Goal: Task Accomplishment & Management: Use online tool/utility

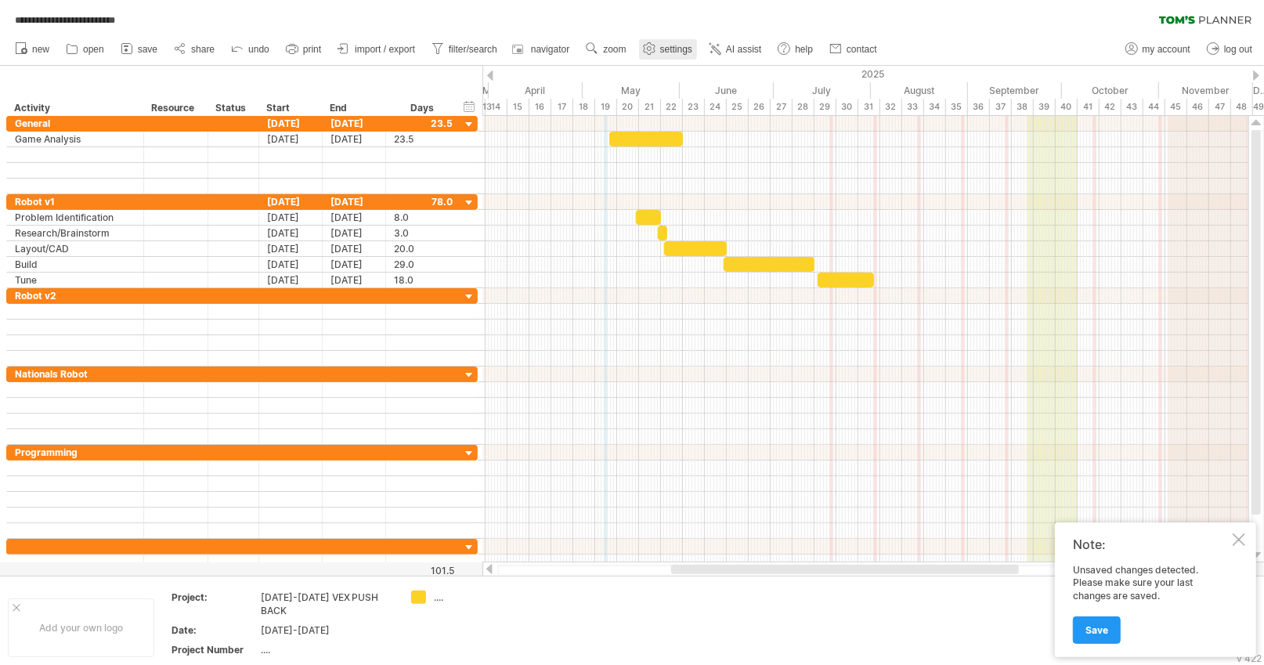
click at [663, 52] on span "settings" at bounding box center [676, 49] width 32 height 11
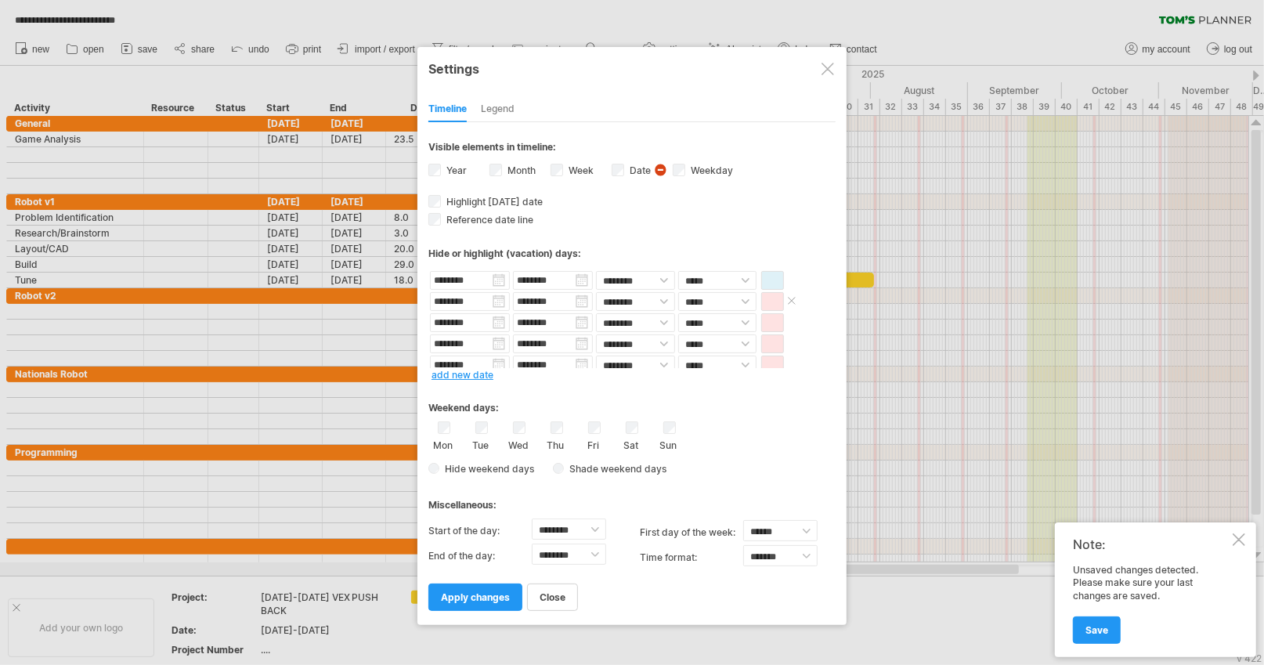
click at [759, 298] on div "******** ******** ******** ******** **** *****" at bounding box center [632, 301] width 407 height 21
click at [745, 301] on select "**** *****" at bounding box center [717, 301] width 78 height 19
select select "*"
click at [678, 292] on select "**** *****" at bounding box center [717, 301] width 78 height 19
click at [461, 591] on span "apply changes" at bounding box center [475, 597] width 69 height 12
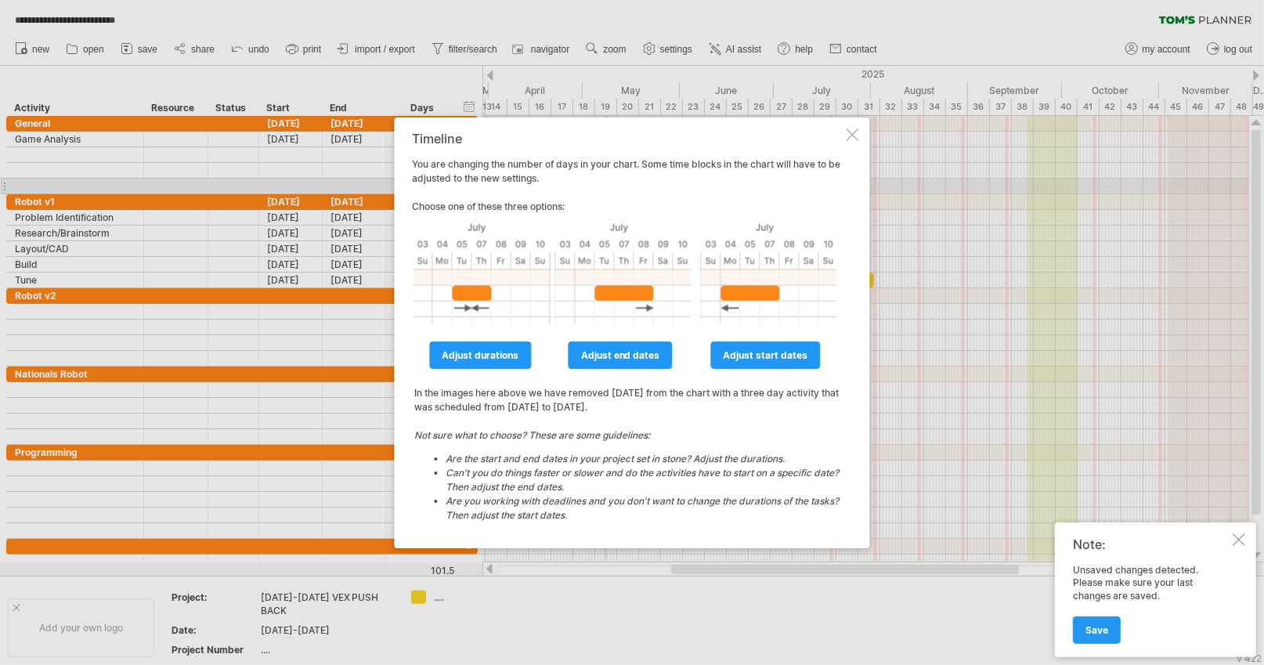
drag, startPoint x: 511, startPoint y: 165, endPoint x: 519, endPoint y: 188, distance: 25.0
click at [519, 186] on div "Timeline You are changing the number of days in your chart. Some time blocks in…" at bounding box center [628, 333] width 431 height 403
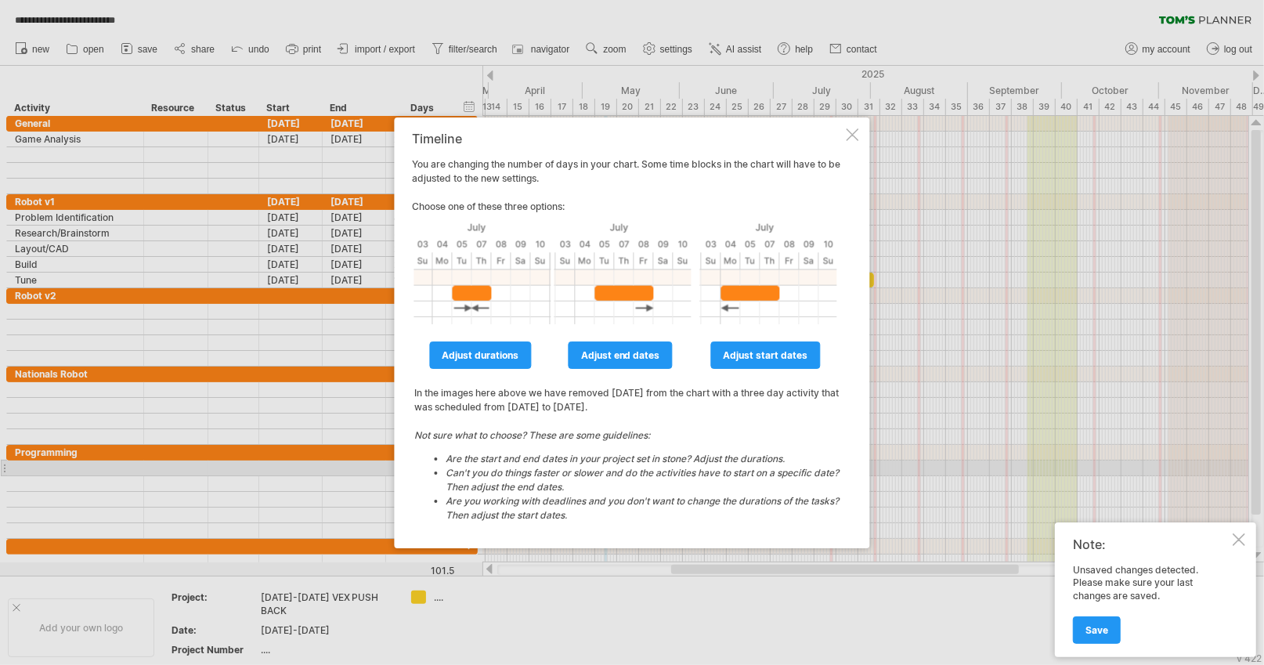
drag, startPoint x: 533, startPoint y: 440, endPoint x: 705, endPoint y: 462, distance: 173.7
click at [704, 462] on icon "Not sure what to choose? These are some guidelines: Are the start and end dates…" at bounding box center [628, 475] width 426 height 93
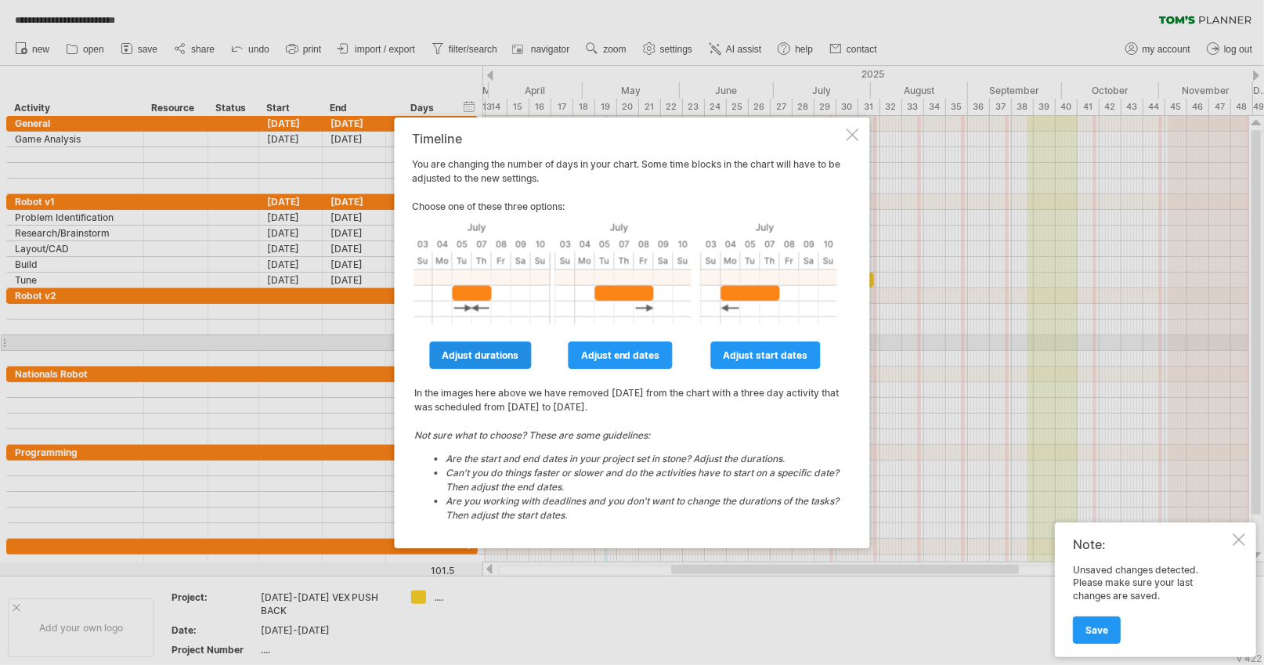
click at [495, 348] on link "adjust durations" at bounding box center [480, 355] width 102 height 27
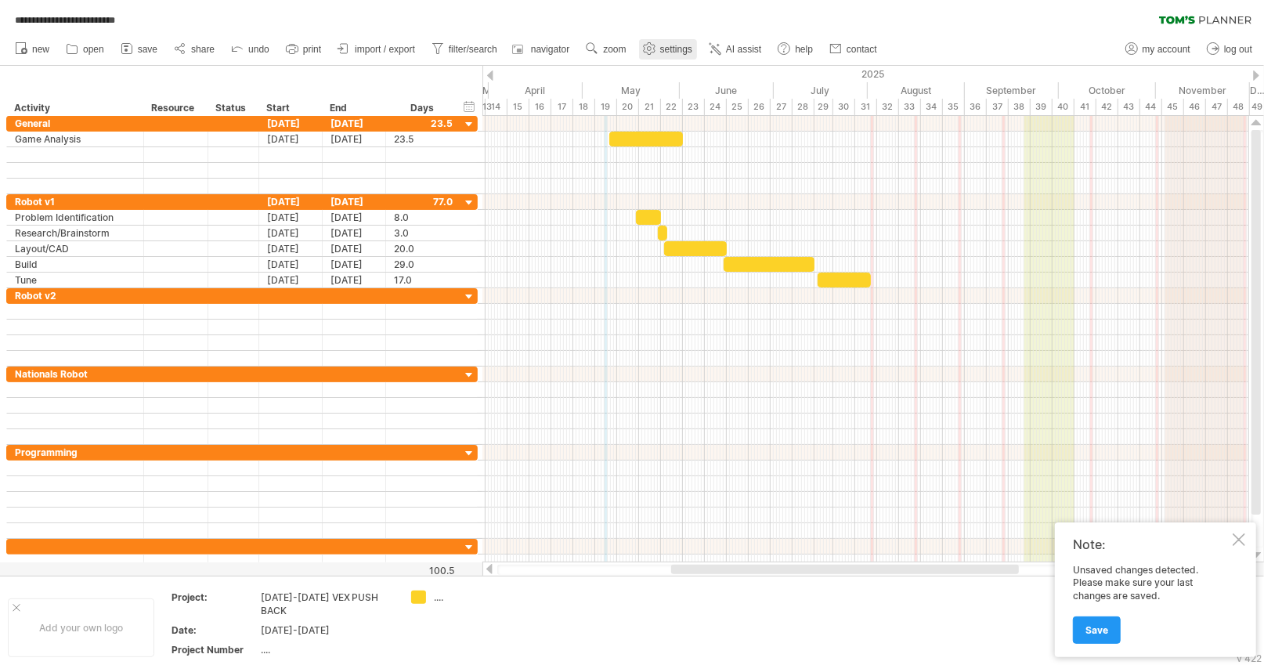
click at [671, 53] on span "settings" at bounding box center [676, 49] width 32 height 11
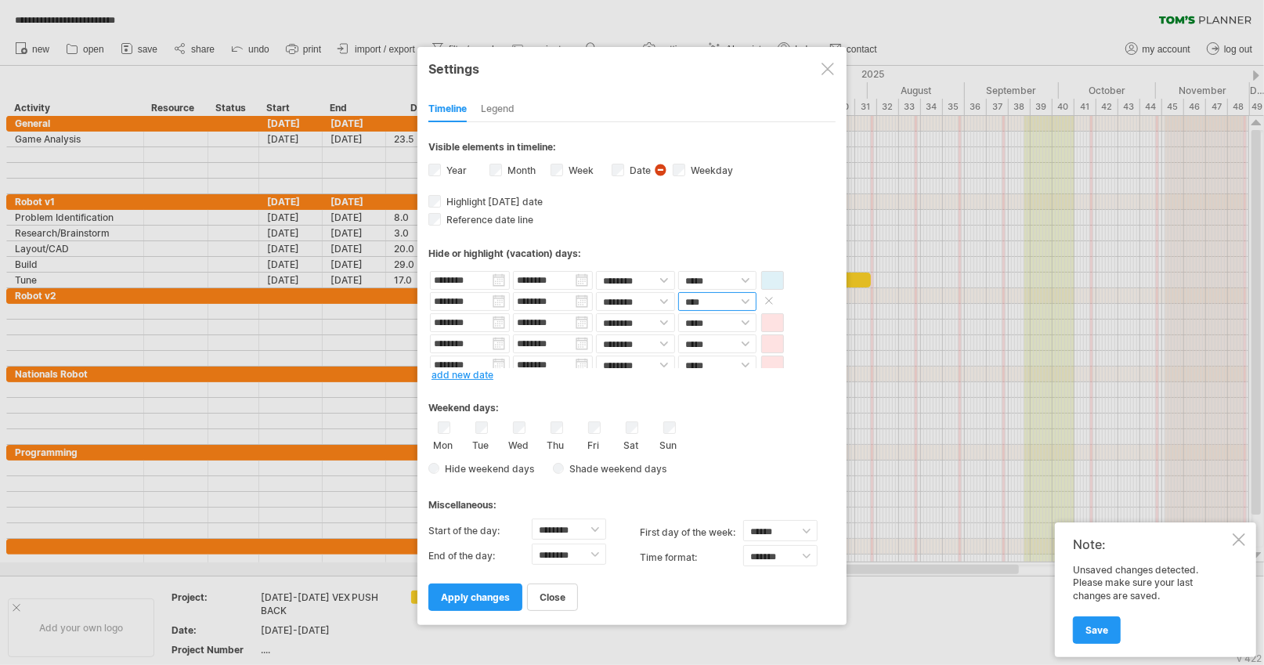
click at [743, 296] on select "**** *****" at bounding box center [717, 301] width 78 height 19
click at [764, 296] on span at bounding box center [769, 301] width 16 height 12
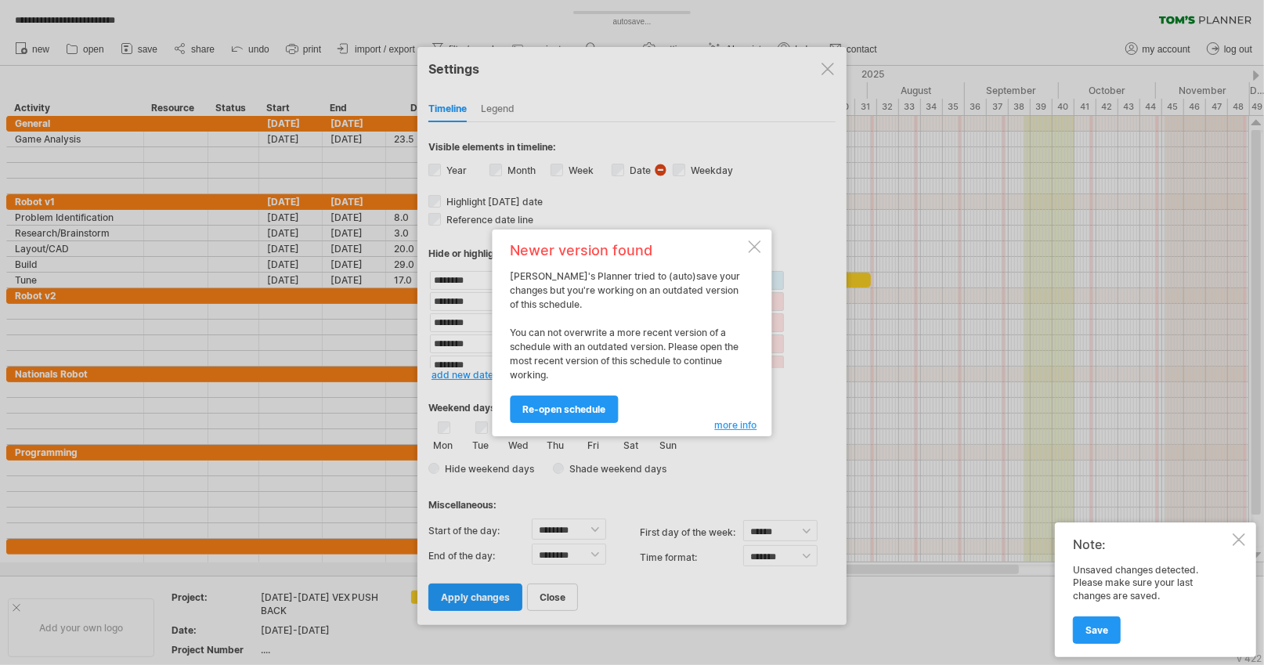
click at [482, 594] on div at bounding box center [632, 332] width 1264 height 665
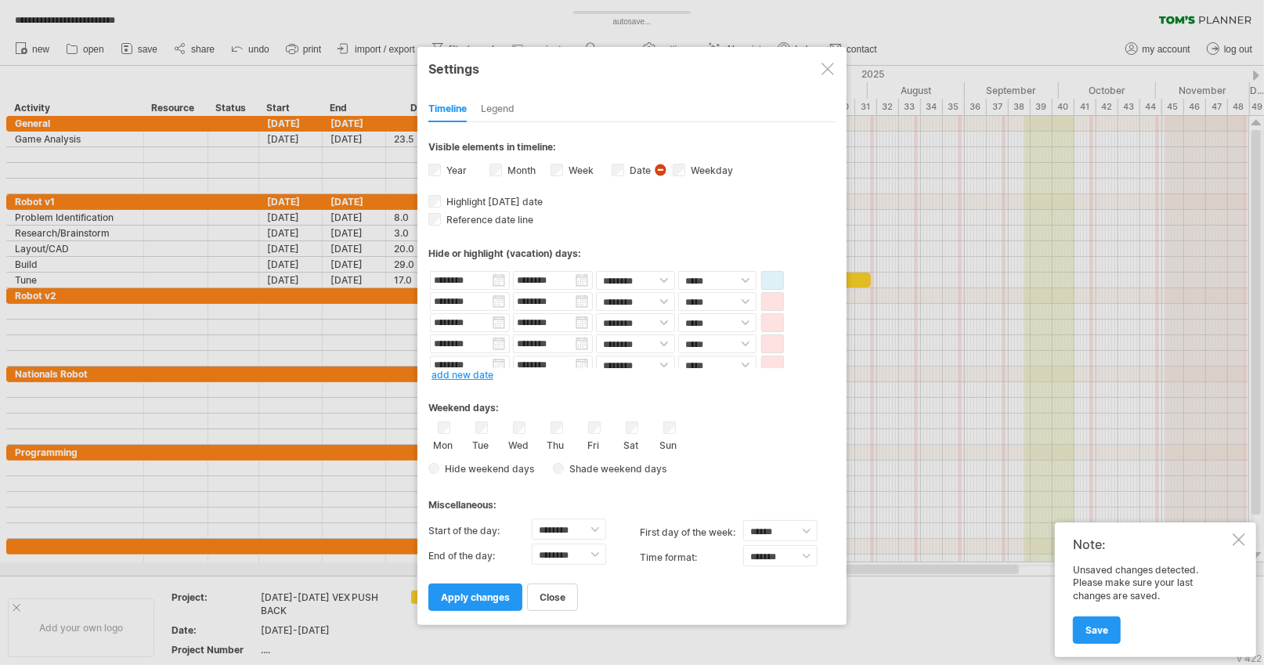
click at [495, 591] on span "apply changes" at bounding box center [475, 597] width 69 height 12
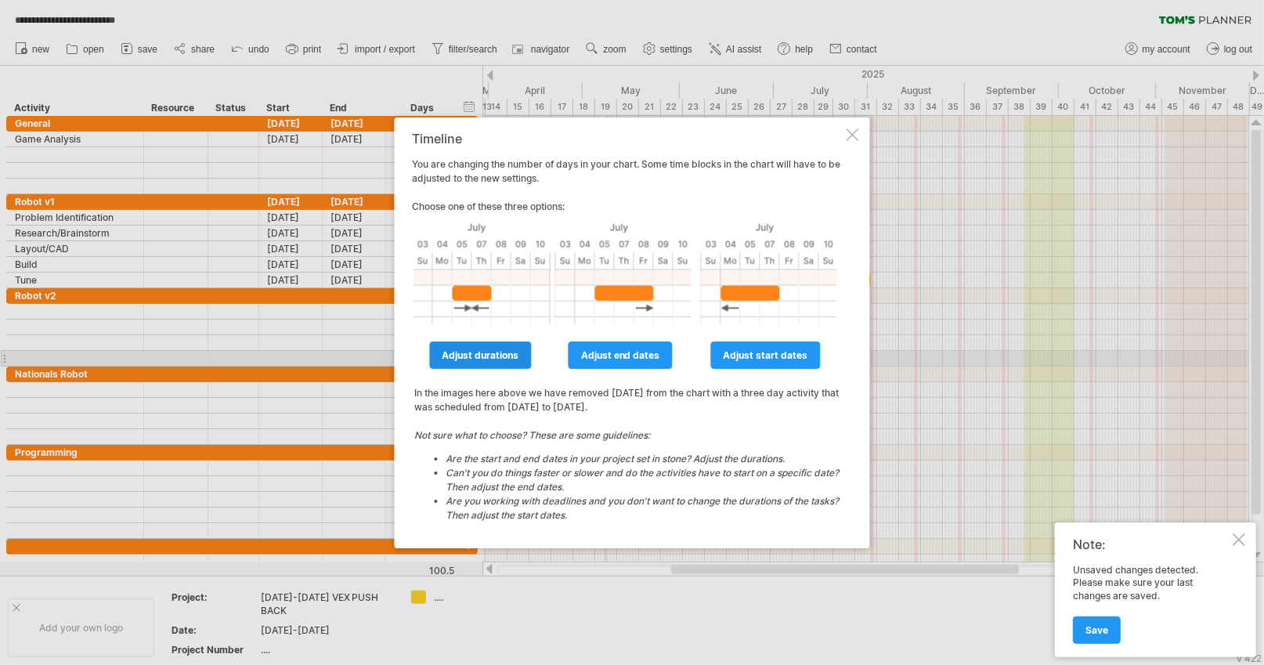
click at [515, 358] on span "adjust durations" at bounding box center [480, 355] width 77 height 12
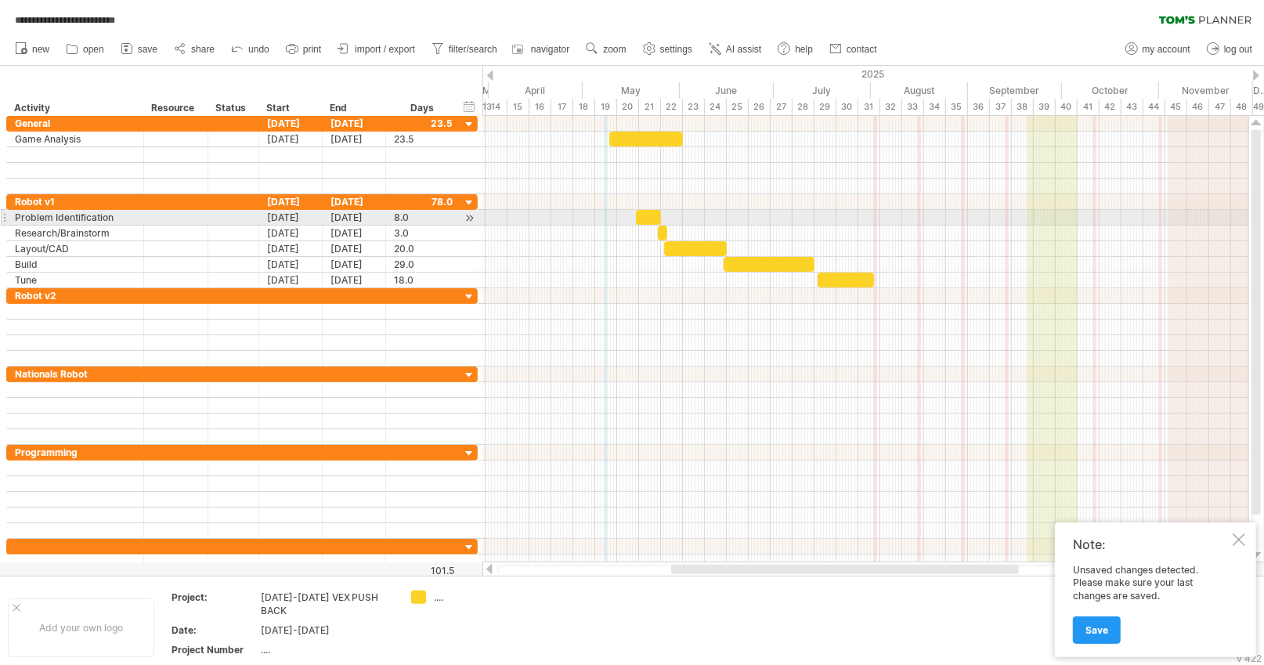
click at [877, 219] on div at bounding box center [866, 218] width 766 height 16
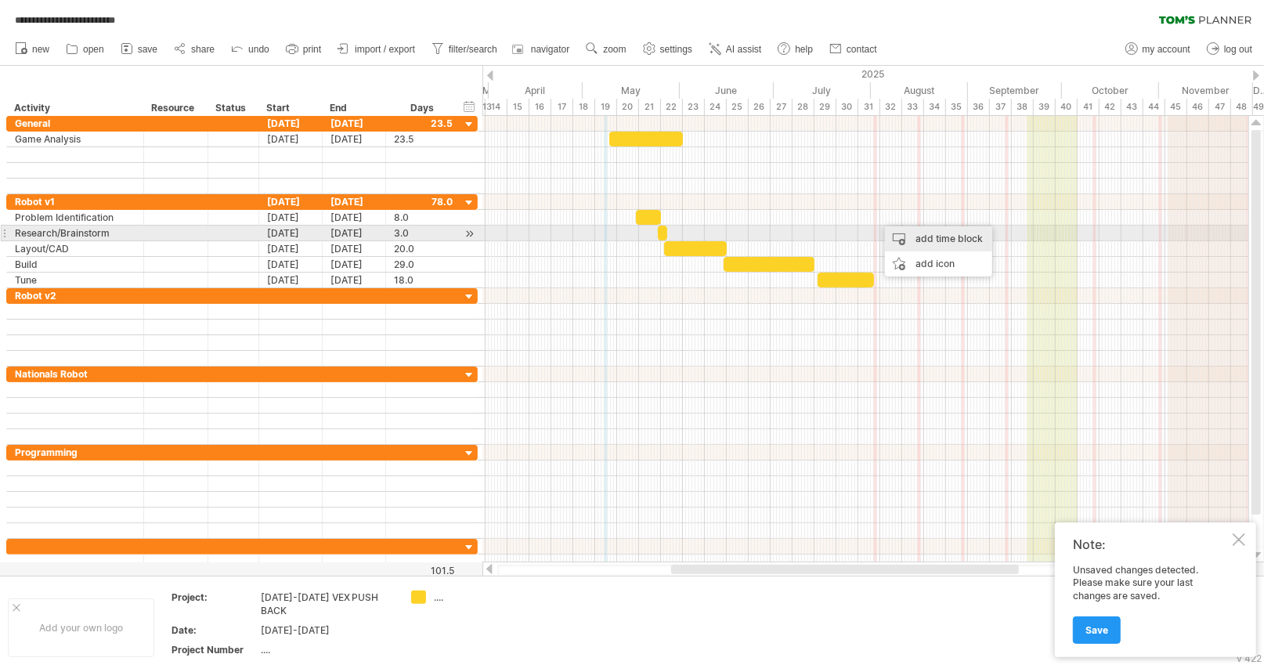
click at [915, 236] on div "add time block" at bounding box center [938, 238] width 107 height 25
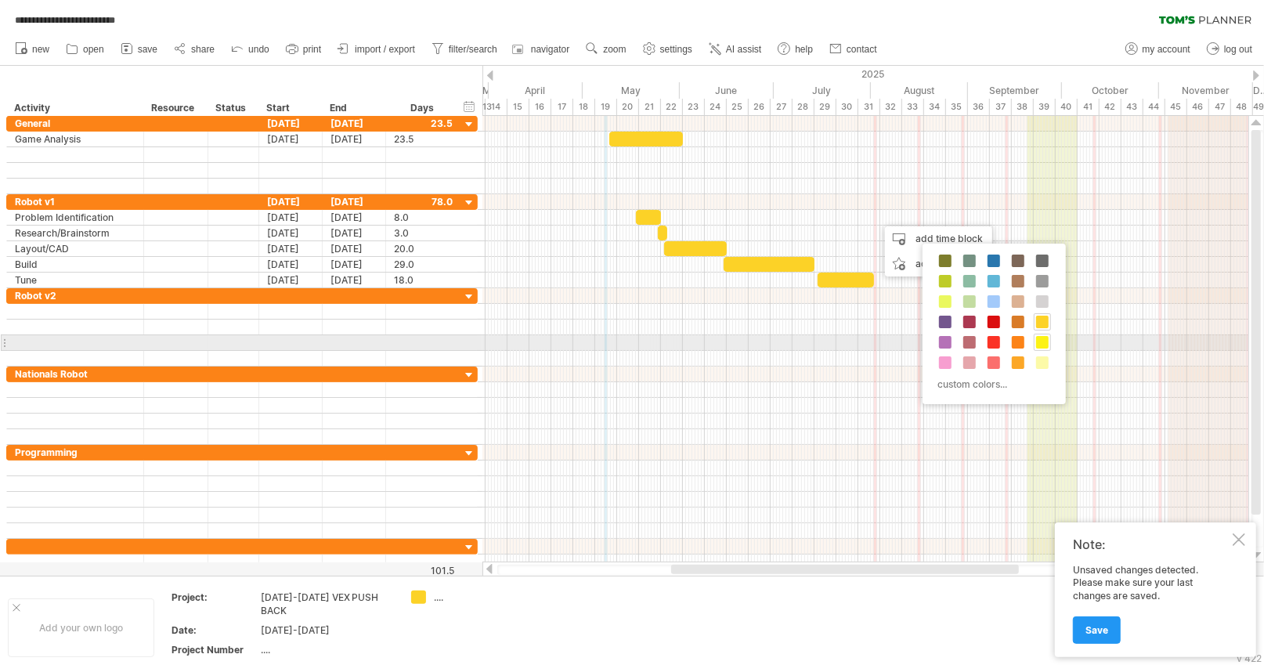
click at [1047, 342] on span at bounding box center [1042, 342] width 13 height 13
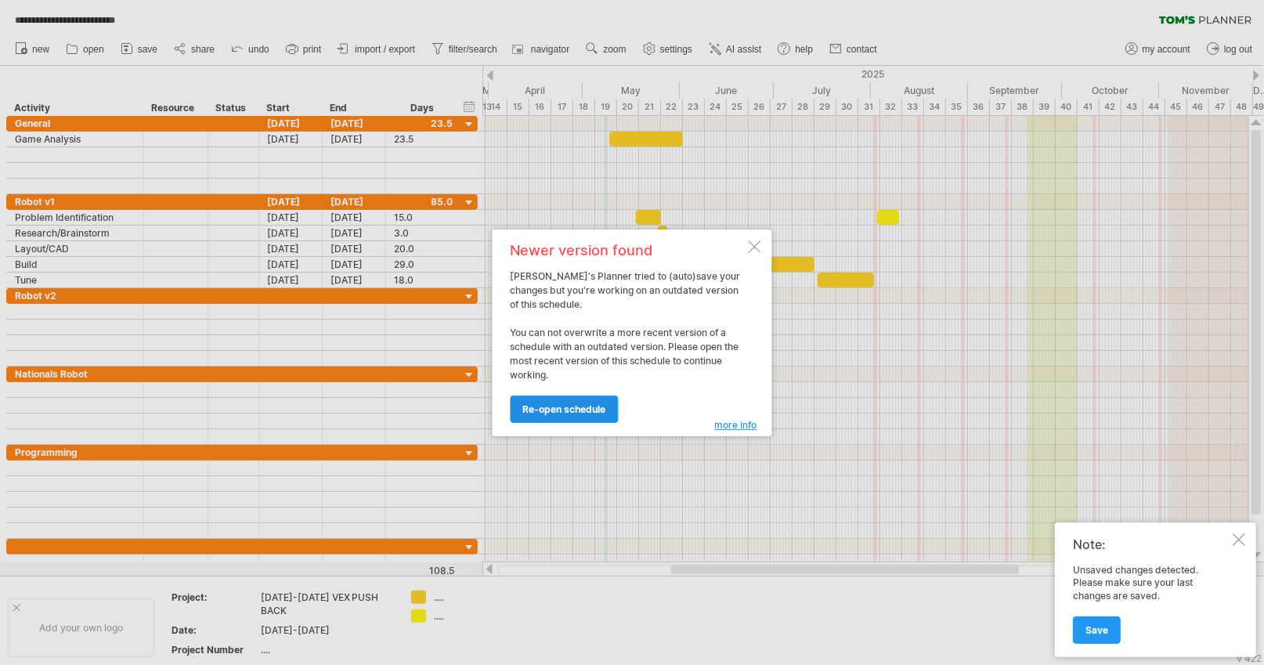
click at [595, 408] on span "re-open schedule" at bounding box center [564, 409] width 83 height 12
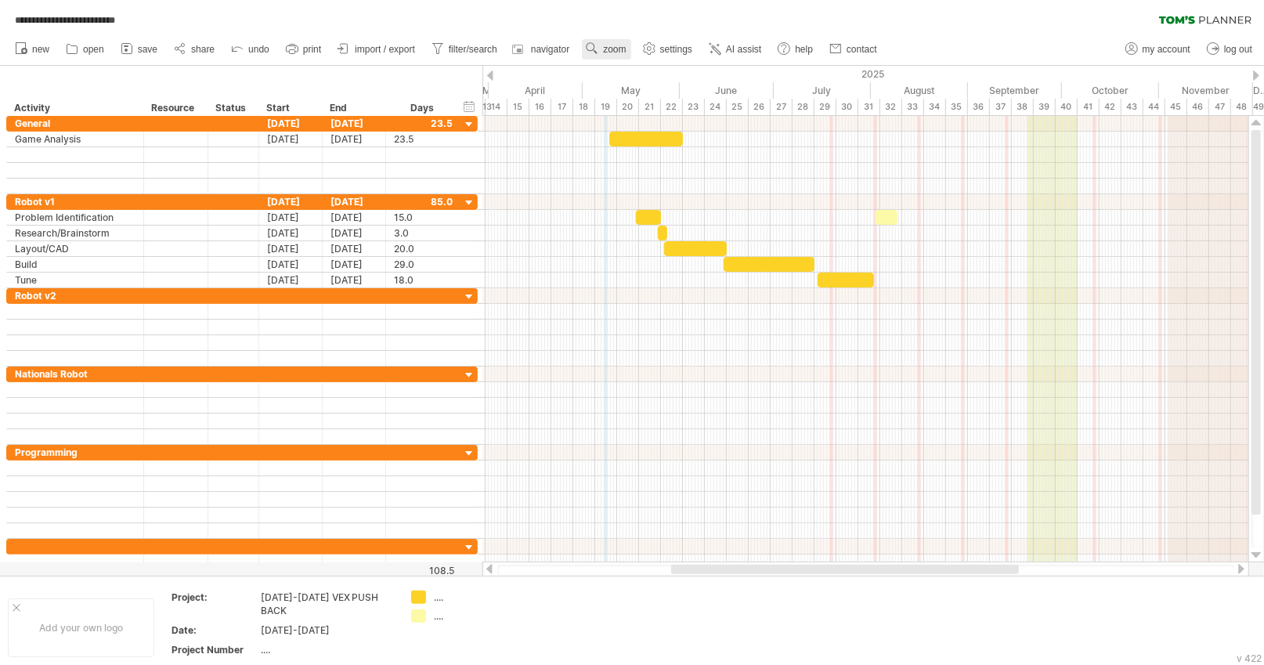
drag, startPoint x: 620, startPoint y: 45, endPoint x: 630, endPoint y: 45, distance: 10.2
click at [623, 45] on span "zoom" at bounding box center [614, 49] width 23 height 11
click at [644, 45] on use at bounding box center [650, 49] width 16 height 16
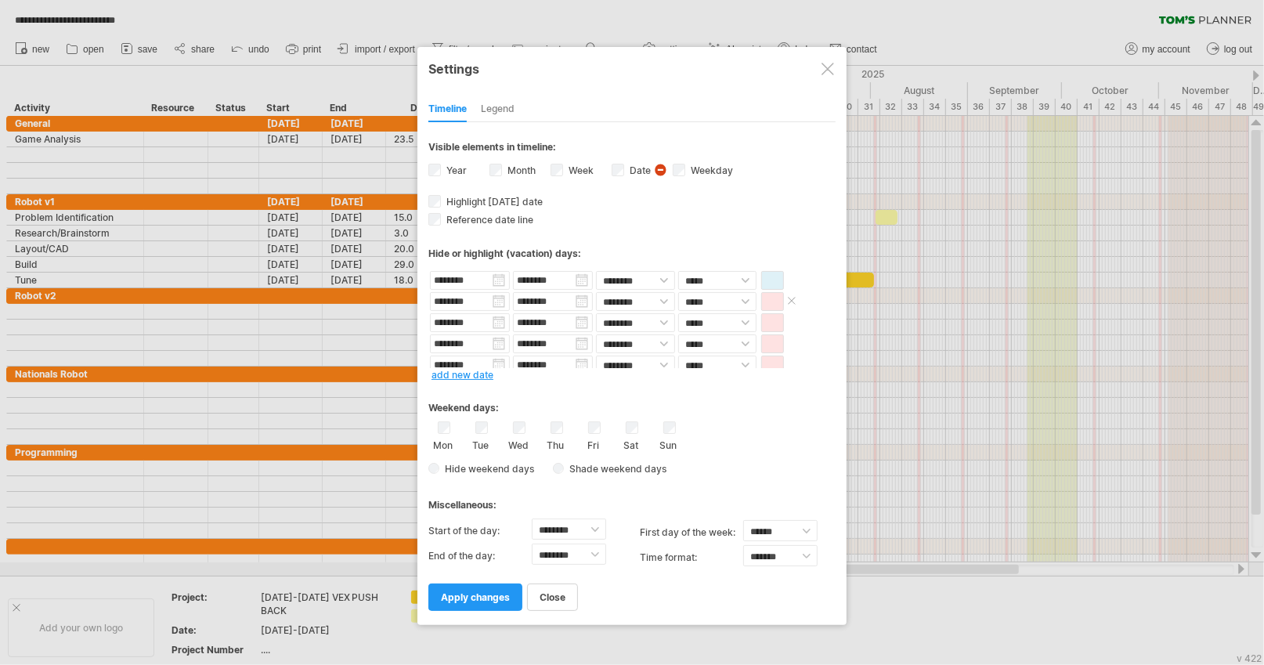
click at [793, 298] on span at bounding box center [792, 301] width 16 height 12
click at [469, 591] on span "apply changes" at bounding box center [475, 597] width 69 height 12
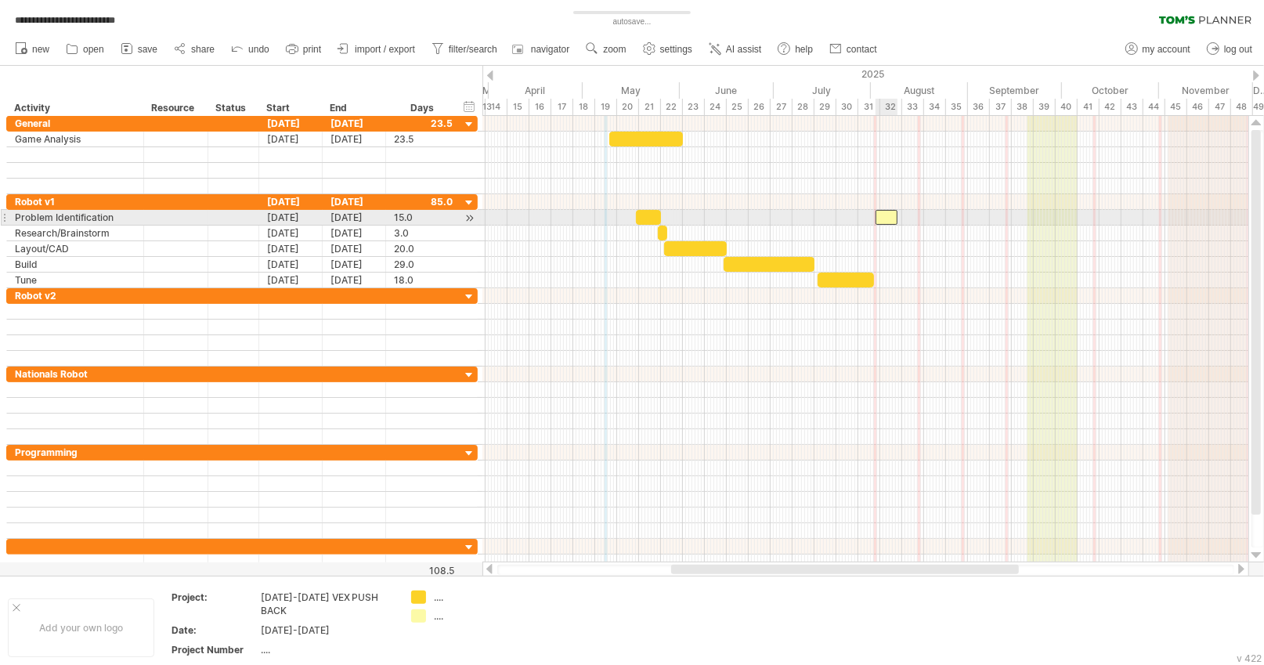
click at [881, 213] on div at bounding box center [887, 217] width 22 height 15
drag, startPoint x: 894, startPoint y: 215, endPoint x: 897, endPoint y: 225, distance: 10.7
click at [897, 225] on div "[DATE] - 8.0 days [DATE]" at bounding box center [866, 339] width 766 height 447
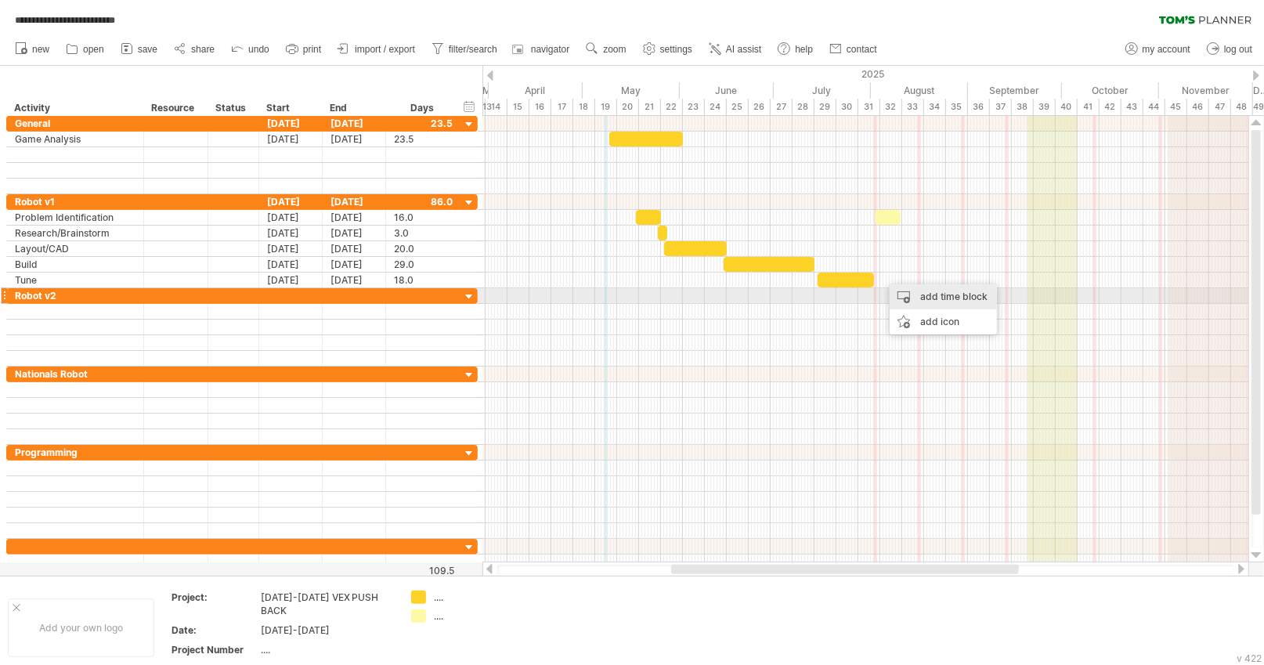
click at [931, 298] on div "add time block" at bounding box center [943, 296] width 107 height 25
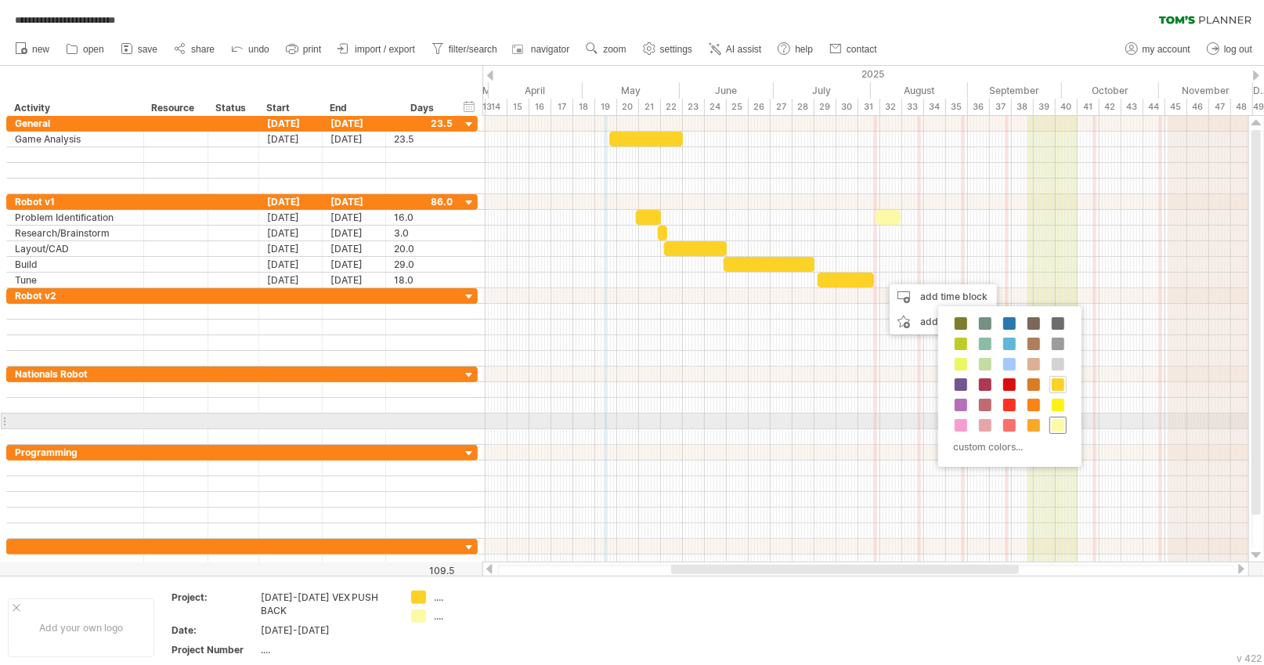
click at [1062, 425] on span at bounding box center [1058, 425] width 13 height 13
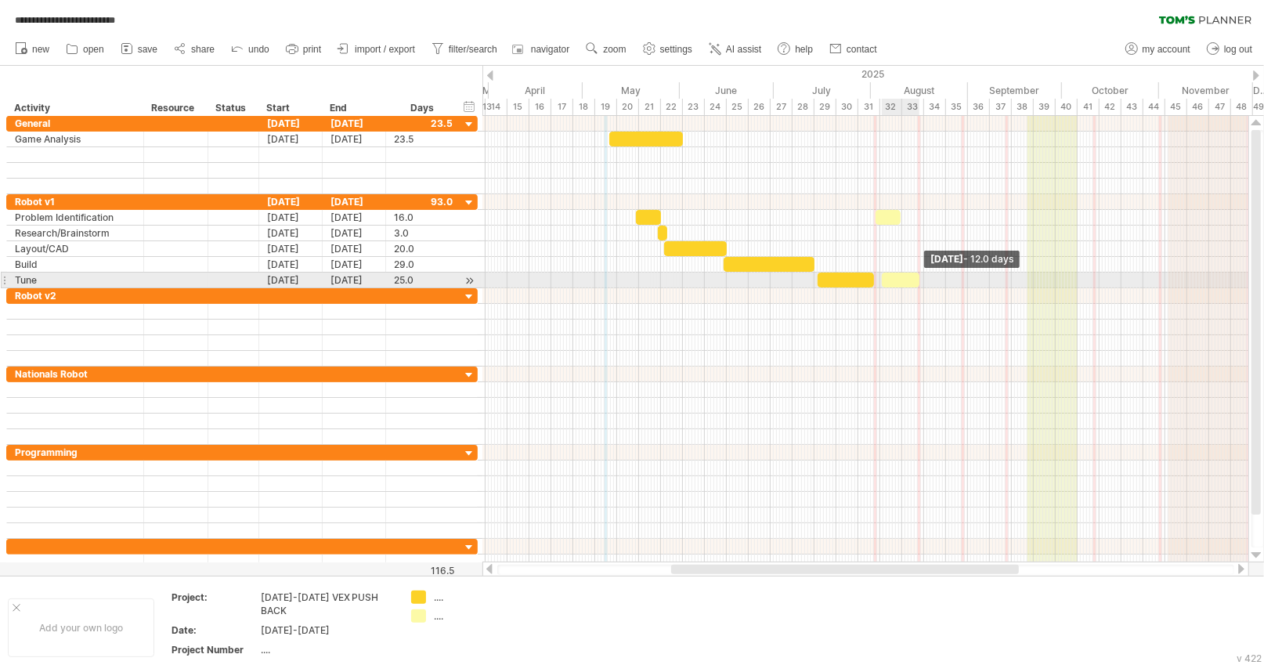
drag, startPoint x: 903, startPoint y: 280, endPoint x: 917, endPoint y: 283, distance: 15.1
click at [917, 283] on span at bounding box center [920, 280] width 6 height 15
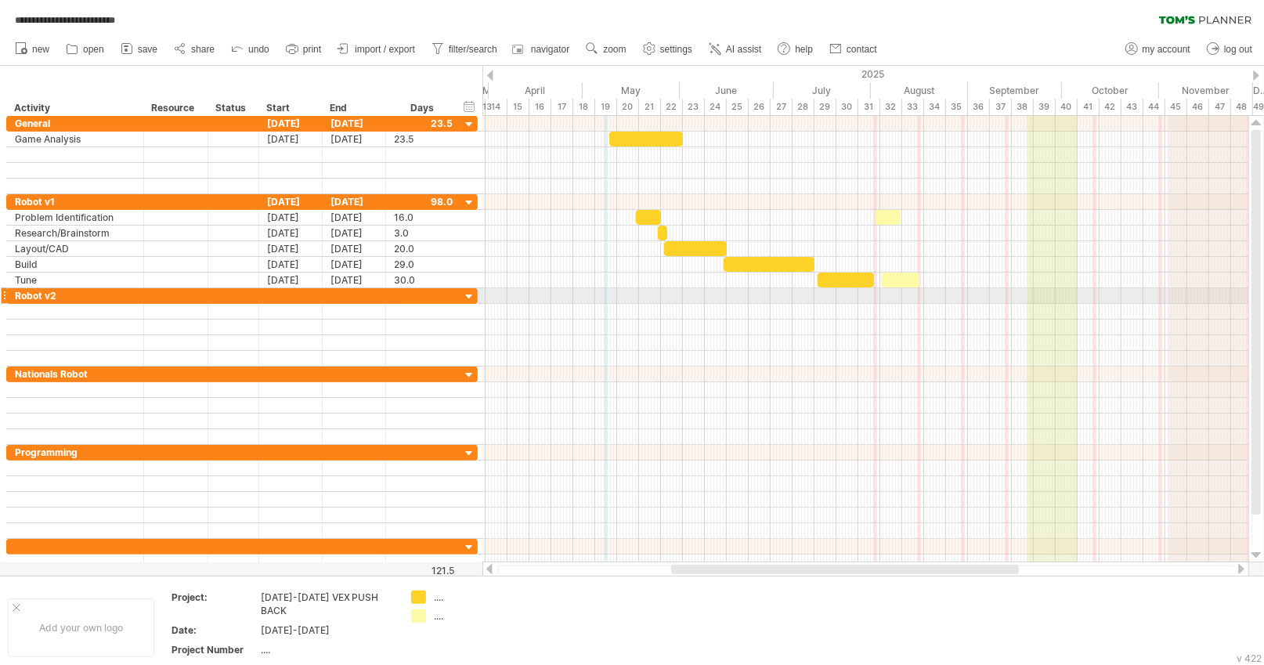
click at [950, 300] on div at bounding box center [866, 296] width 766 height 16
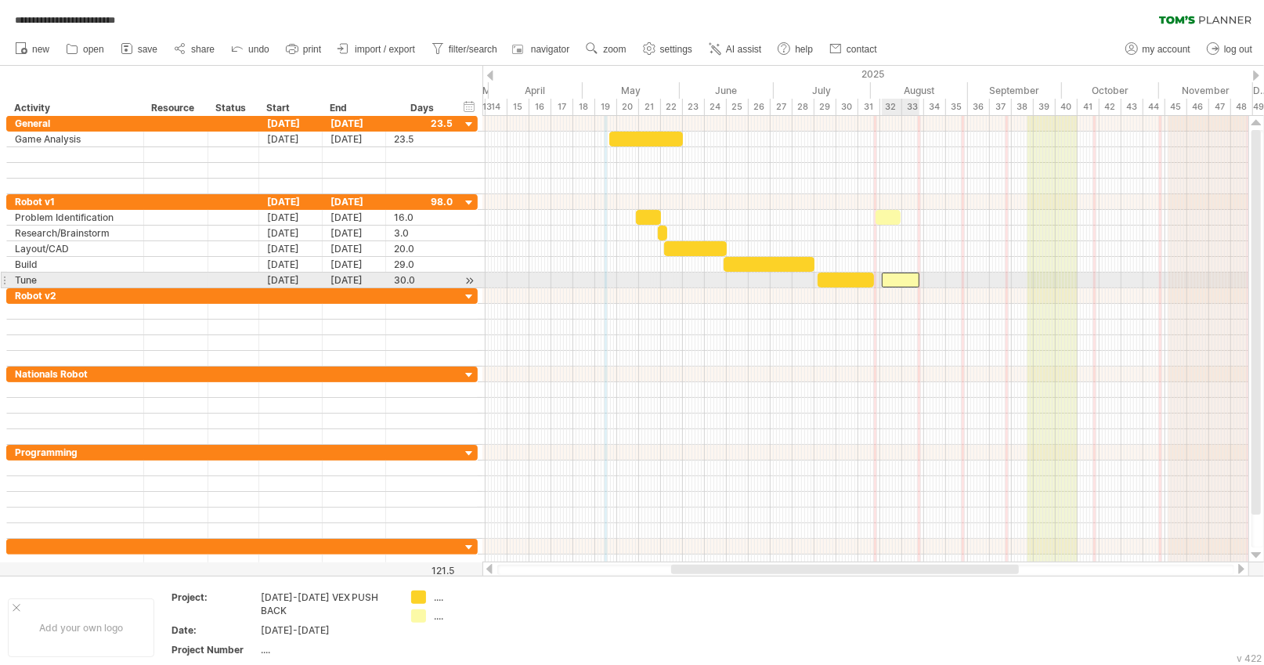
click at [906, 279] on div at bounding box center [901, 280] width 38 height 15
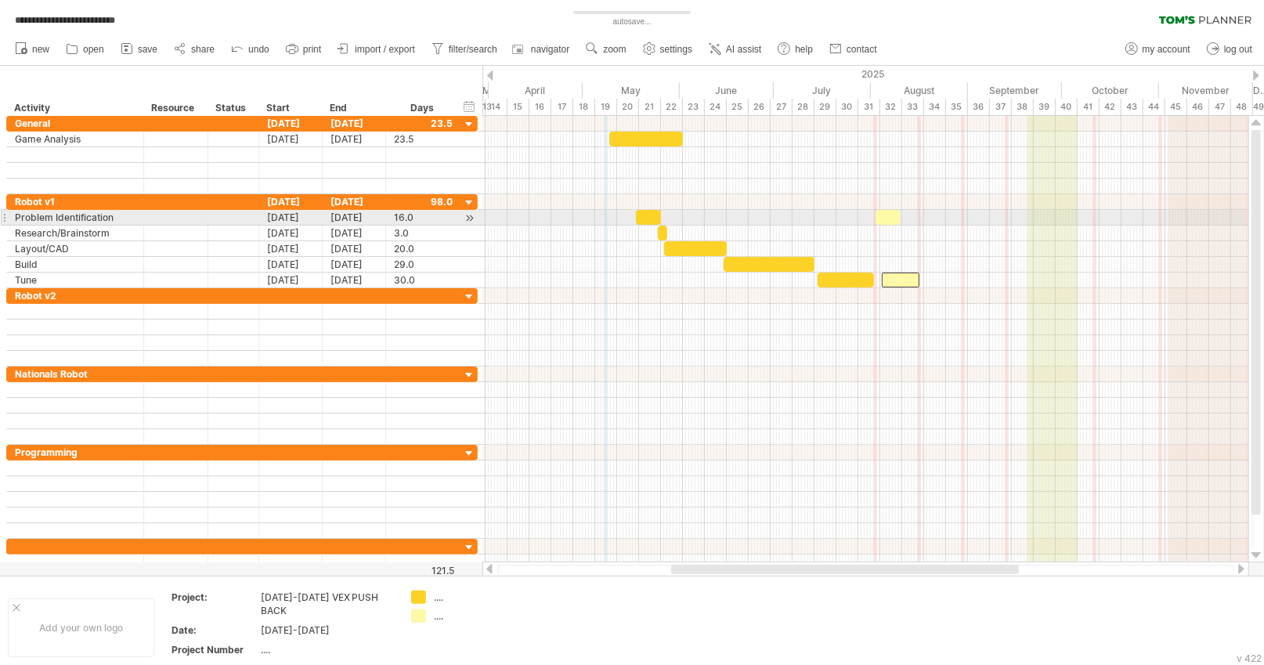
click at [883, 215] on div at bounding box center [888, 217] width 25 height 15
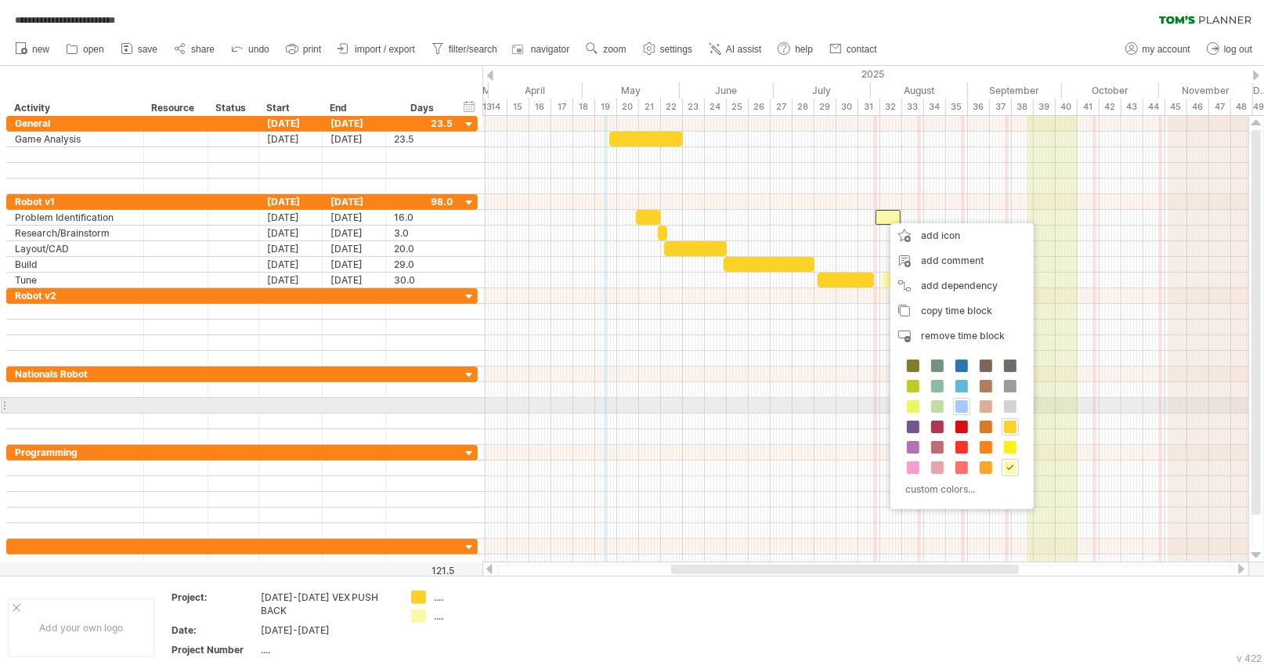
click at [961, 402] on span at bounding box center [962, 406] width 13 height 13
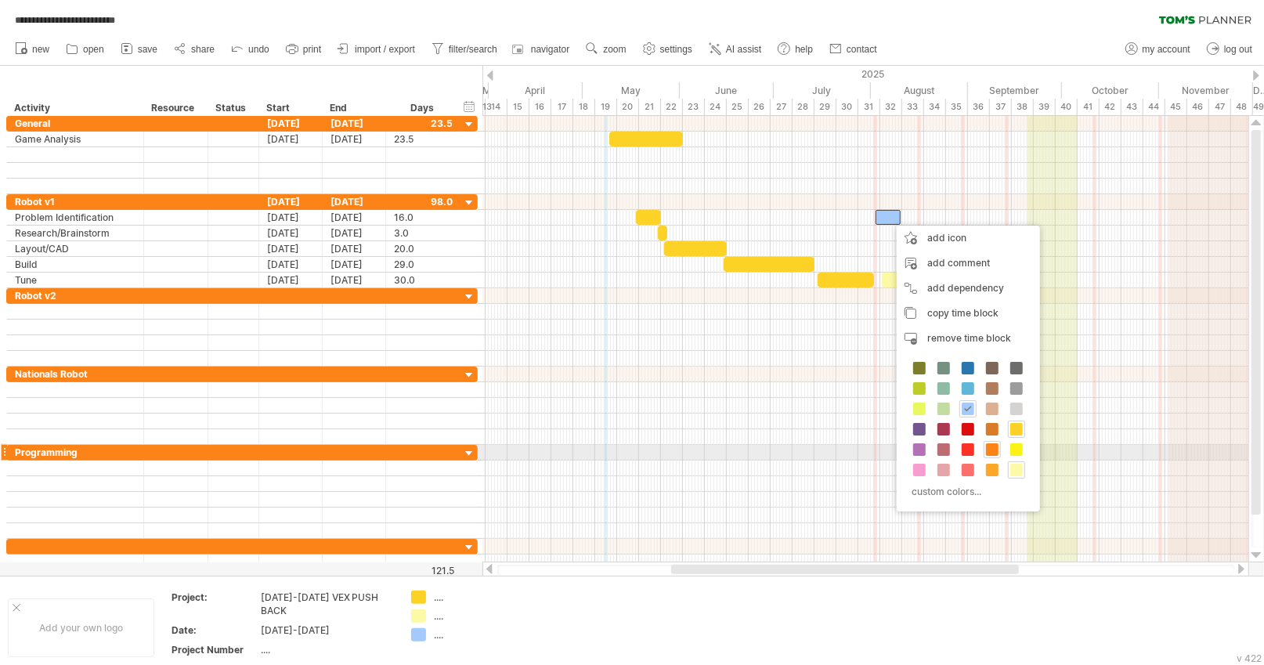
click at [993, 448] on span at bounding box center [992, 449] width 13 height 13
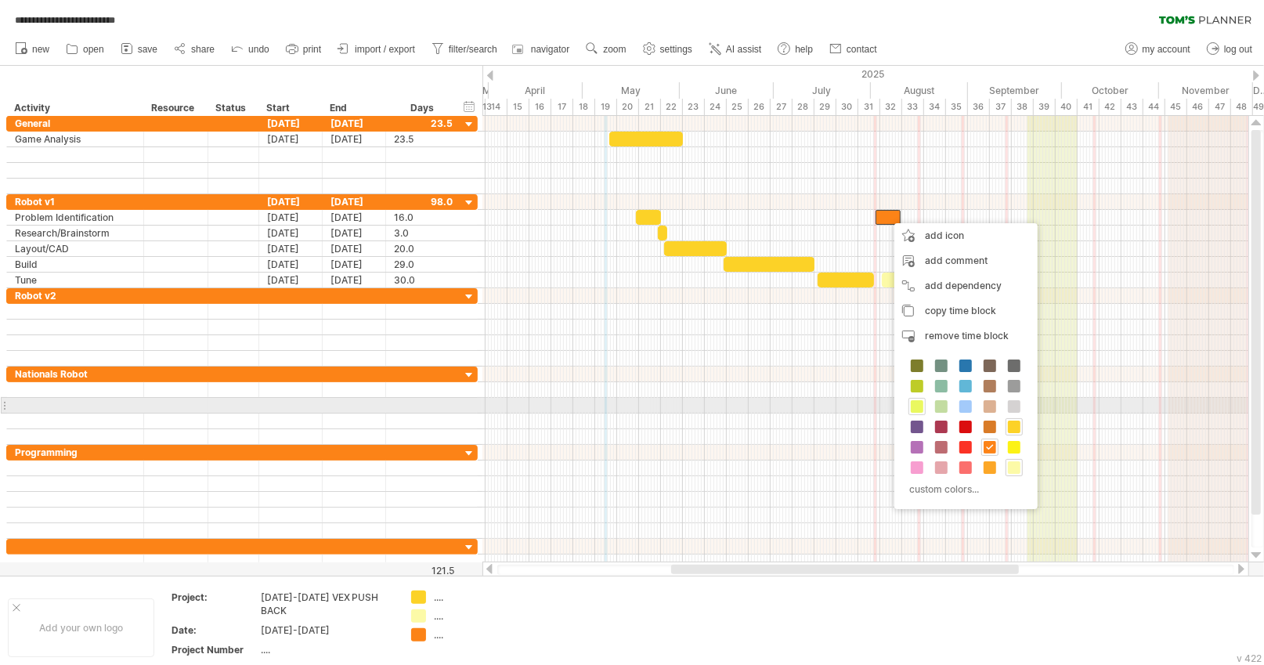
click at [917, 406] on span at bounding box center [917, 406] width 13 height 13
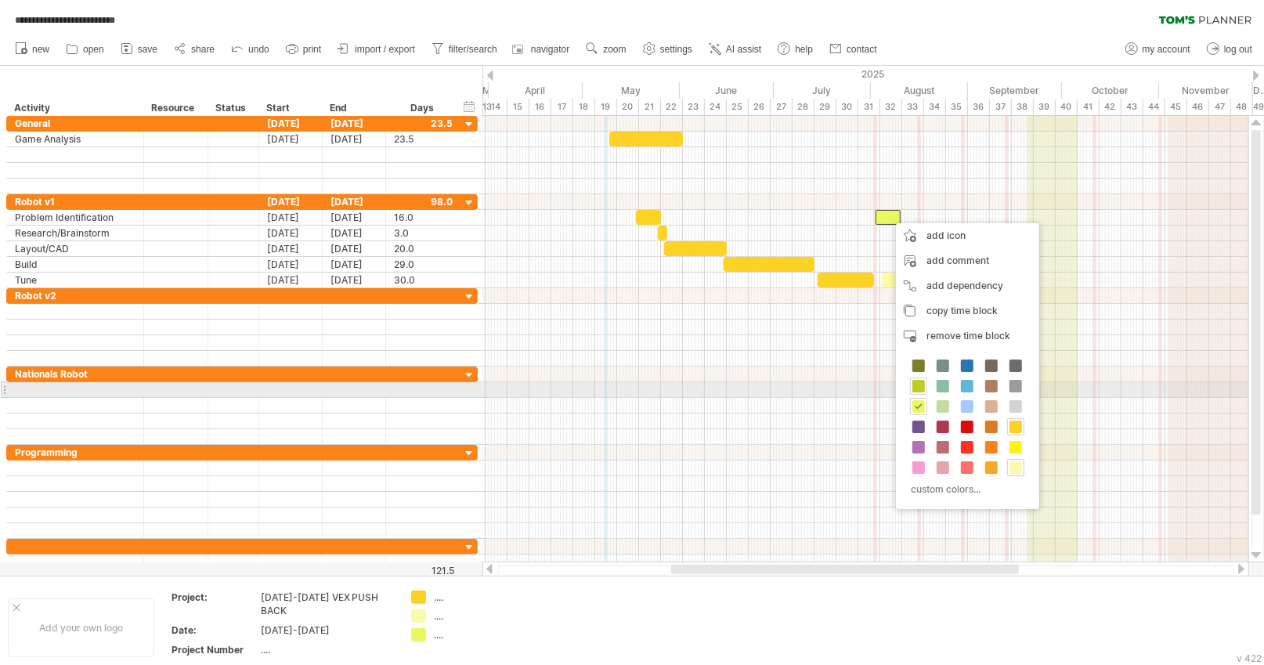
click at [921, 385] on span at bounding box center [919, 386] width 13 height 13
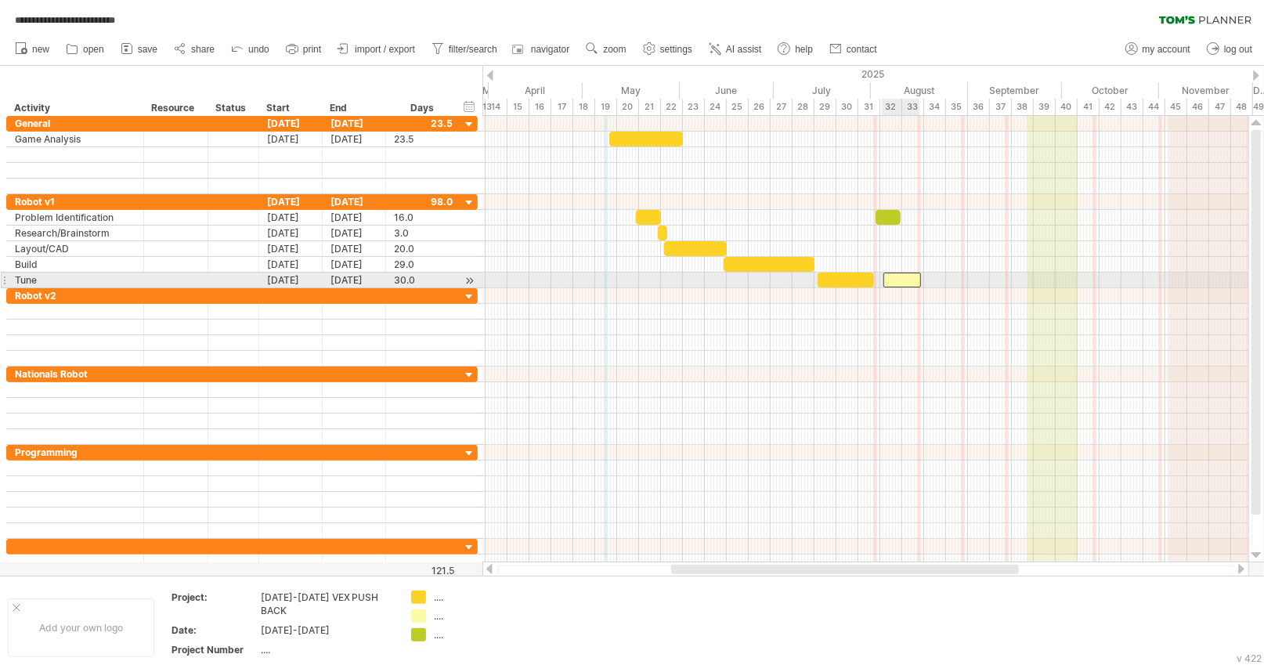
click at [899, 277] on div at bounding box center [903, 280] width 38 height 15
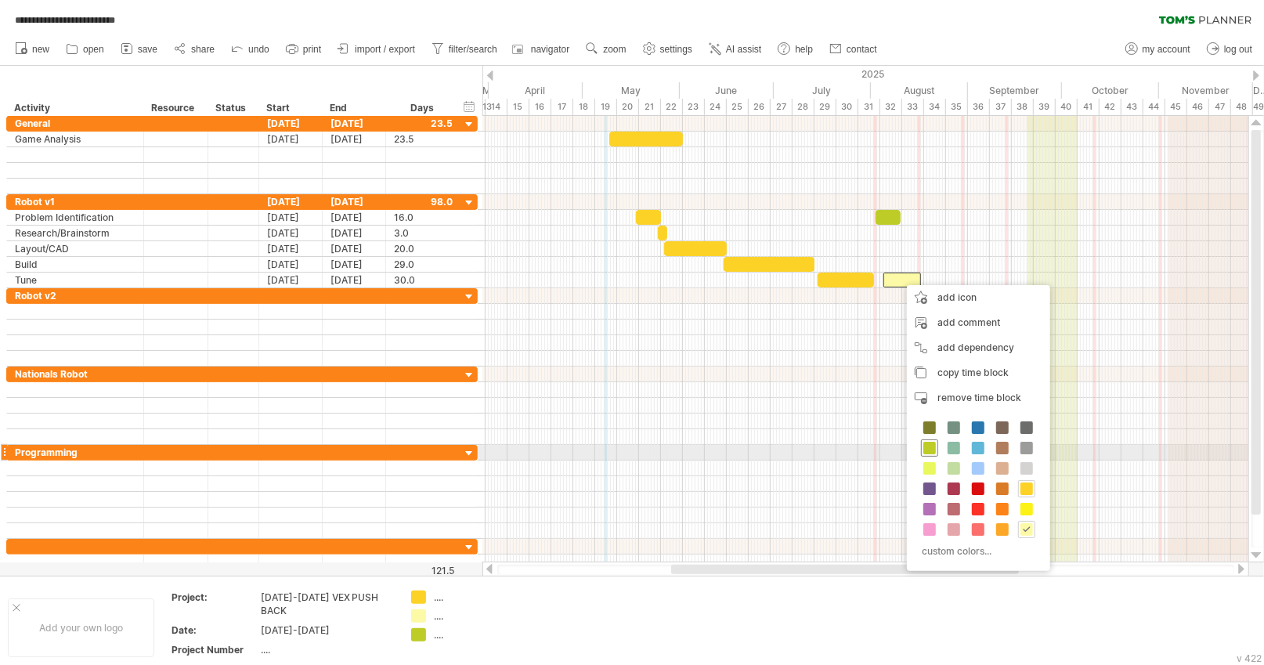
click at [928, 447] on span at bounding box center [930, 448] width 13 height 13
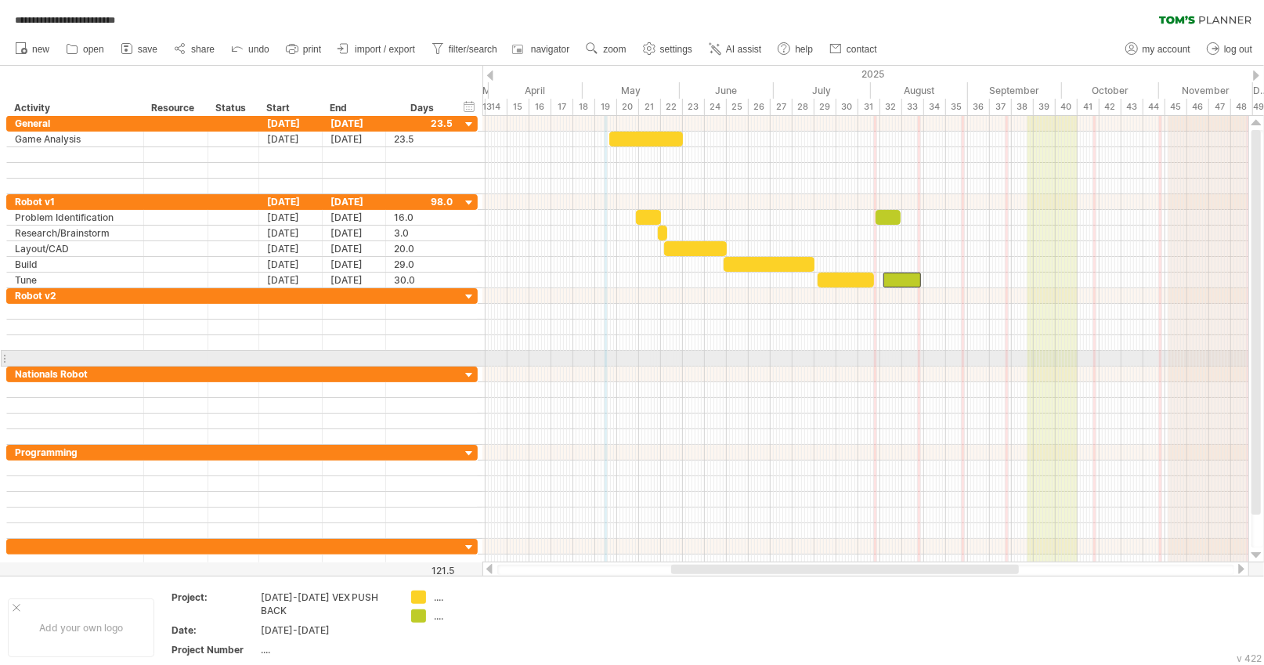
click at [895, 351] on div at bounding box center [866, 359] width 766 height 16
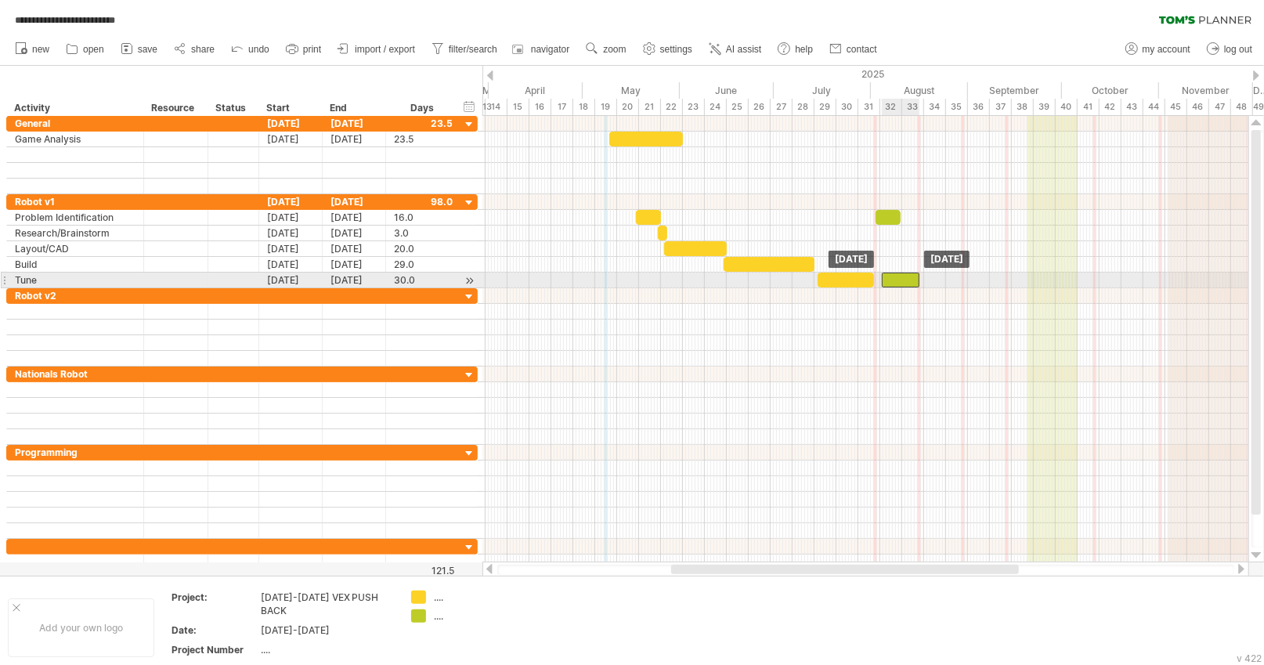
click at [897, 283] on div at bounding box center [901, 280] width 38 height 15
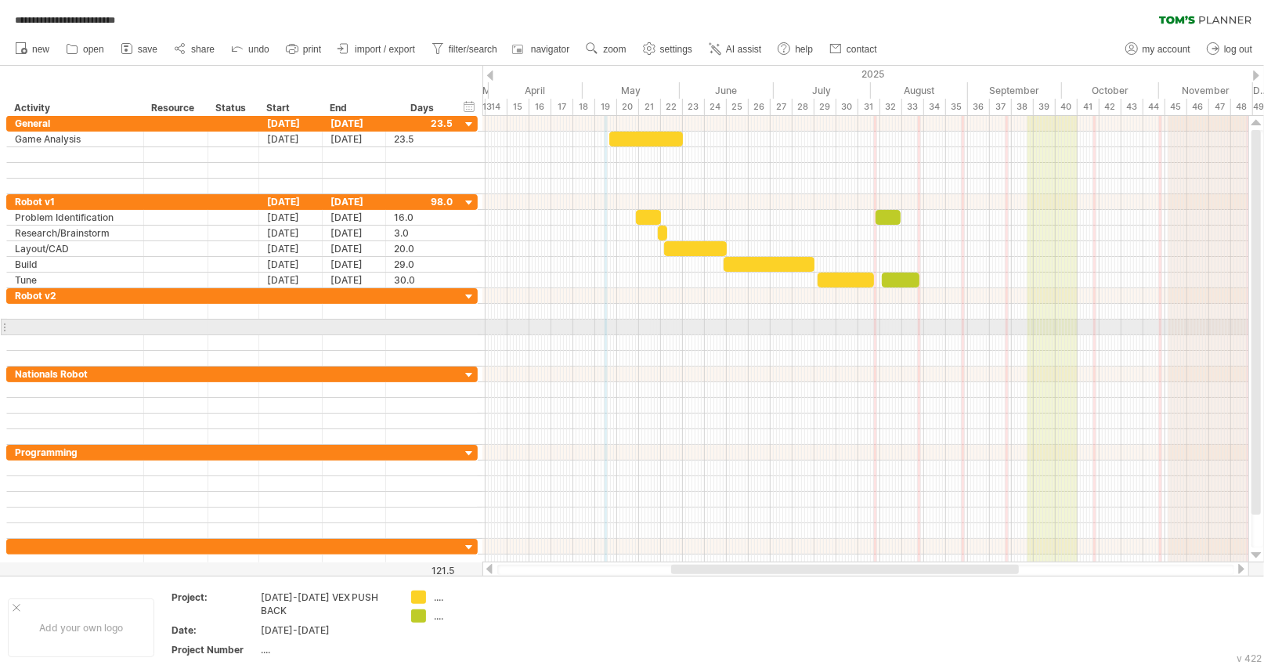
click at [921, 325] on div at bounding box center [866, 328] width 766 height 16
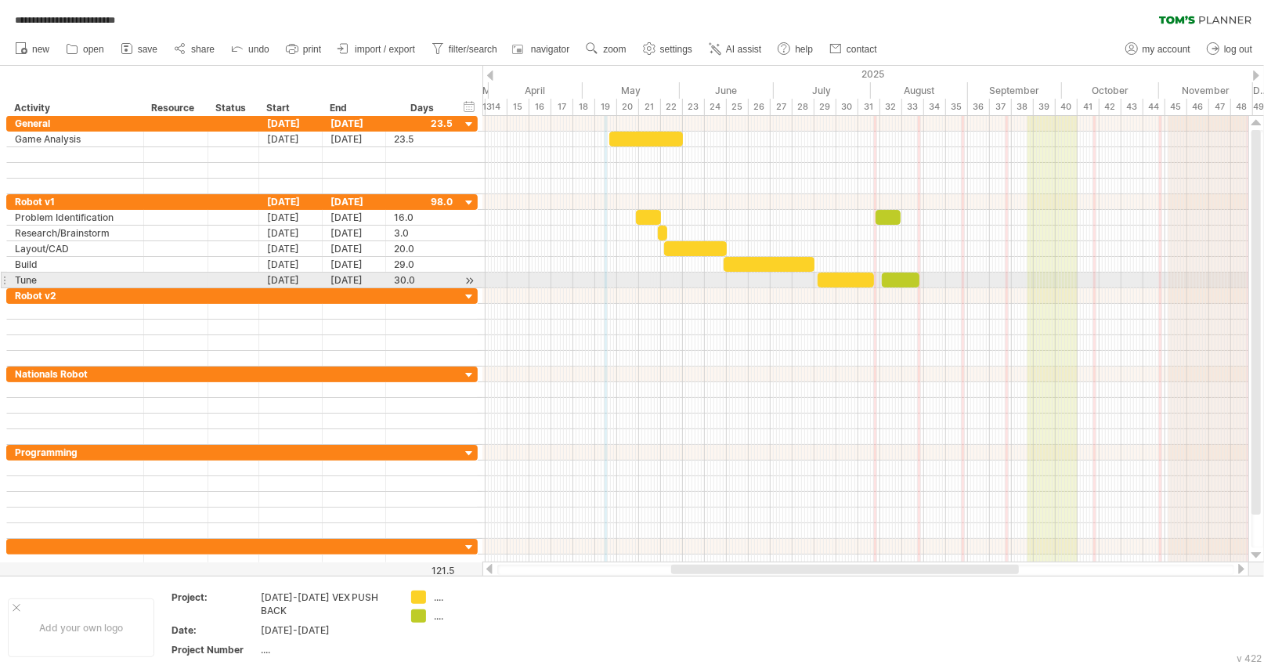
click at [903, 281] on div at bounding box center [901, 280] width 38 height 15
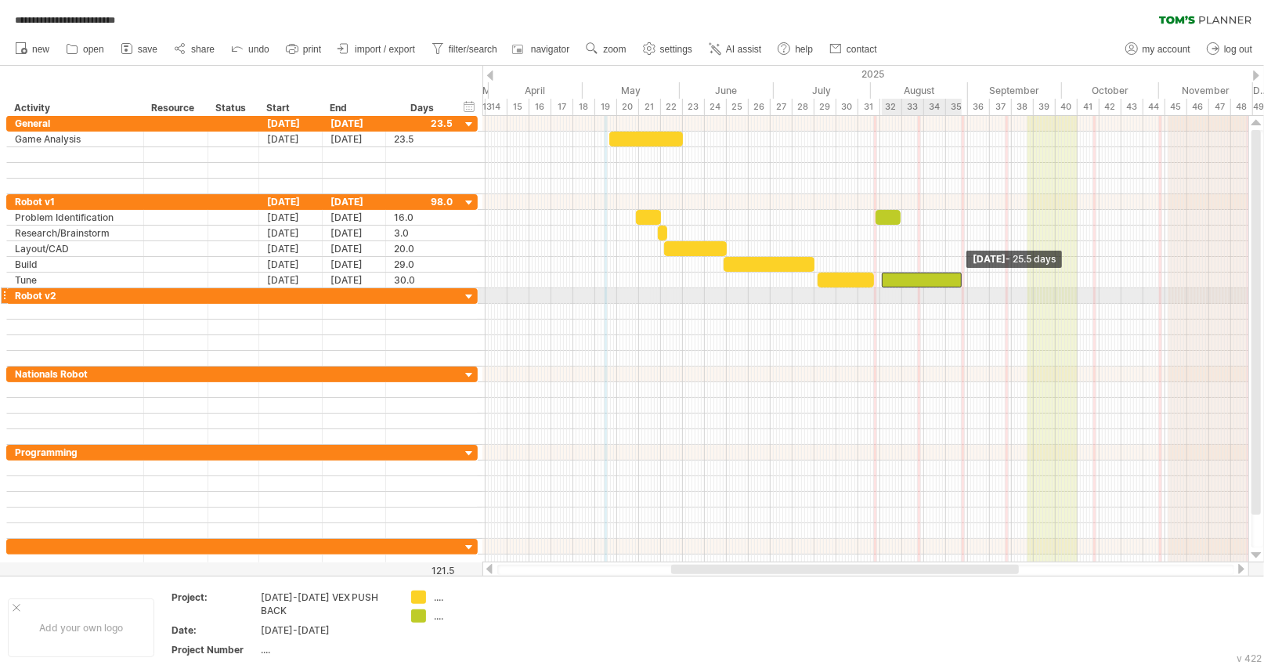
drag, startPoint x: 919, startPoint y: 277, endPoint x: 960, endPoint y: 303, distance: 48.9
click at [960, 303] on div "[DATE] - 25.5 days [DATE]" at bounding box center [866, 339] width 766 height 447
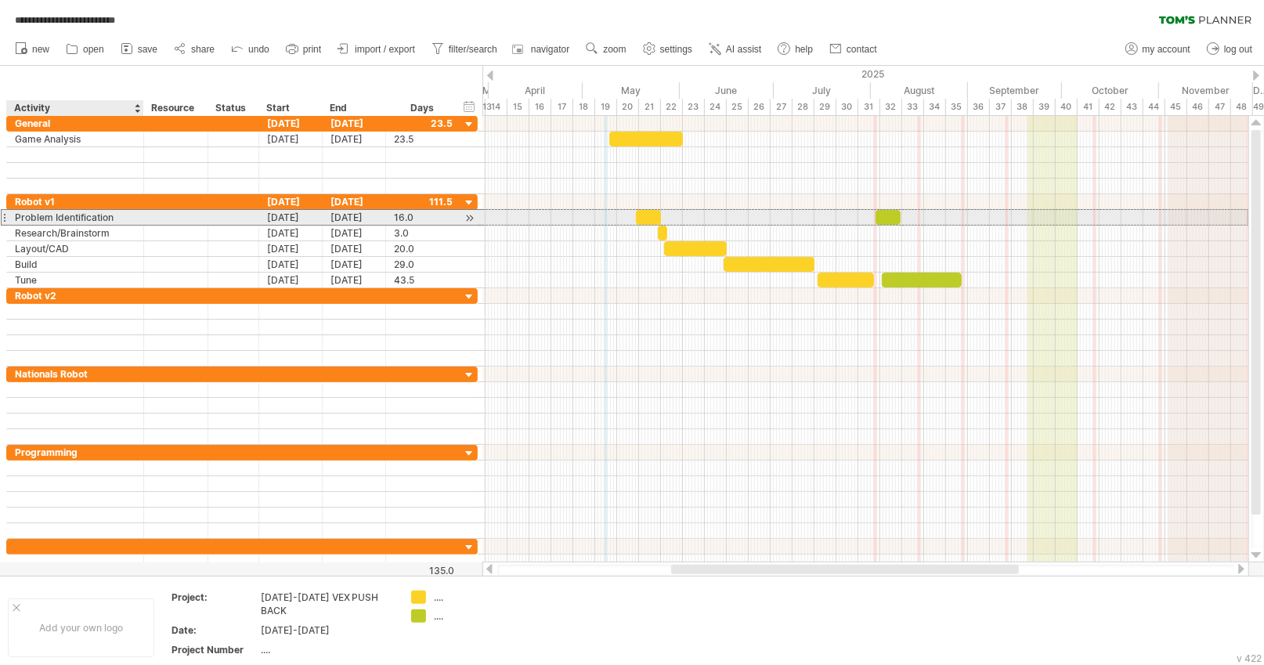
click at [44, 218] on div "Problem Identification" at bounding box center [75, 217] width 121 height 15
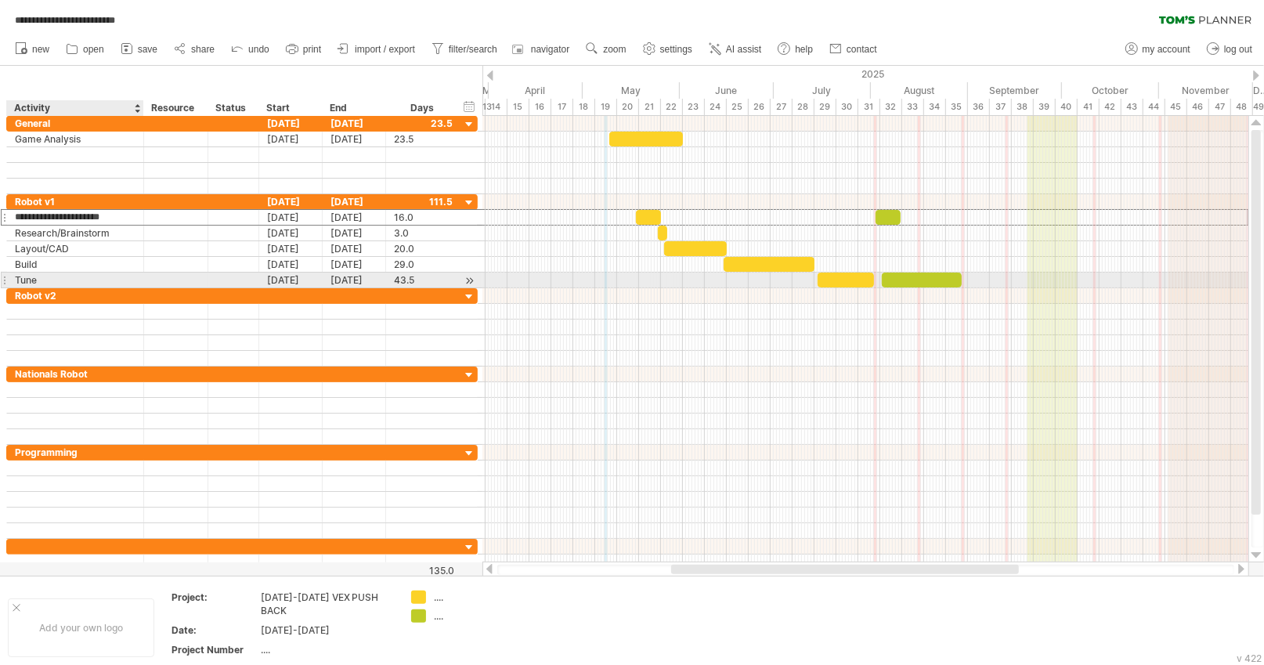
click at [68, 279] on div "Tune" at bounding box center [75, 280] width 121 height 15
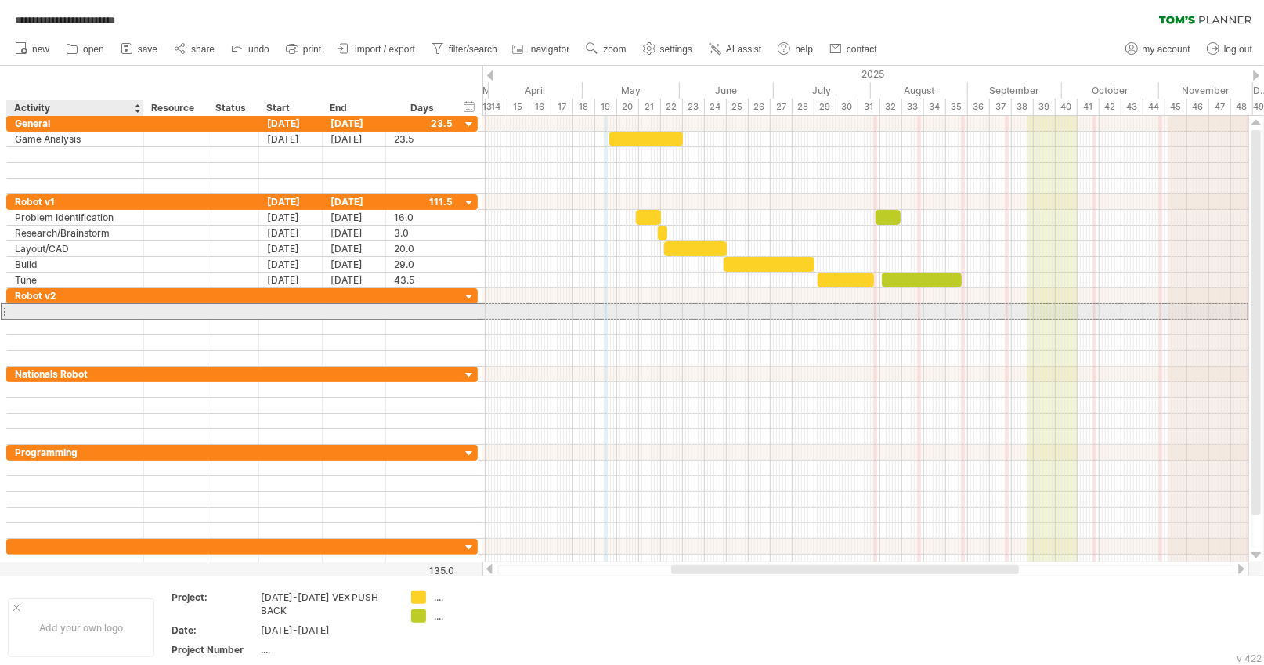
click at [56, 305] on div at bounding box center [75, 311] width 121 height 15
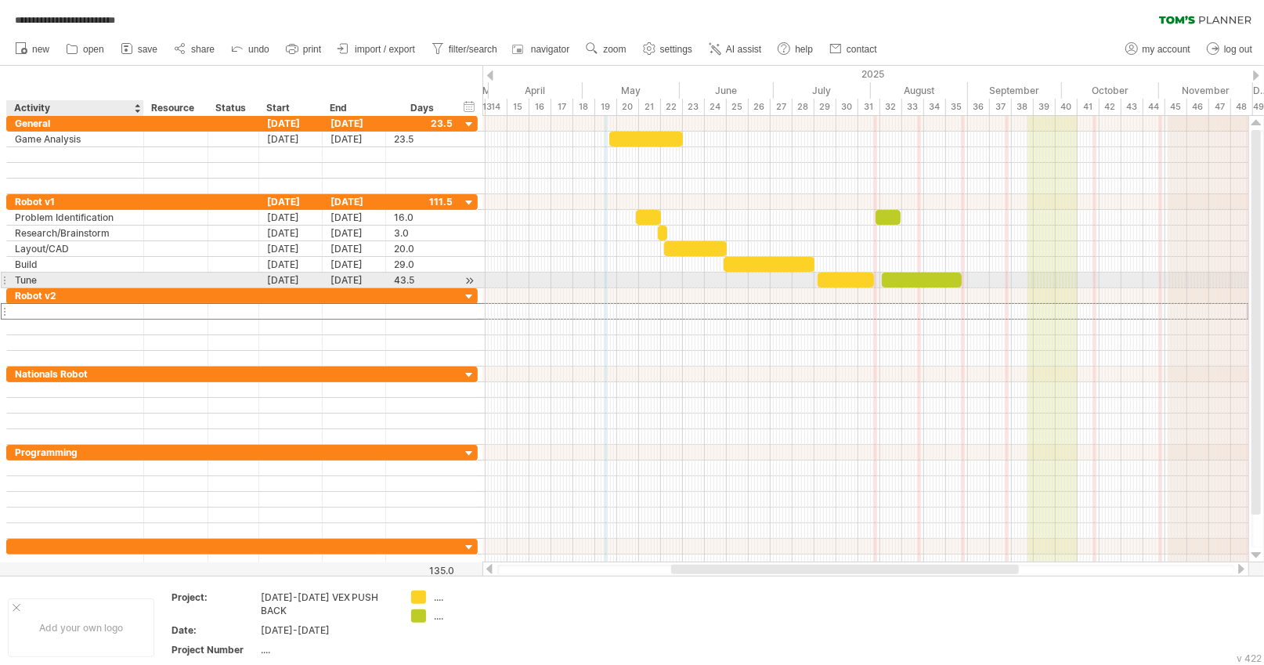
click at [65, 280] on div "Tune" at bounding box center [75, 280] width 121 height 15
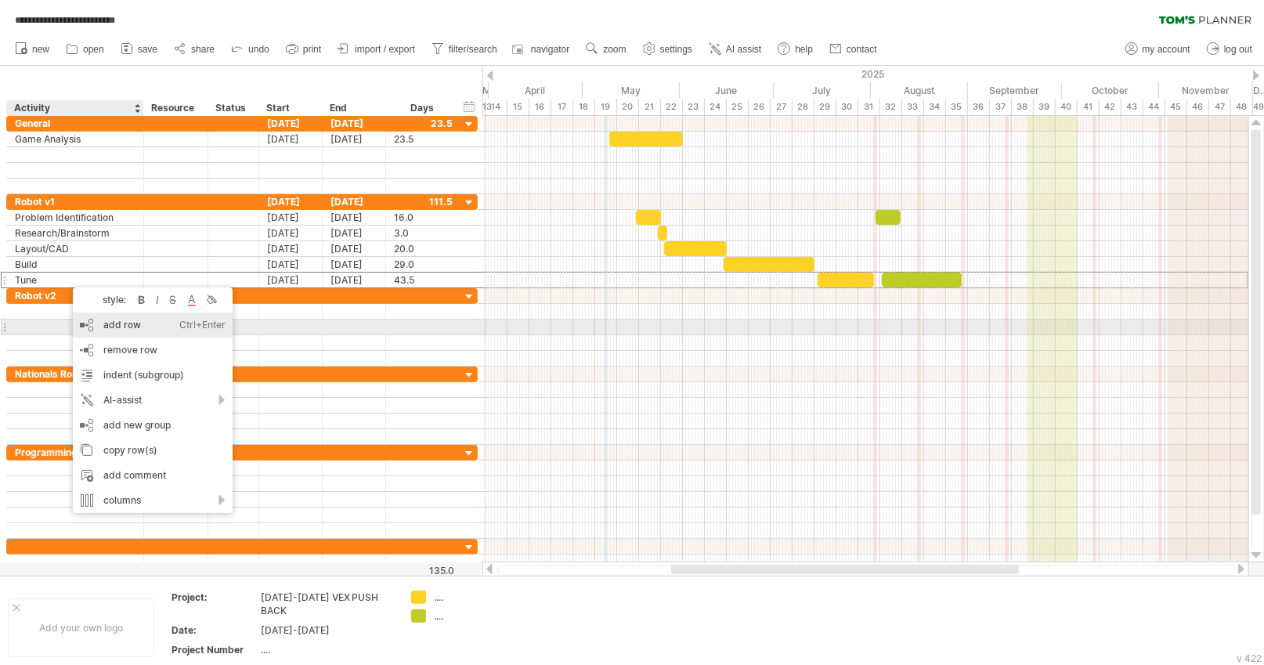
click at [157, 326] on div "add row Ctrl+Enter Cmd+Enter" at bounding box center [153, 325] width 160 height 25
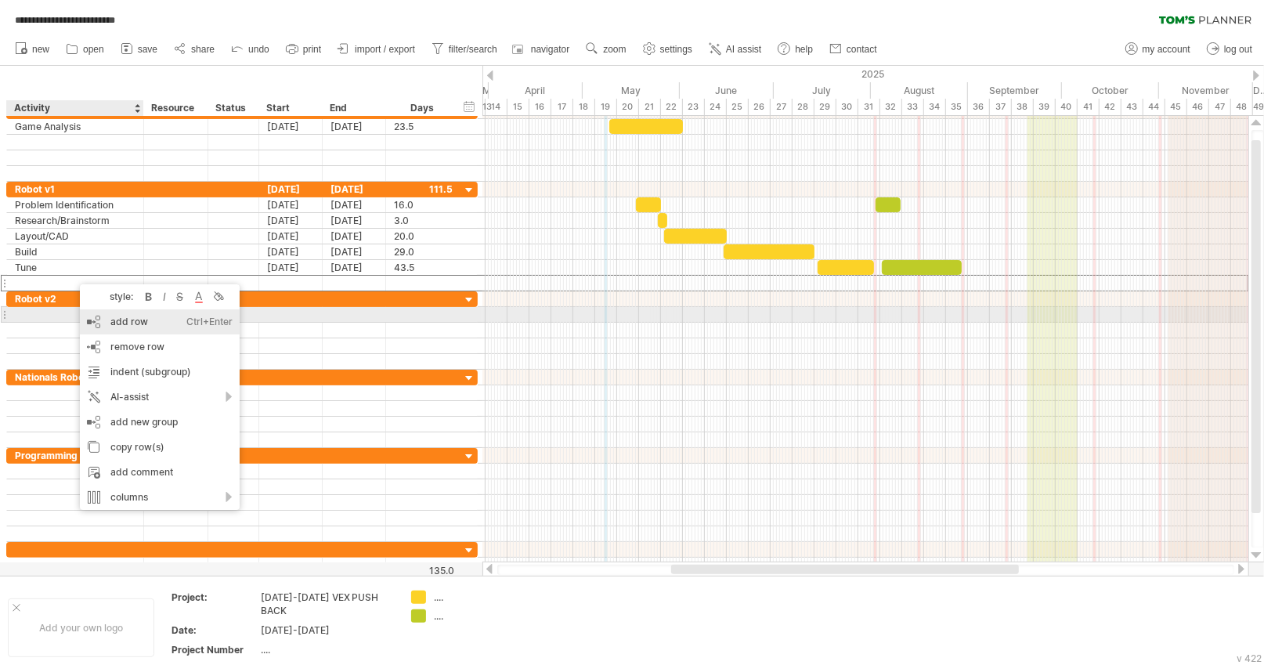
click at [130, 322] on div "add row Ctrl+Enter Cmd+Enter" at bounding box center [160, 321] width 160 height 25
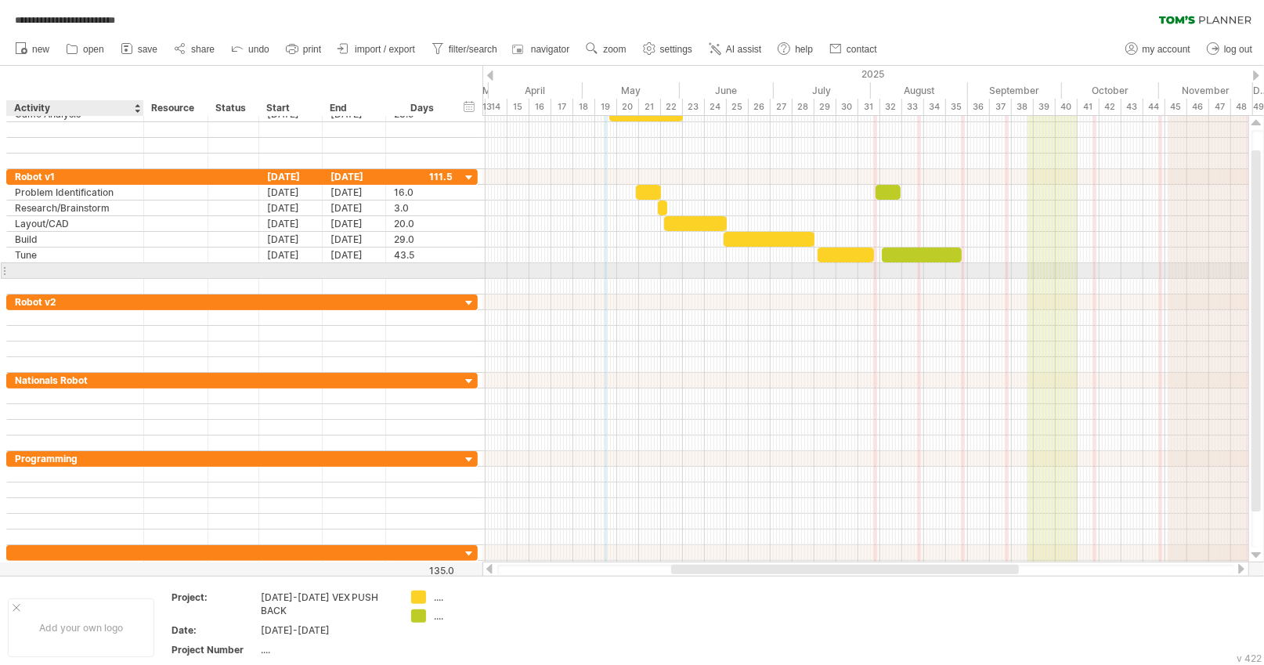
click at [49, 263] on div at bounding box center [75, 270] width 121 height 15
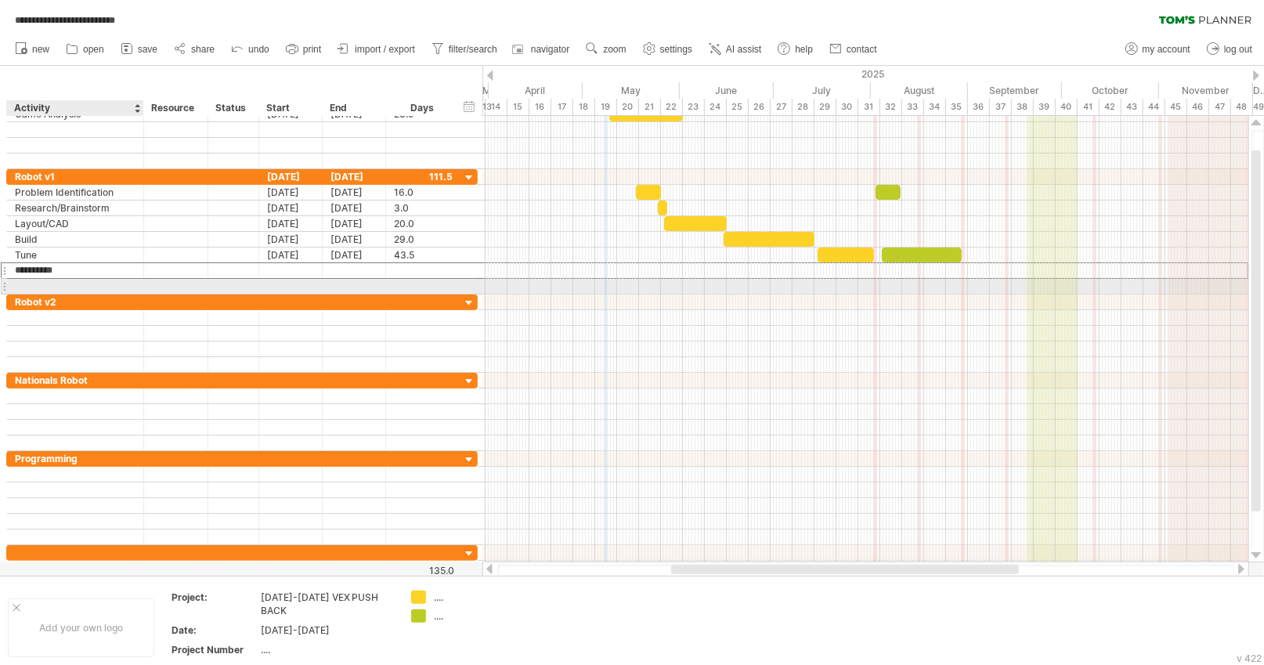
type input "**********"
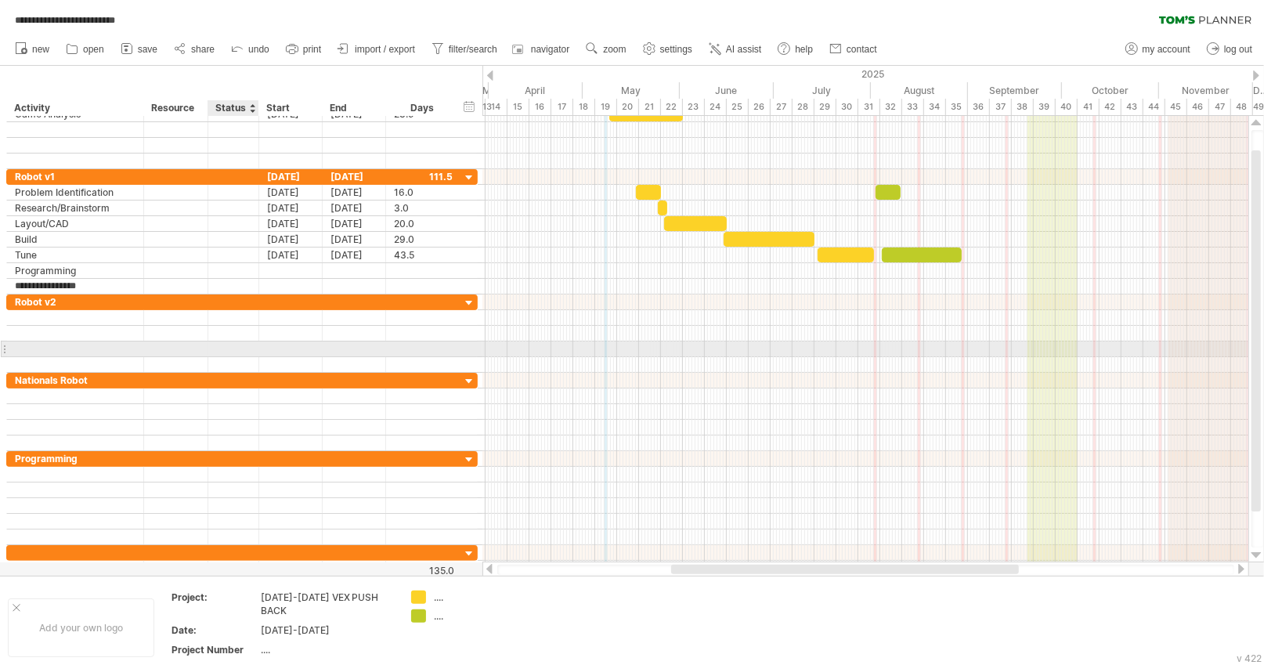
click at [246, 351] on div at bounding box center [233, 349] width 34 height 15
click at [72, 310] on div at bounding box center [75, 317] width 121 height 15
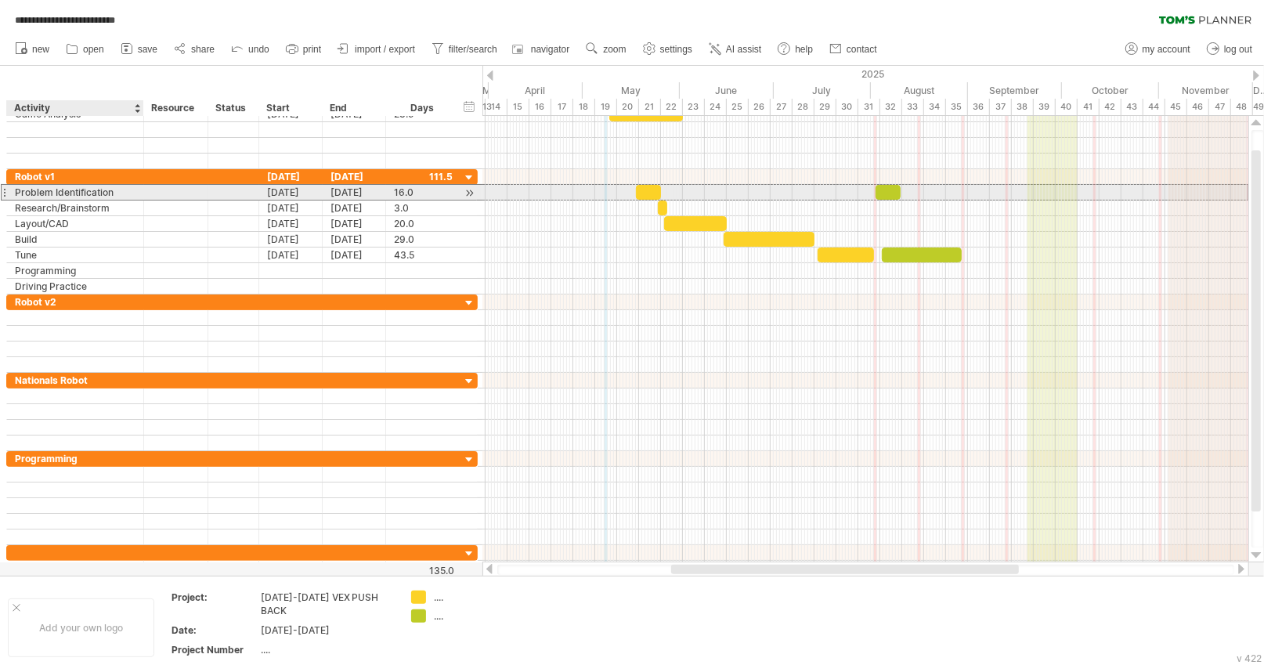
click at [123, 191] on div "Problem Identification" at bounding box center [75, 192] width 121 height 15
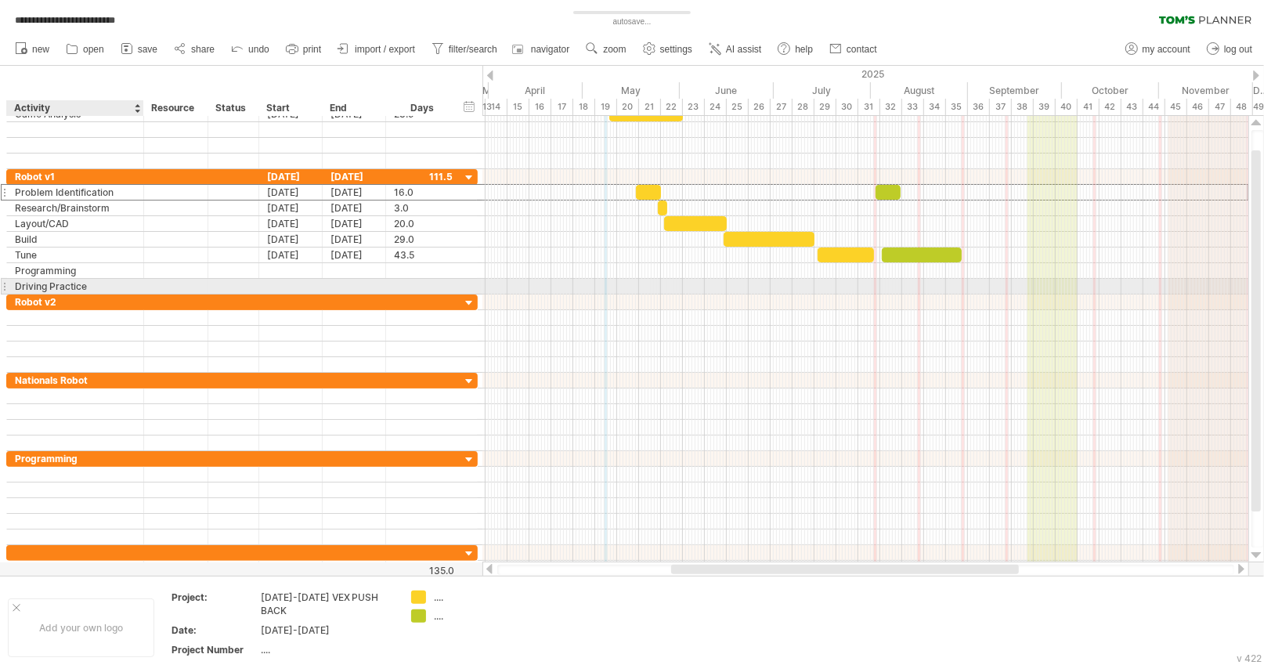
click at [141, 283] on div at bounding box center [142, 287] width 8 height 16
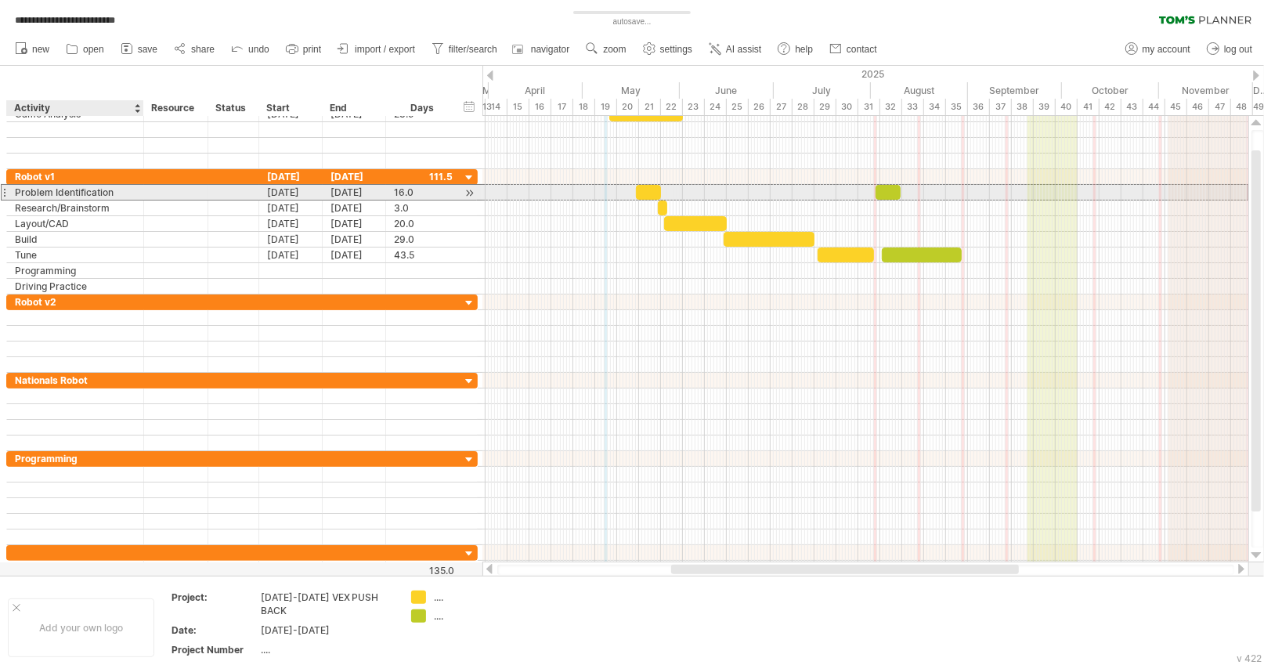
click at [105, 186] on div "Problem Identification" at bounding box center [75, 192] width 121 height 15
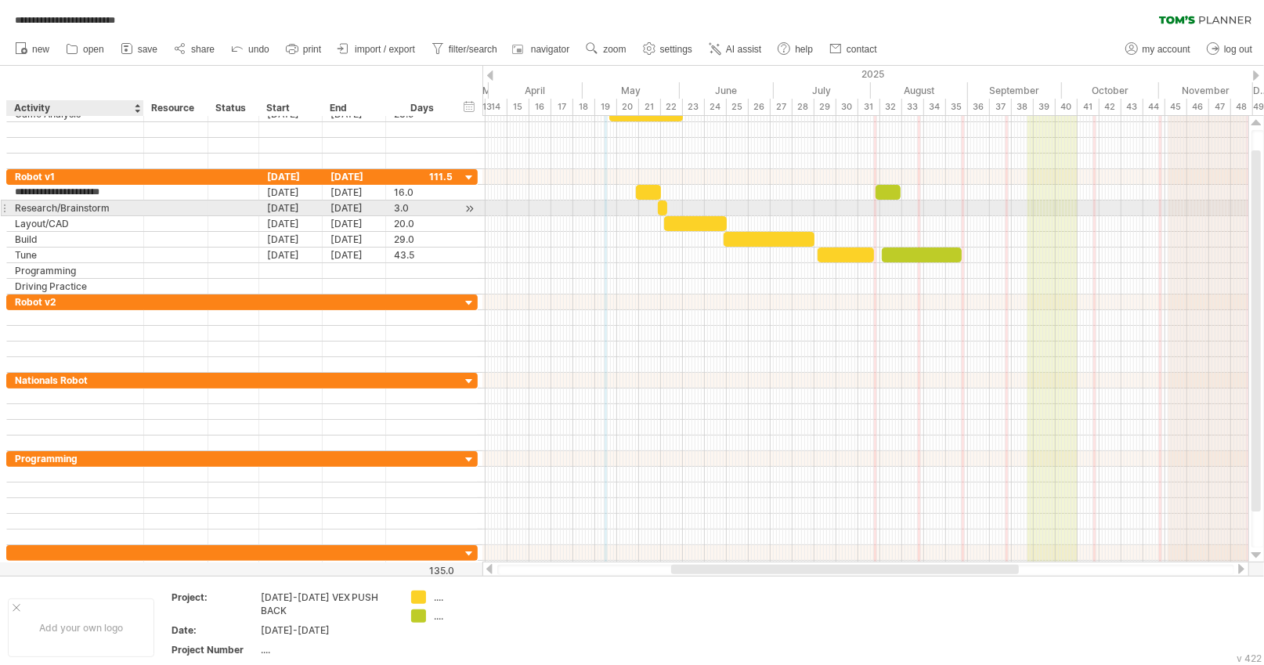
click at [110, 206] on div "Research/Brainstorm" at bounding box center [75, 208] width 121 height 15
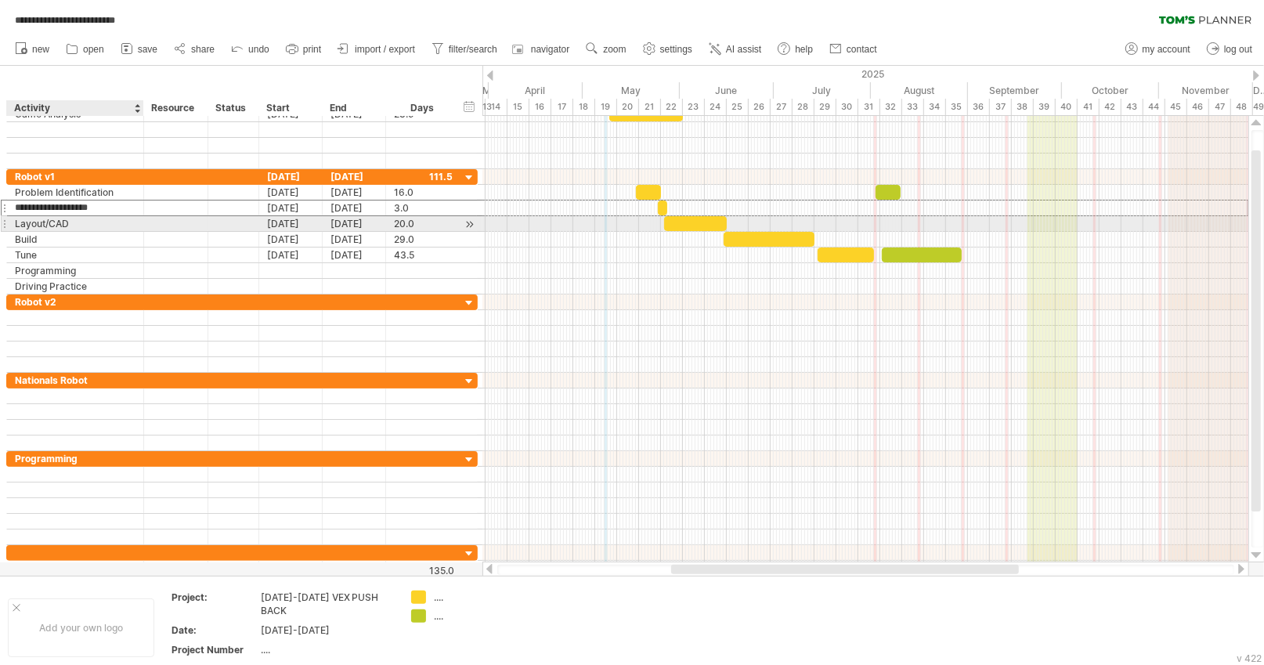
click at [115, 223] on div "Layout/CAD" at bounding box center [75, 223] width 121 height 15
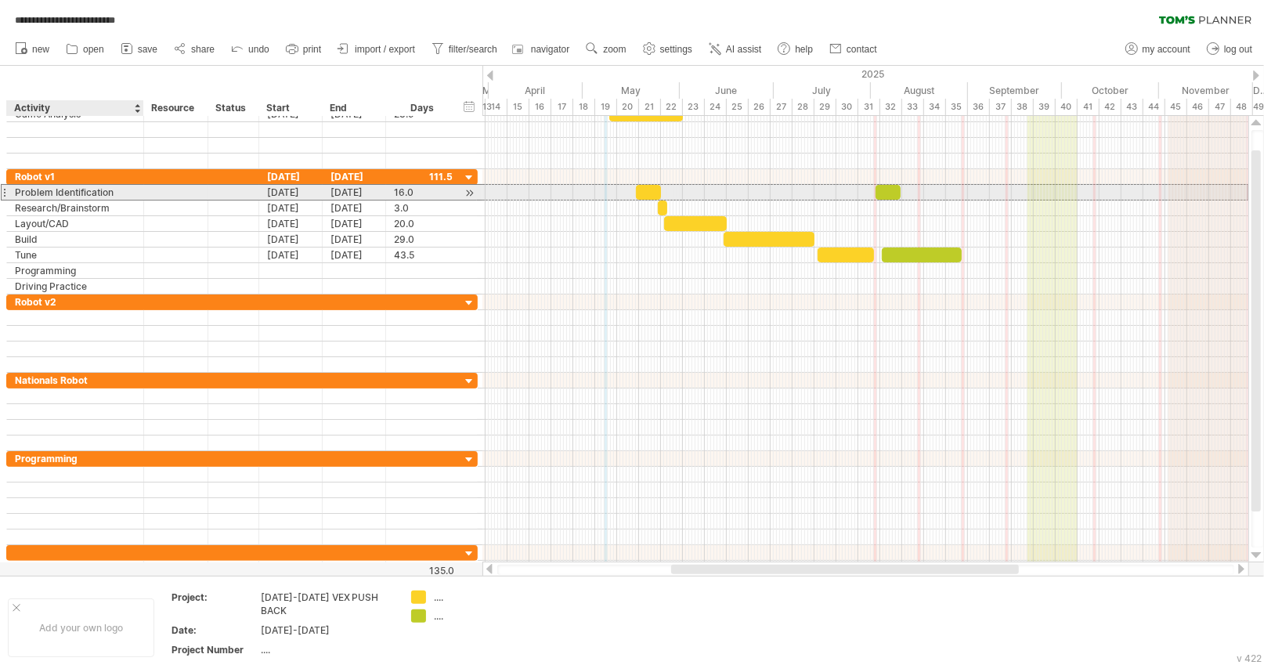
click at [111, 186] on div "Problem Identification" at bounding box center [75, 192] width 121 height 15
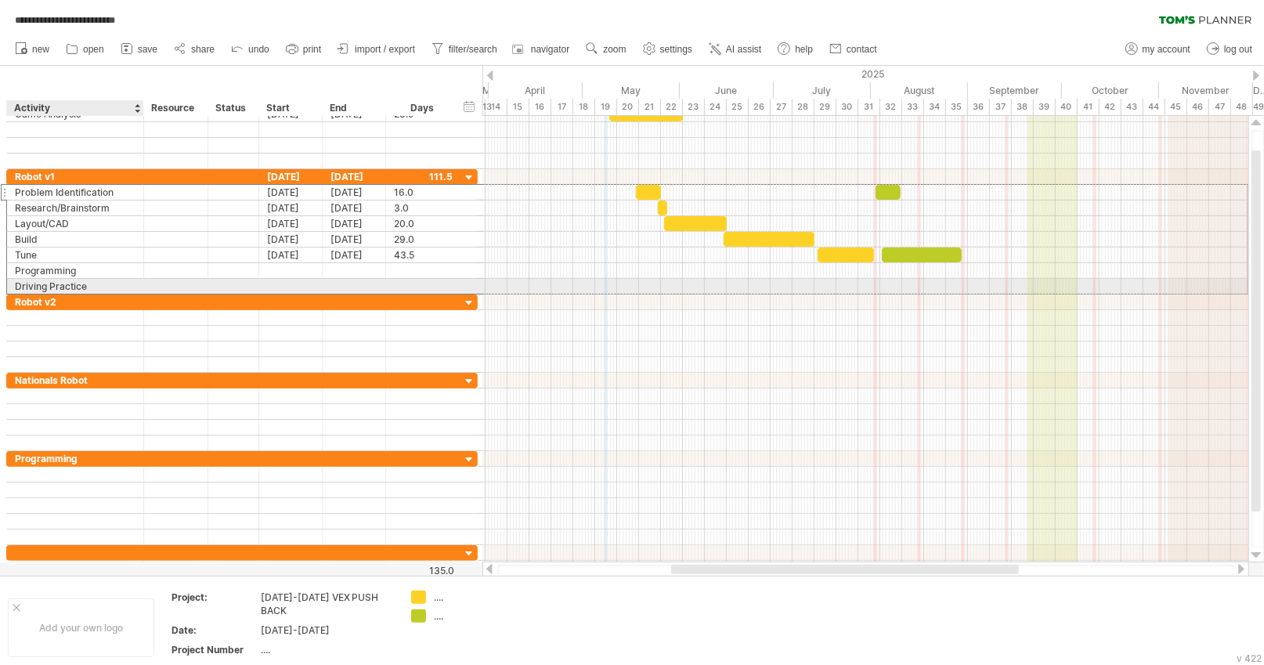
click at [121, 285] on div "Driving Practice" at bounding box center [75, 286] width 121 height 15
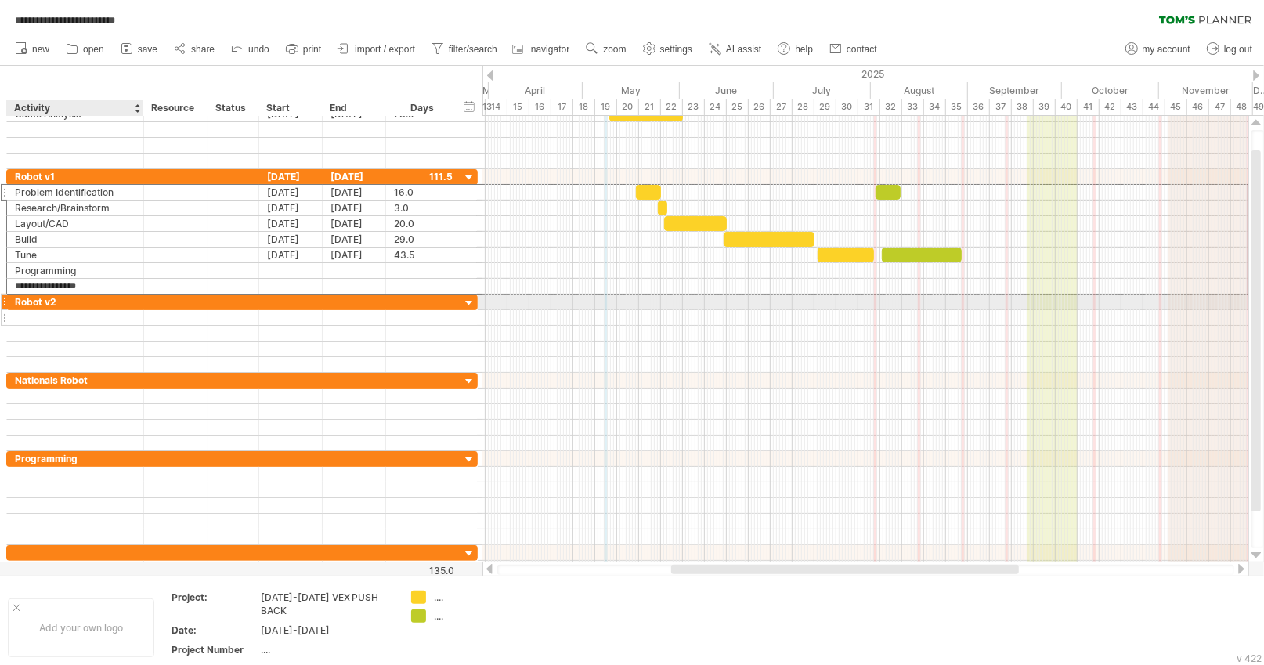
click at [107, 310] on div at bounding box center [75, 317] width 121 height 15
paste input "**********"
type input "**********"
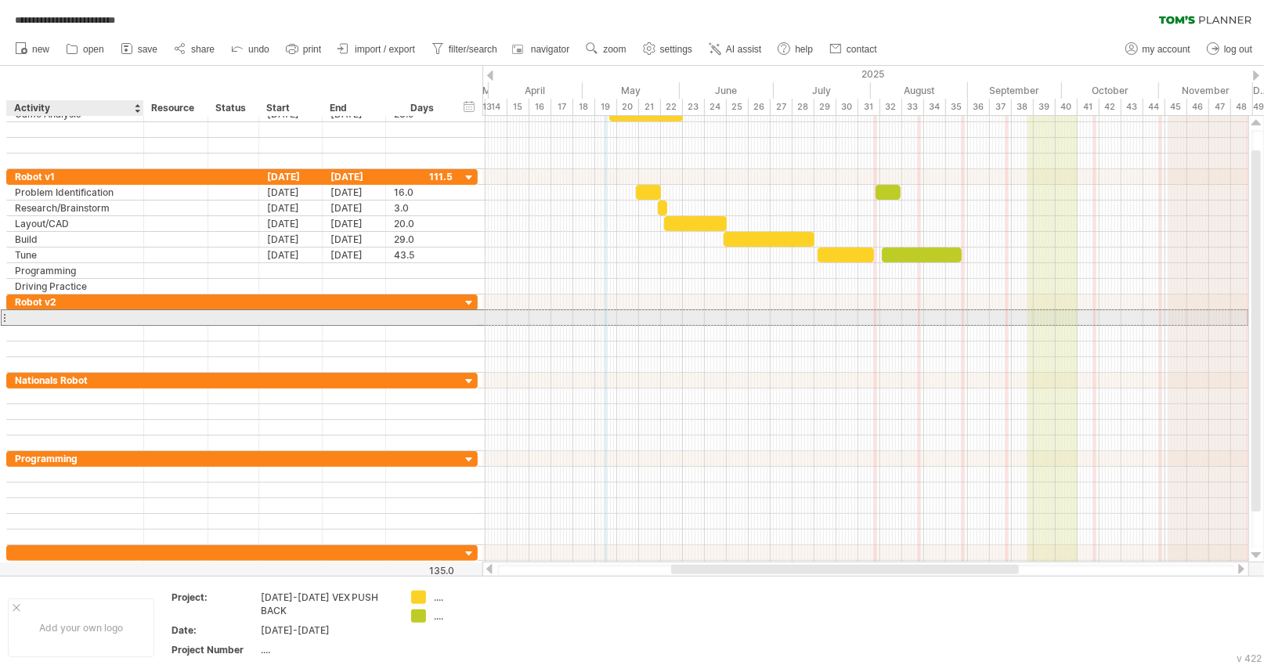
click at [108, 313] on input "text" at bounding box center [75, 317] width 121 height 15
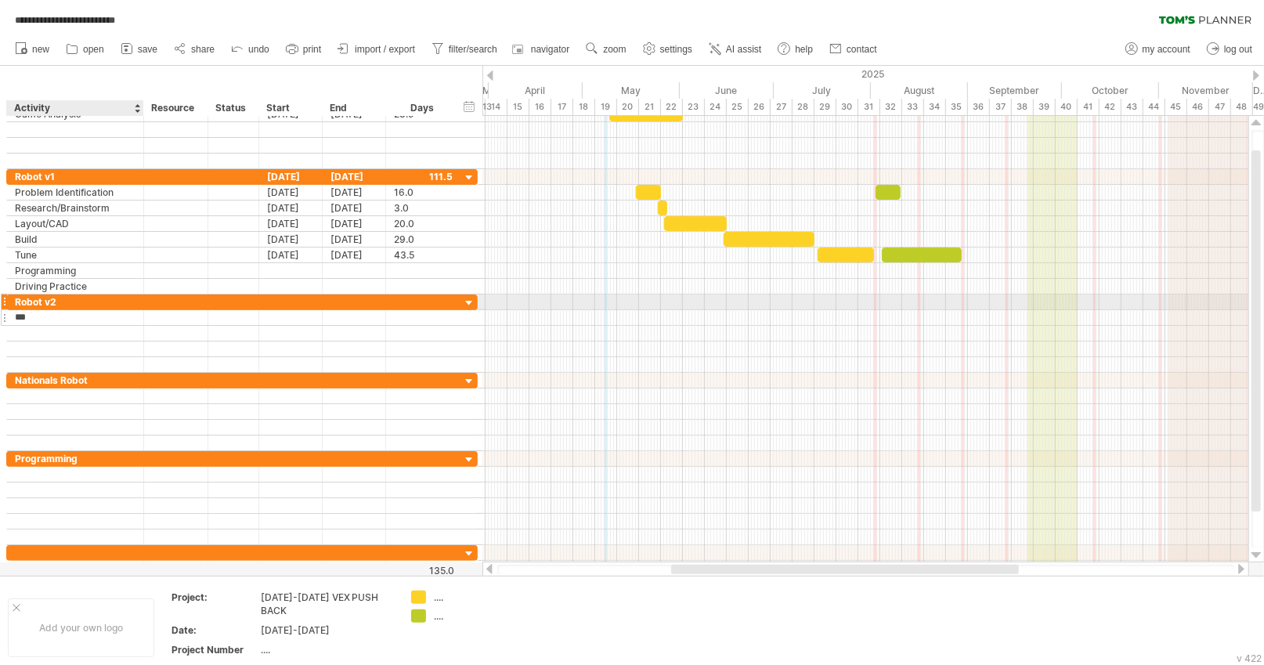
type input "**********"
type input "*"
type input "**********"
type input "*****"
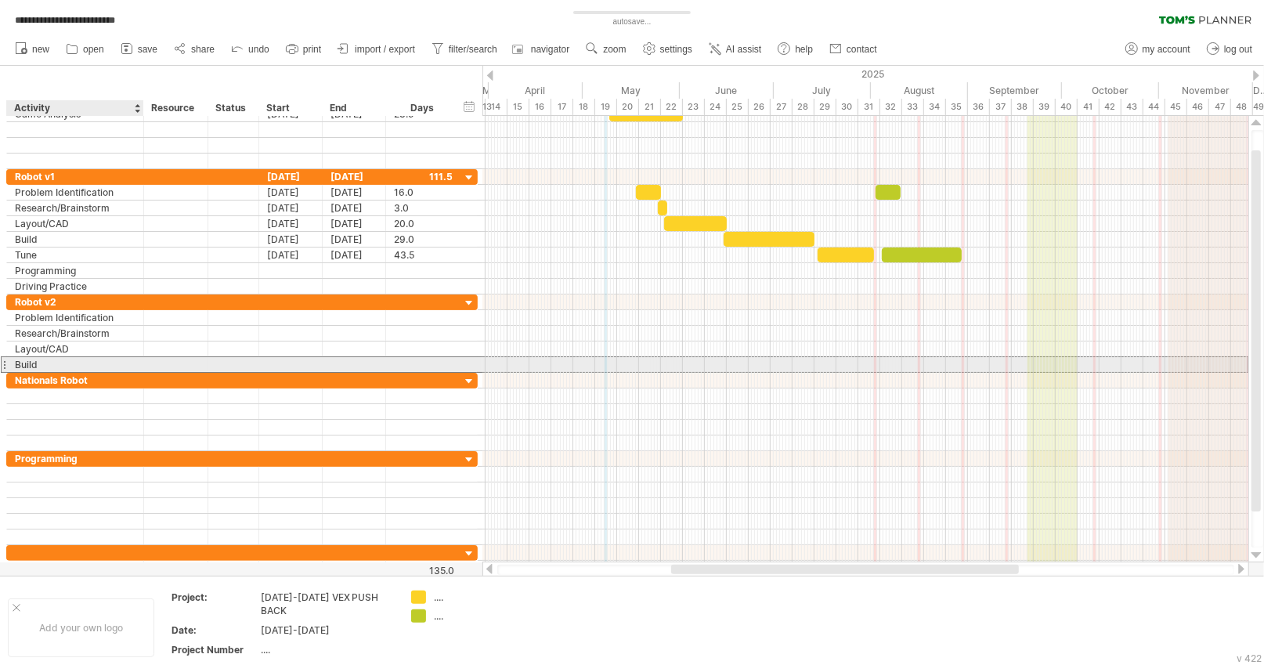
click at [78, 364] on div "Build" at bounding box center [75, 364] width 121 height 15
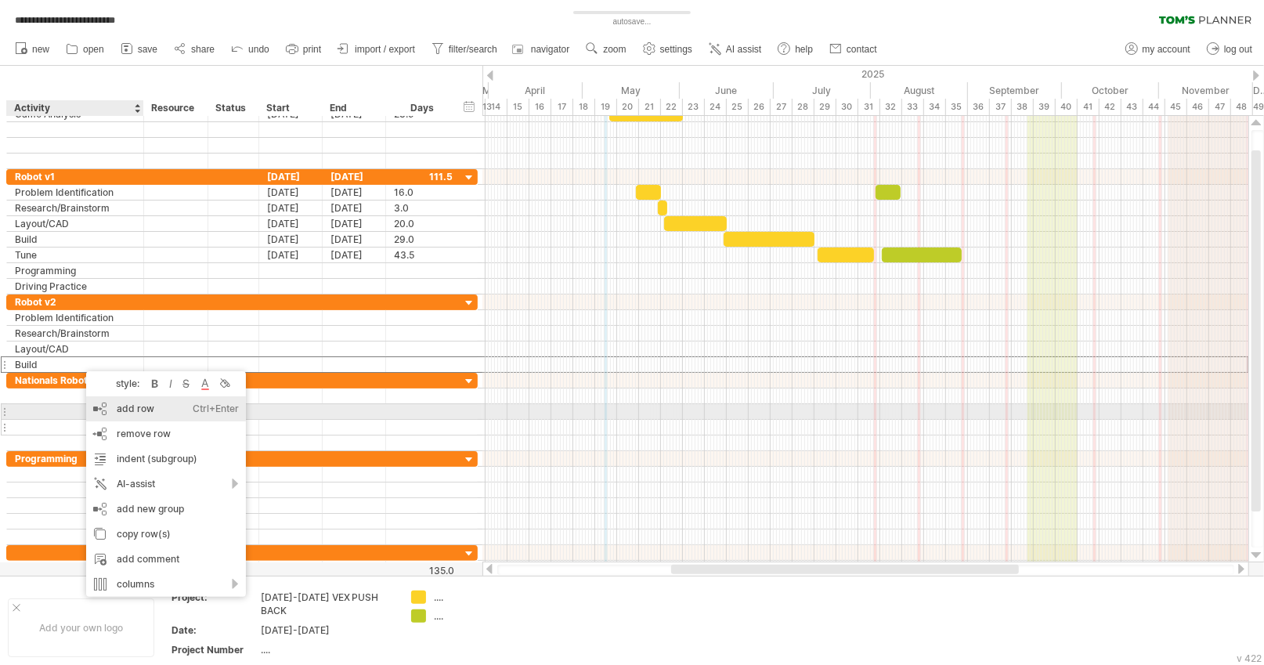
drag, startPoint x: 159, startPoint y: 412, endPoint x: 165, endPoint y: 420, distance: 9.6
click at [160, 413] on div "add row Ctrl+Enter Cmd+Enter" at bounding box center [166, 408] width 160 height 25
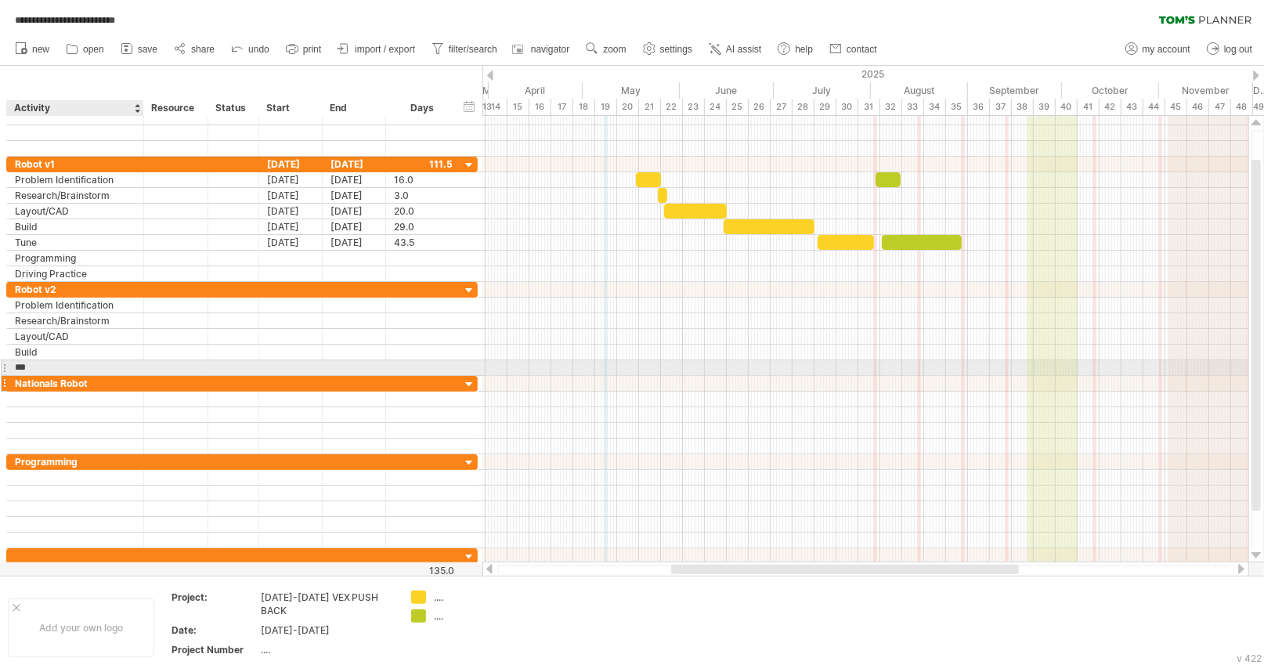
type input "****"
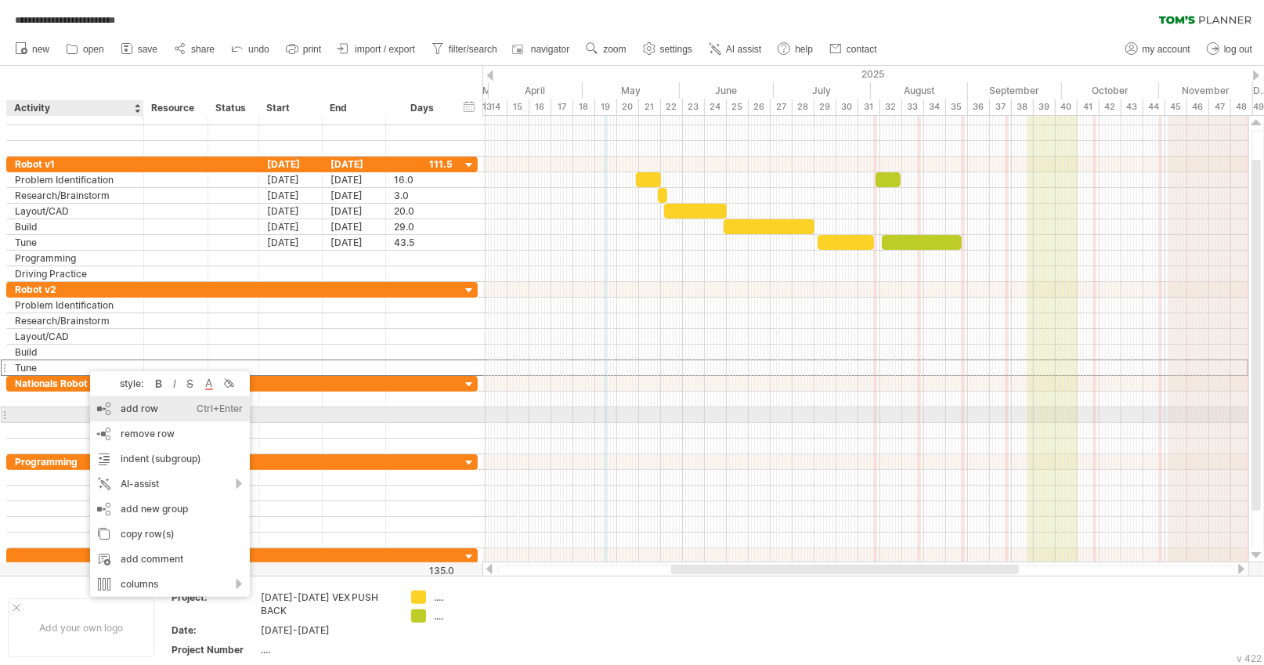
click at [167, 414] on div "add row Ctrl+Enter Cmd+Enter" at bounding box center [170, 408] width 160 height 25
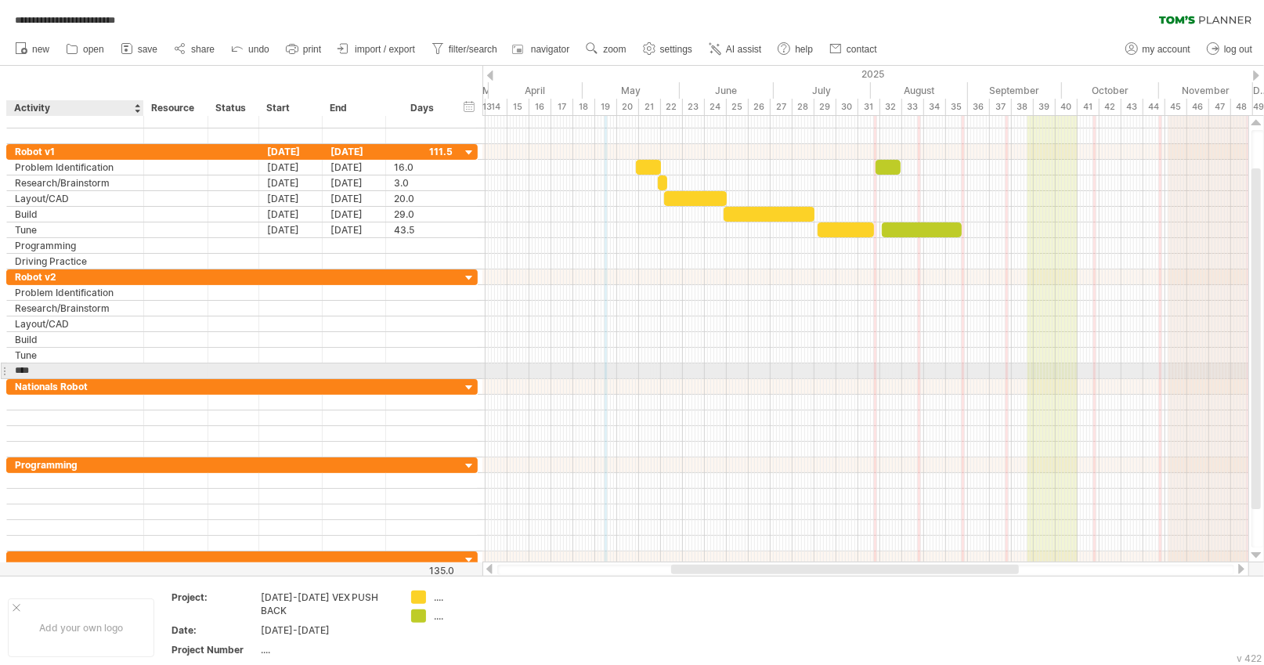
type input "**********"
click at [82, 374] on div "Programming" at bounding box center [75, 371] width 121 height 15
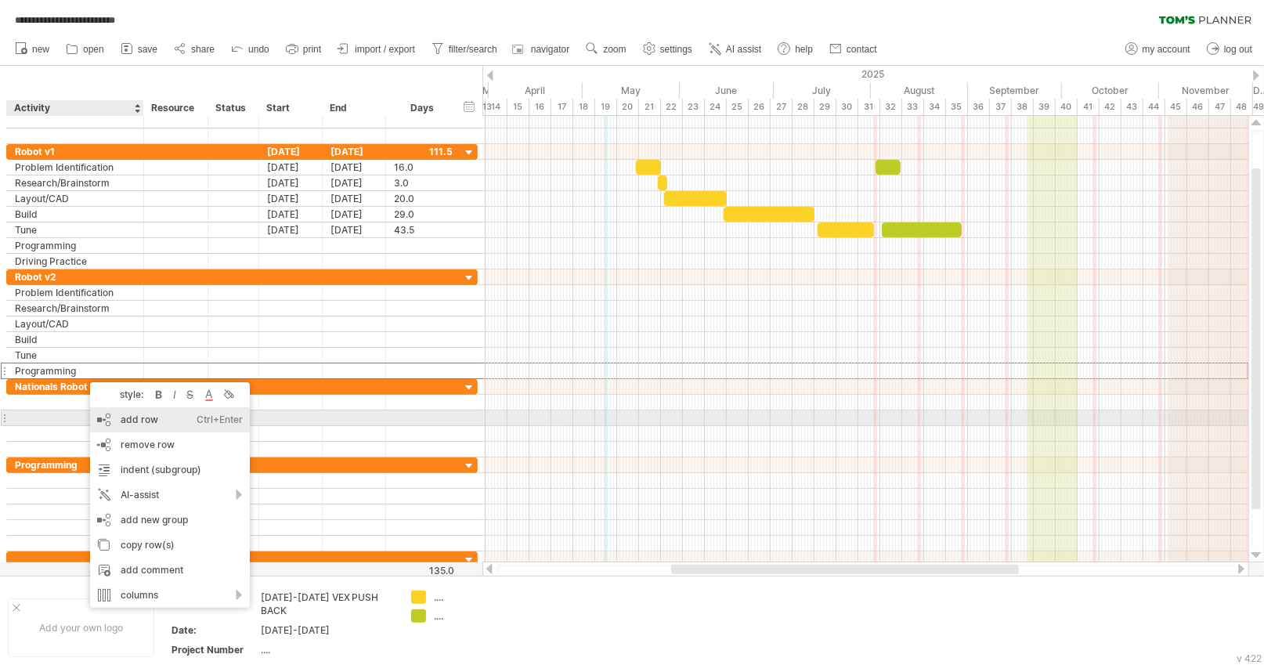
click at [143, 418] on div "add row Ctrl+Enter Cmd+Enter" at bounding box center [170, 419] width 160 height 25
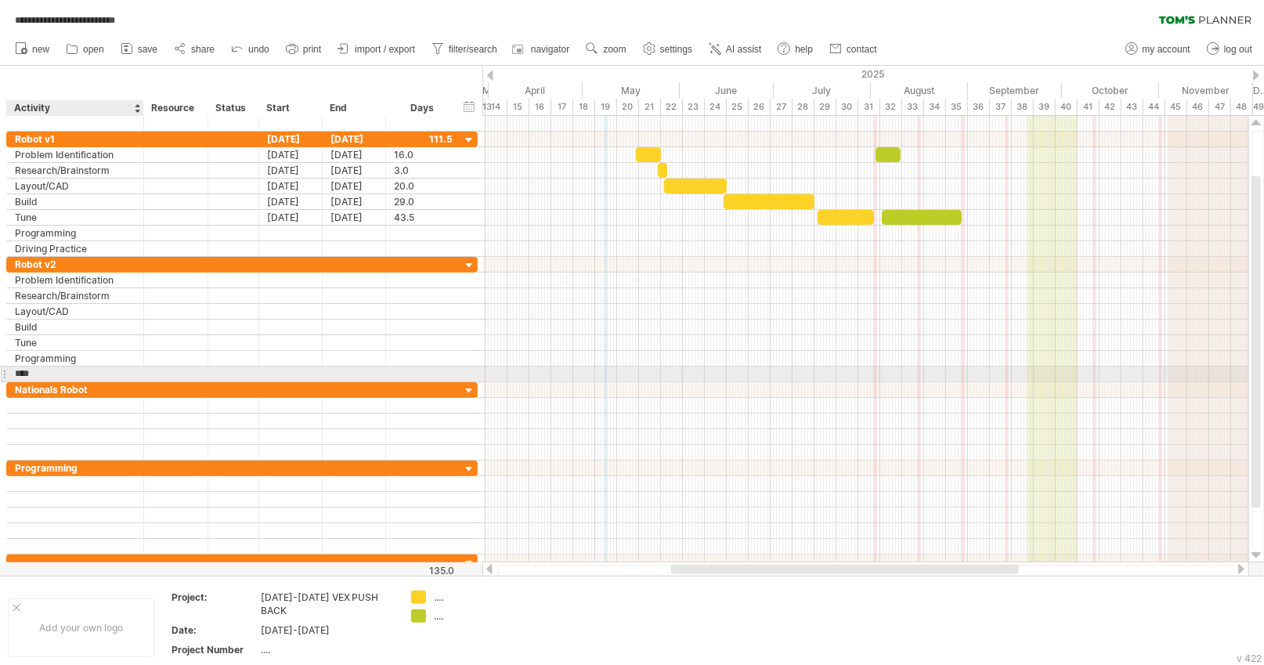
type input "**********"
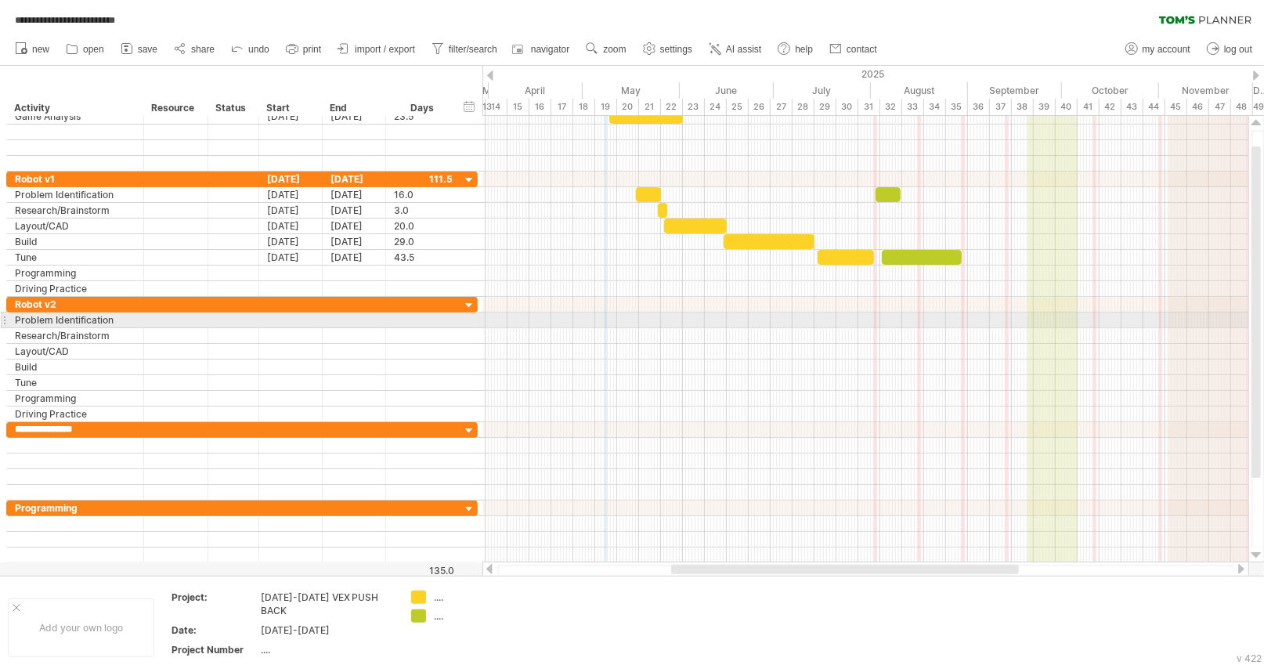
click at [878, 317] on div at bounding box center [866, 321] width 766 height 16
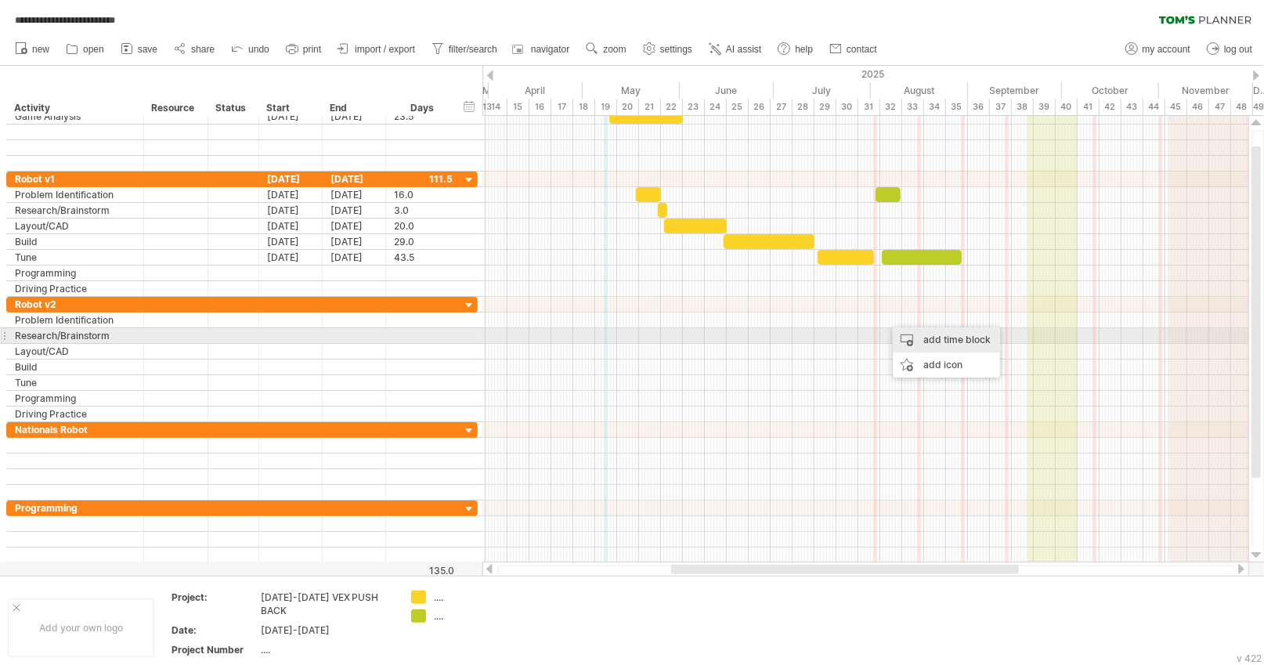
click at [910, 337] on div "add time block" at bounding box center [946, 339] width 107 height 25
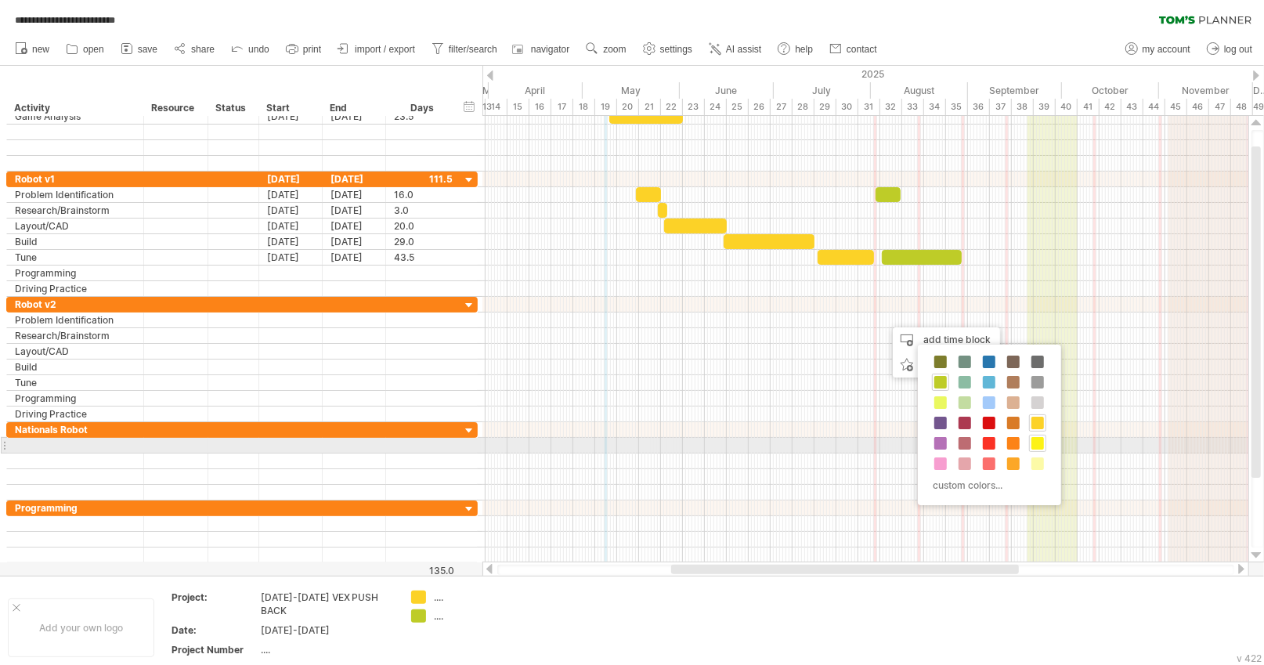
click at [1037, 443] on span at bounding box center [1038, 443] width 13 height 13
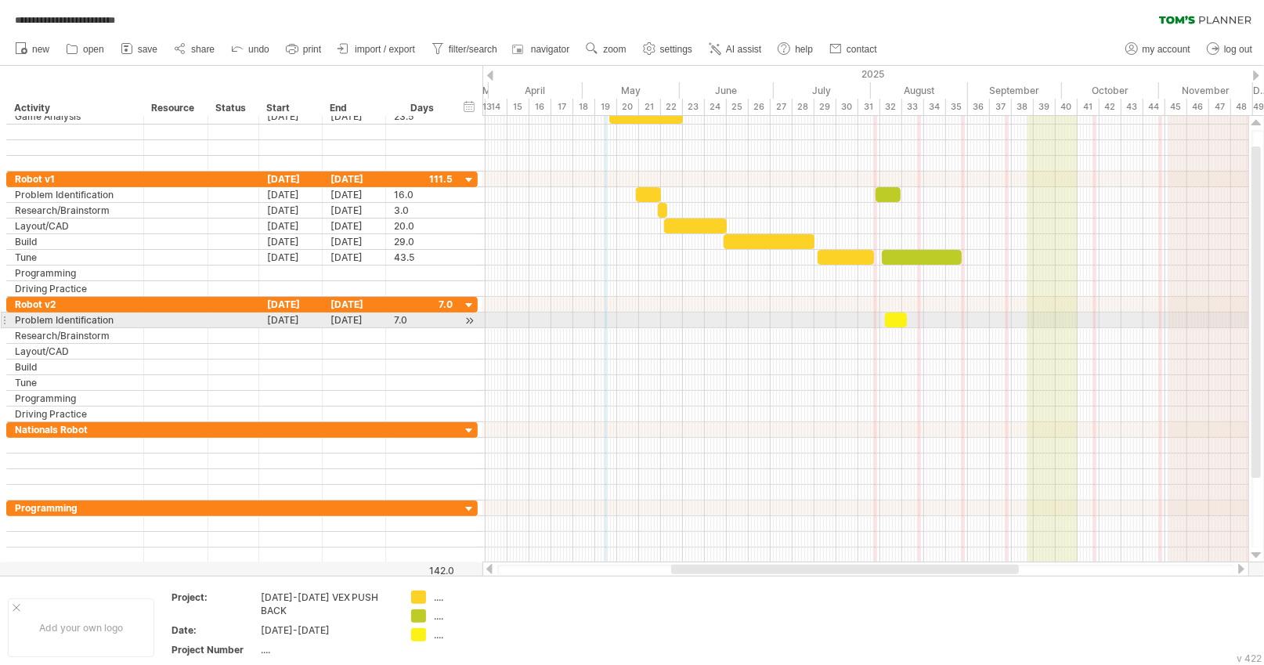
click at [895, 316] on div at bounding box center [896, 320] width 22 height 15
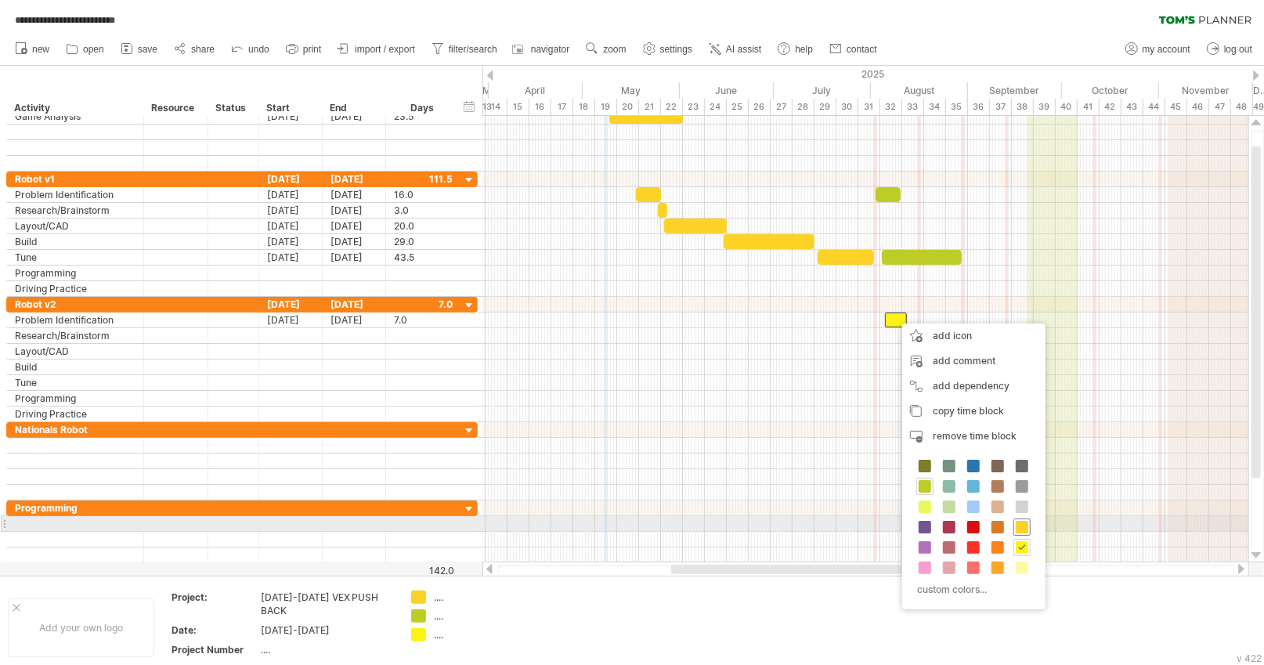
click at [1026, 527] on span at bounding box center [1022, 527] width 13 height 13
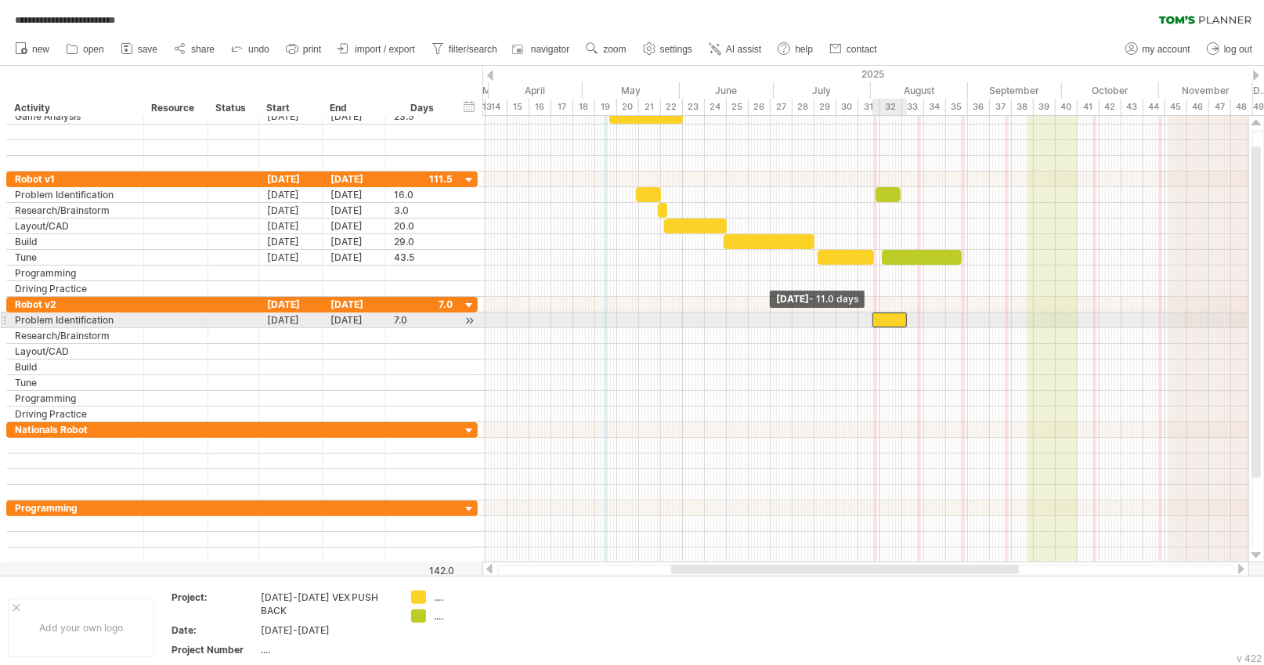
drag, startPoint x: 887, startPoint y: 317, endPoint x: 874, endPoint y: 327, distance: 16.2
click at [874, 327] on div "[DATE] [DATE] - 11.0 days" at bounding box center [866, 339] width 766 height 447
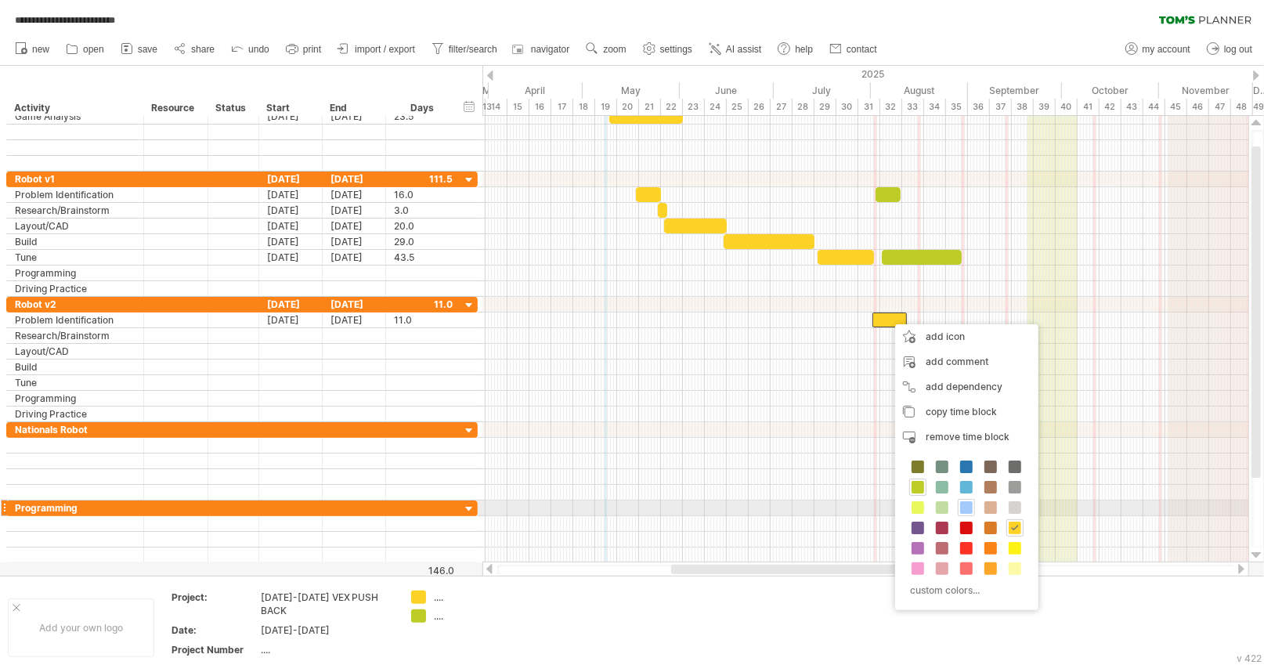
click at [964, 505] on span at bounding box center [966, 507] width 13 height 13
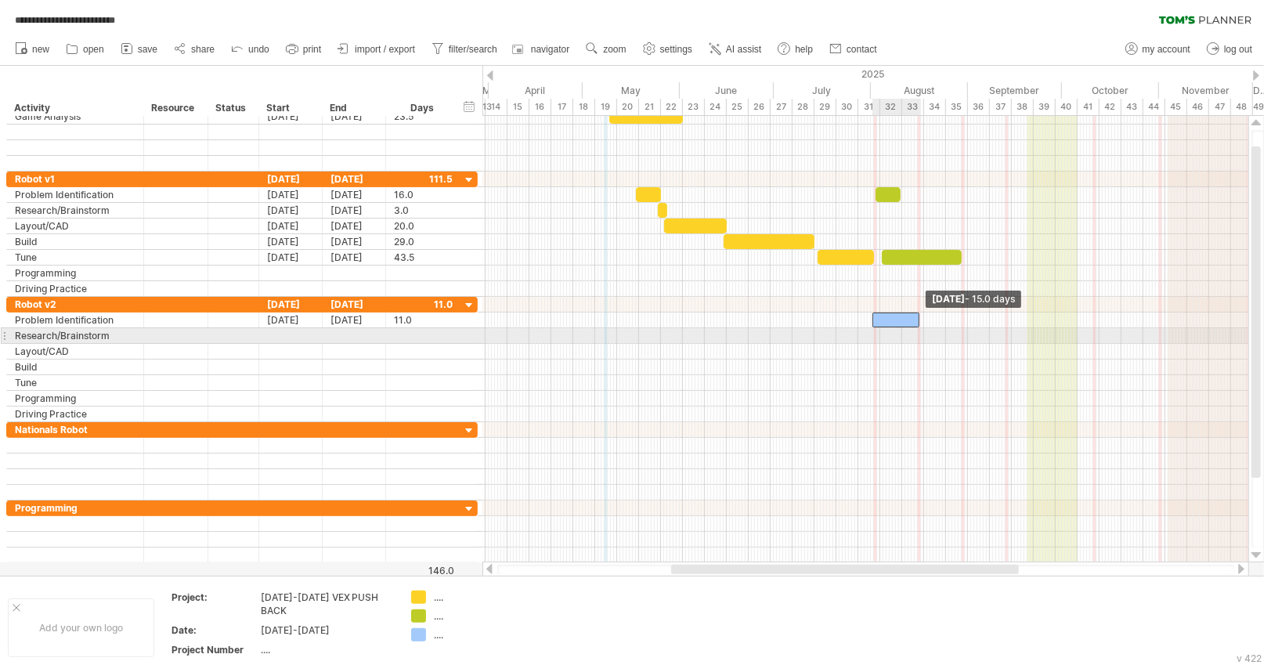
drag, startPoint x: 906, startPoint y: 320, endPoint x: 919, endPoint y: 329, distance: 15.7
click at [919, 329] on div "[DATE] - 15.0 days [DATE] - 11.0 days" at bounding box center [866, 339] width 766 height 447
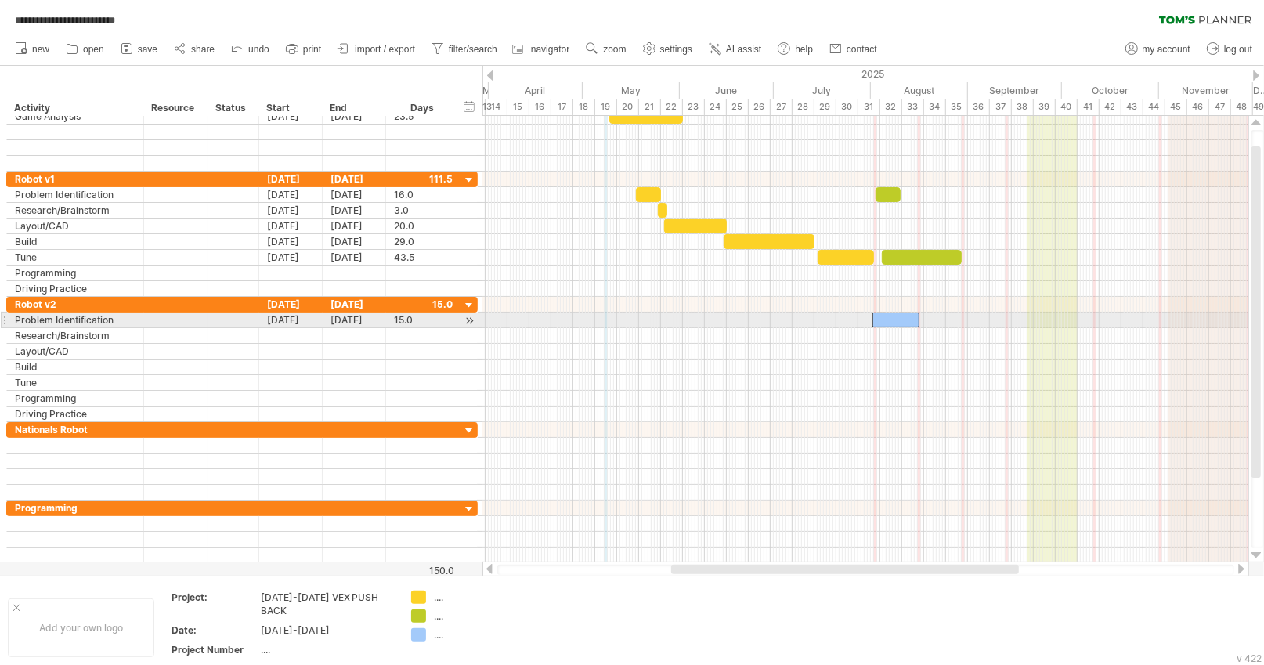
click at [879, 318] on div at bounding box center [896, 320] width 47 height 15
click at [874, 321] on span at bounding box center [874, 320] width 6 height 15
click at [924, 319] on span at bounding box center [927, 320] width 6 height 15
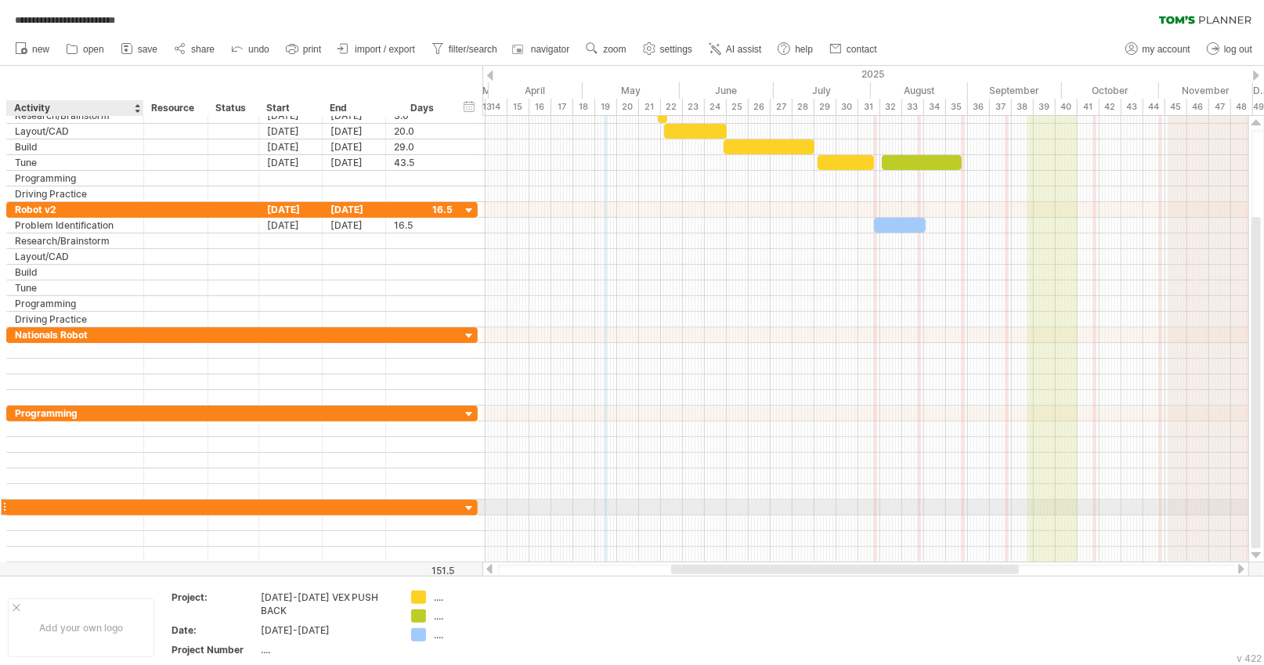
click at [100, 501] on div at bounding box center [75, 507] width 121 height 15
click at [59, 415] on div "Programming" at bounding box center [75, 413] width 121 height 15
click at [60, 415] on input "**********" at bounding box center [75, 413] width 121 height 15
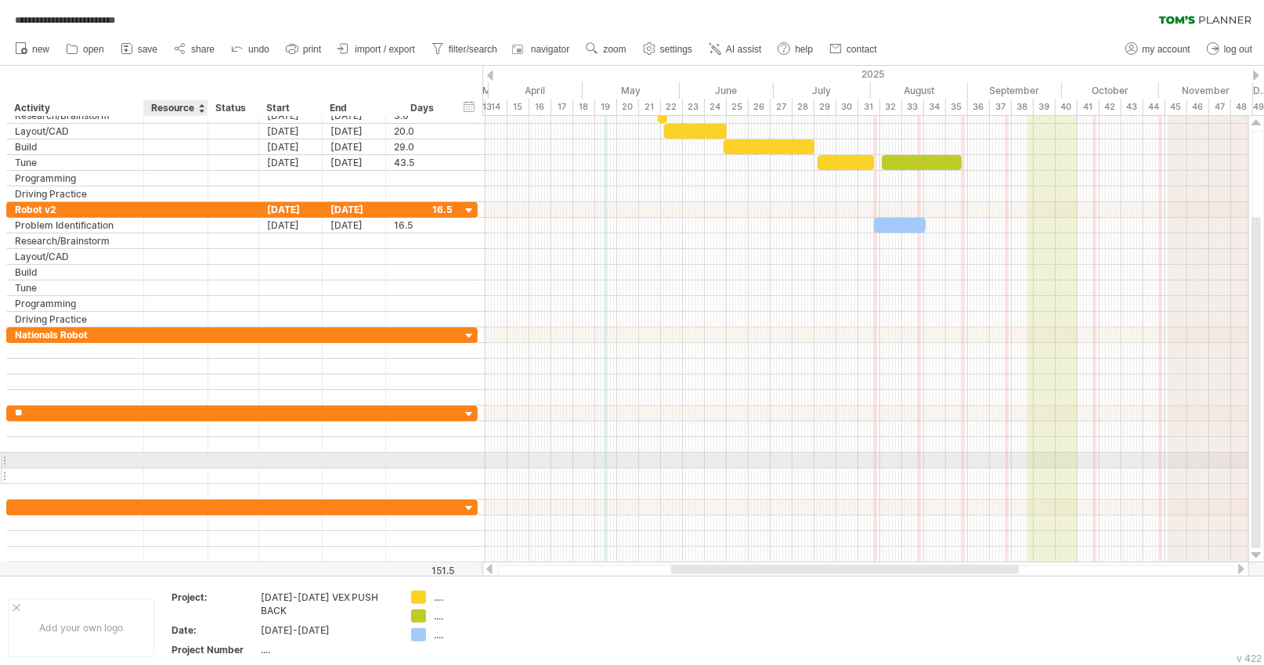
type input "*"
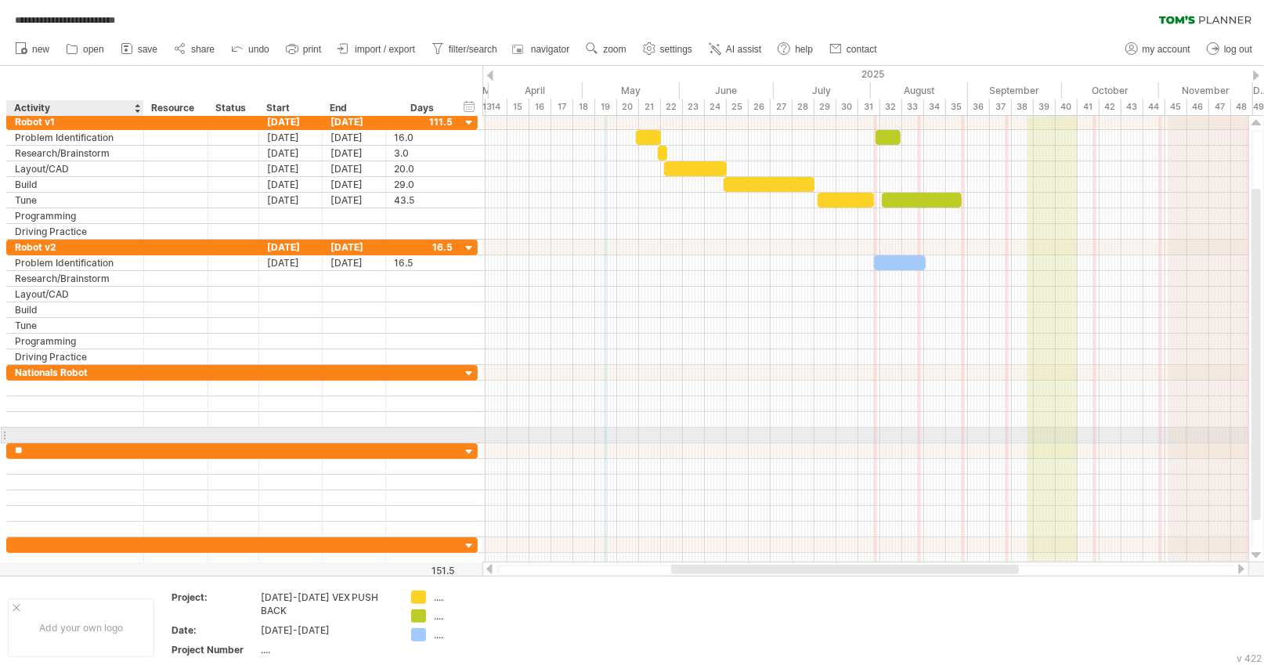
type input "*"
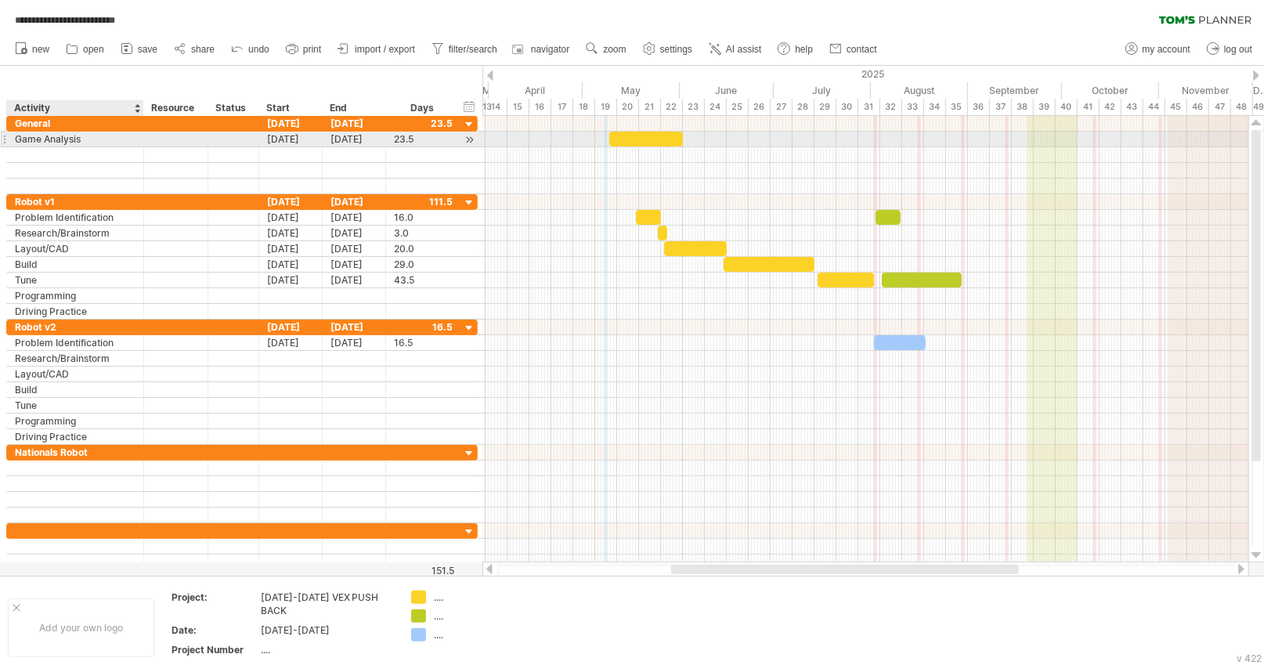
click at [39, 139] on div "Game Analysis" at bounding box center [75, 139] width 121 height 15
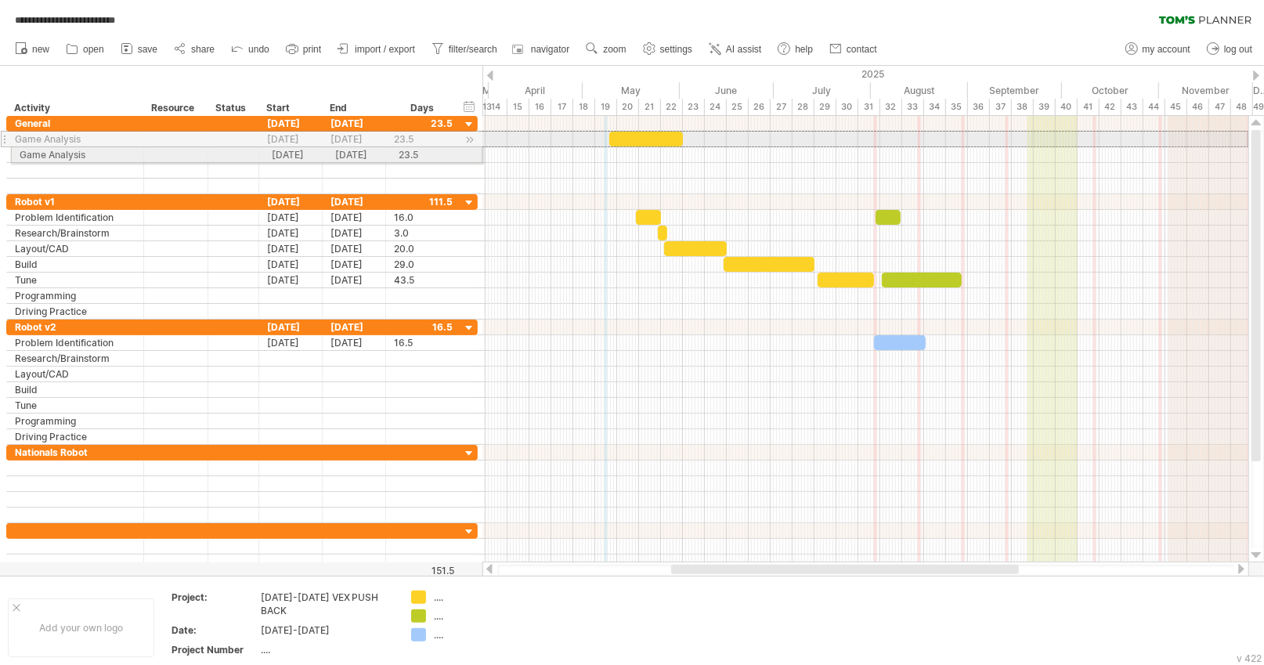
drag, startPoint x: 4, startPoint y: 136, endPoint x: 4, endPoint y: 152, distance: 15.7
click at [4, 152] on div "**********" at bounding box center [239, 343] width 479 height 454
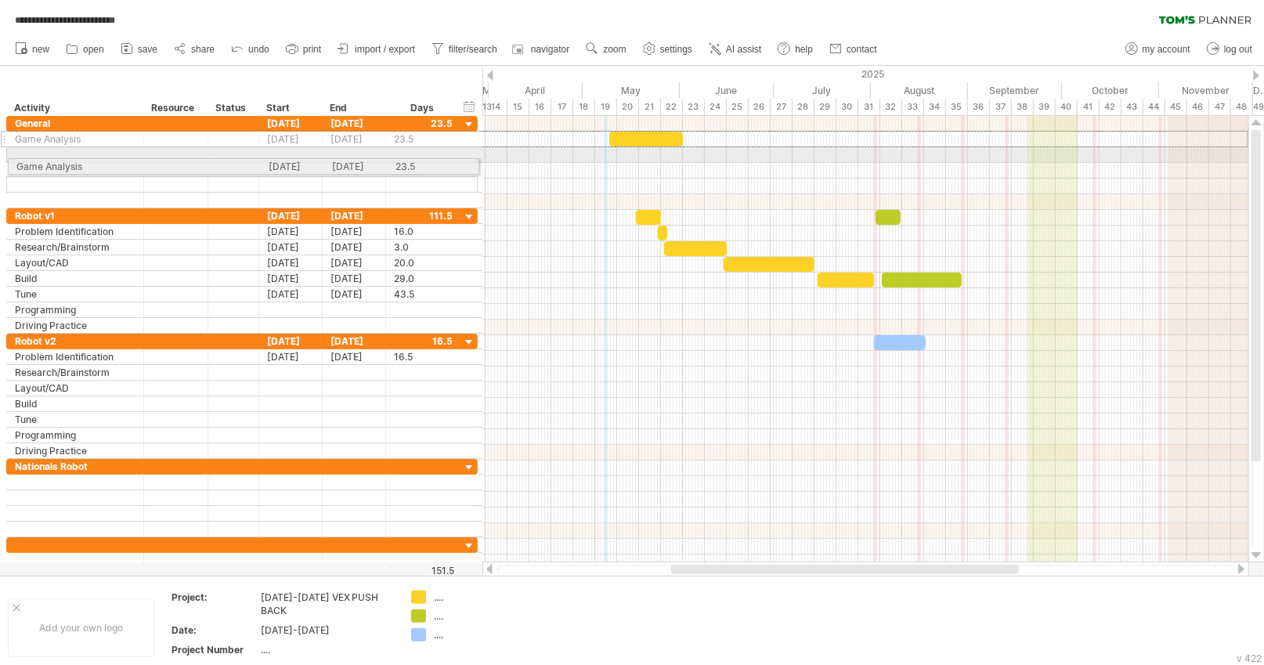
drag, startPoint x: 4, startPoint y: 139, endPoint x: 1, endPoint y: 164, distance: 25.3
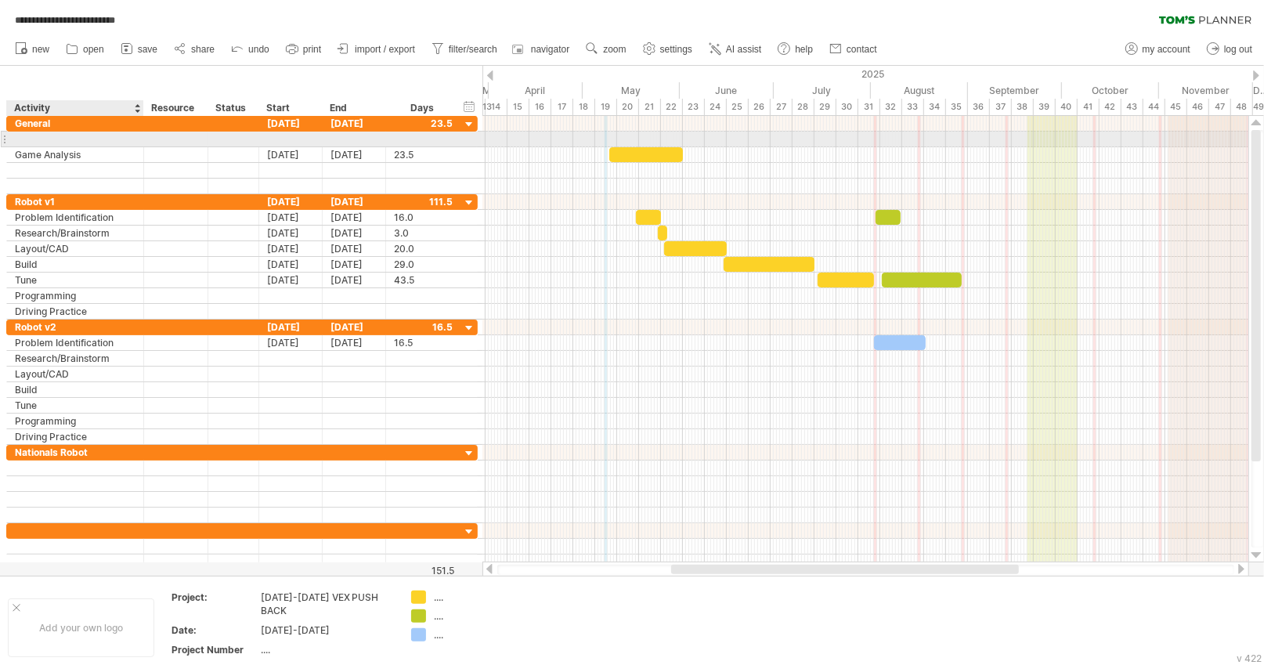
click at [46, 141] on div at bounding box center [75, 139] width 121 height 15
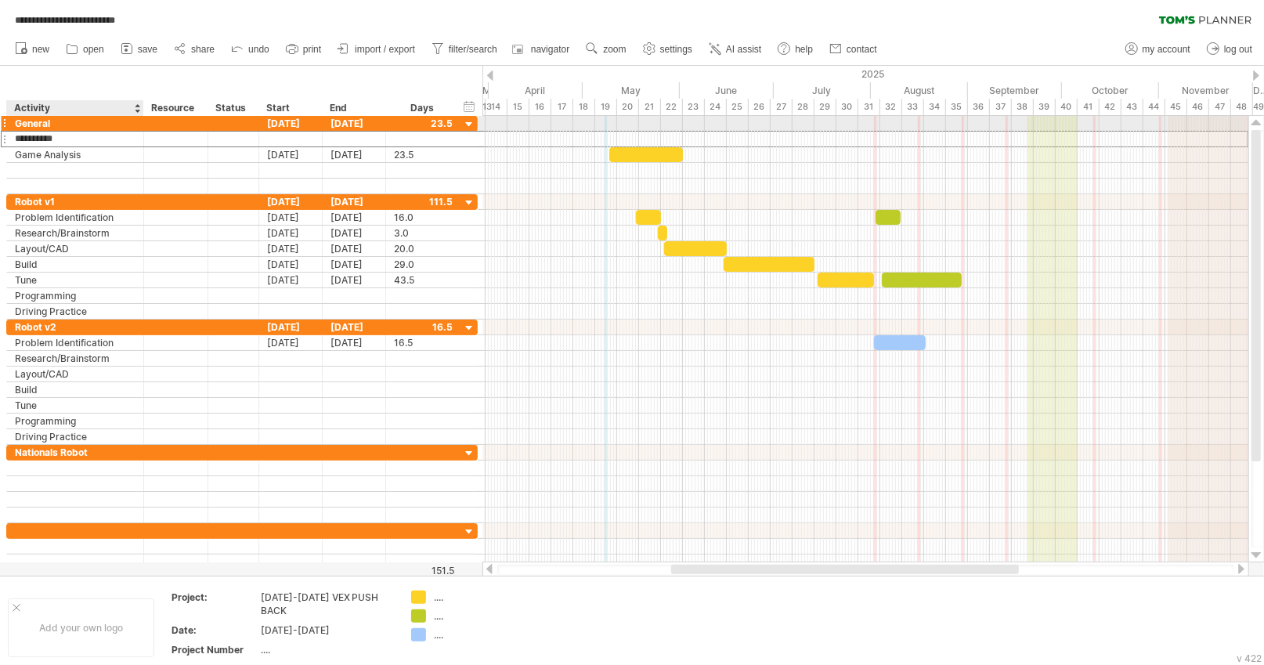
type input "**********"
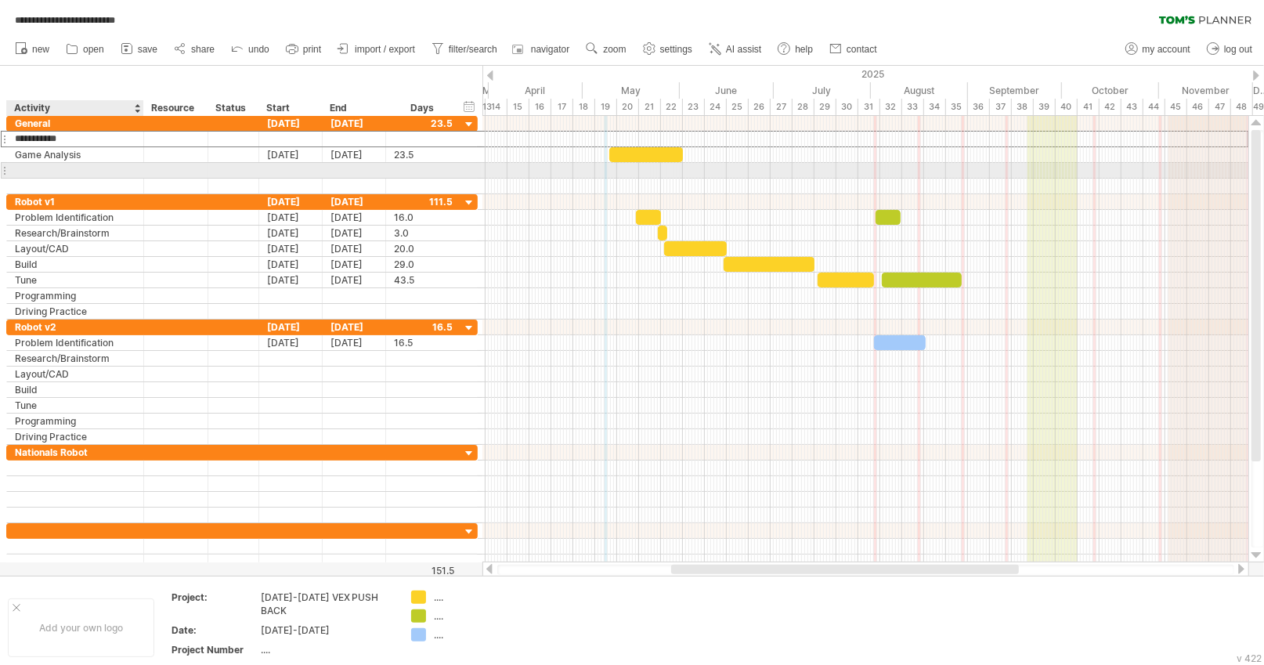
click at [121, 177] on div at bounding box center [75, 170] width 121 height 15
click at [107, 147] on div "Game Analysis" at bounding box center [75, 154] width 121 height 15
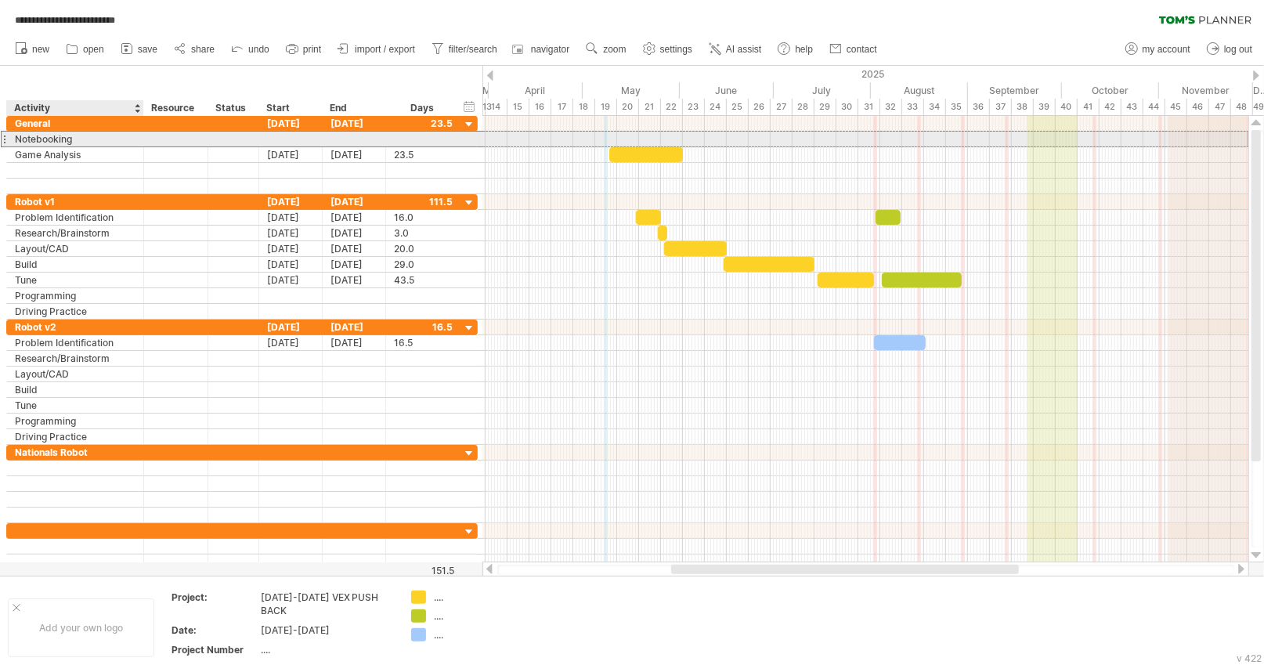
click at [107, 140] on div "Notebooking" at bounding box center [75, 139] width 121 height 15
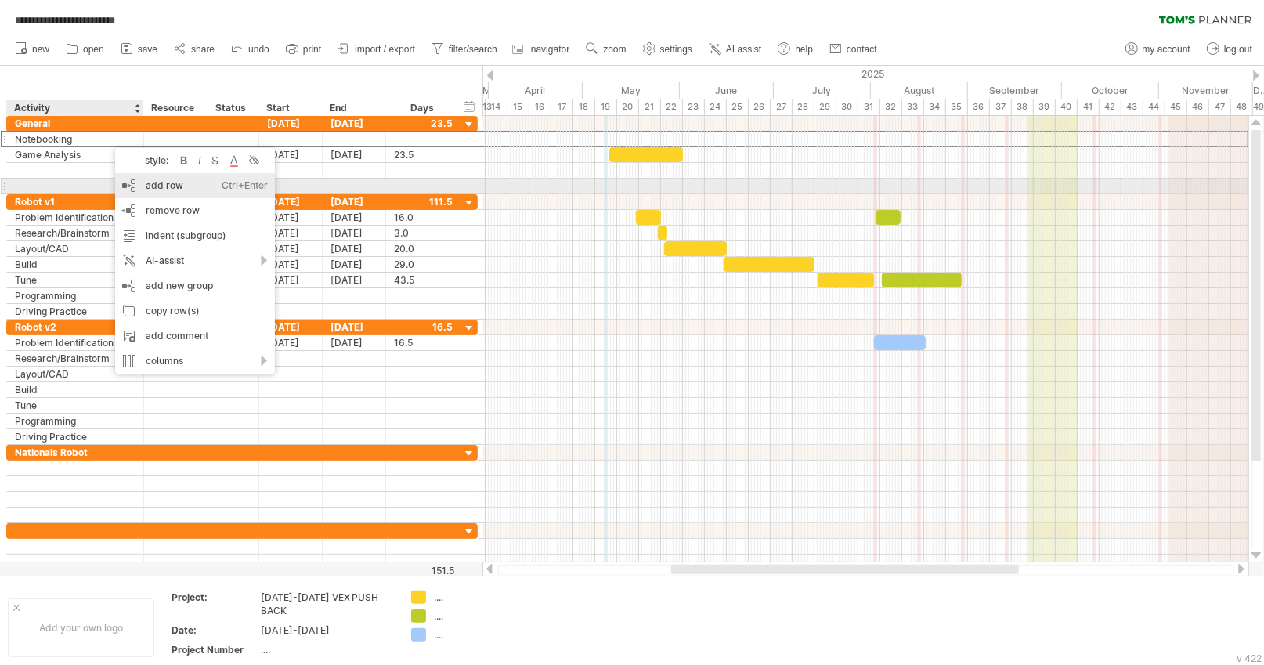
click at [185, 183] on div "add row Ctrl+Enter Cmd+Enter" at bounding box center [195, 185] width 160 height 25
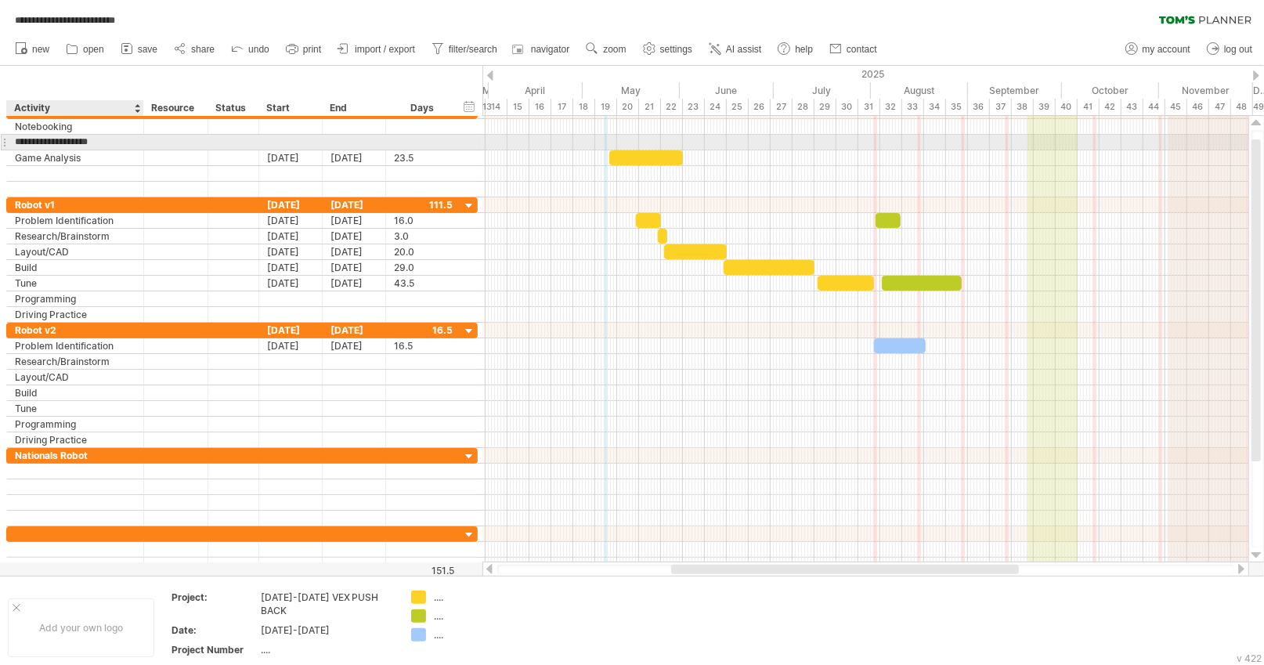
type input "**********"
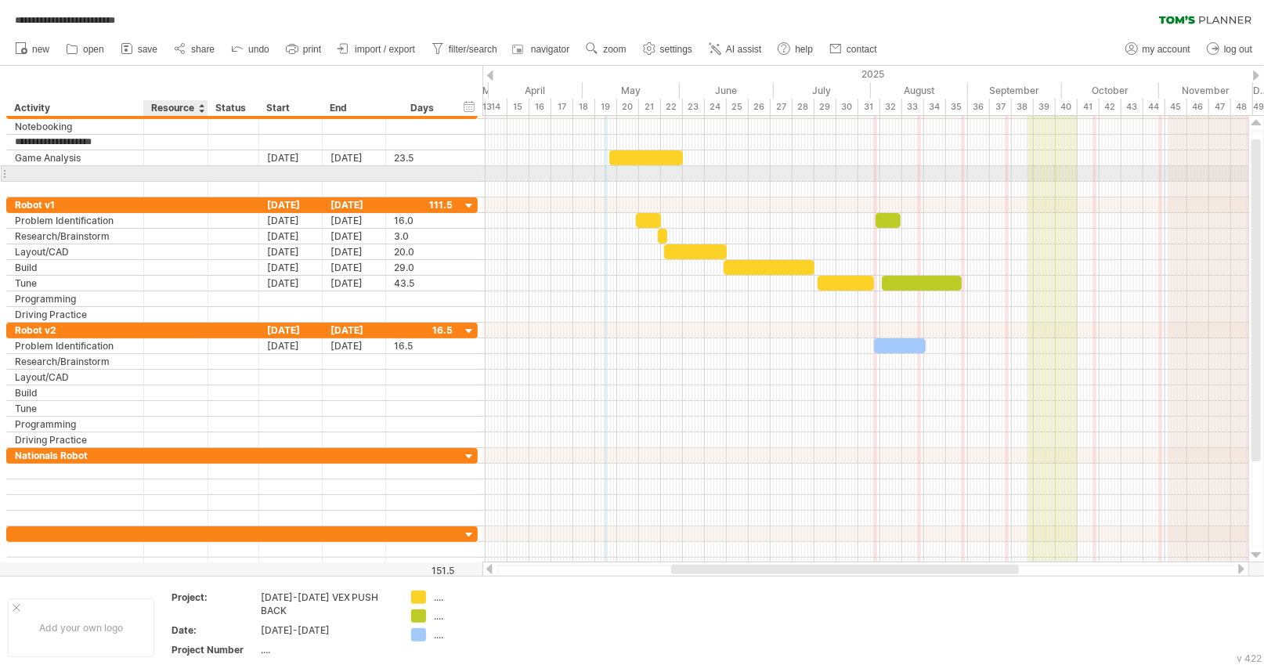
click at [195, 172] on div at bounding box center [176, 173] width 48 height 15
click at [105, 178] on div at bounding box center [75, 173] width 121 height 15
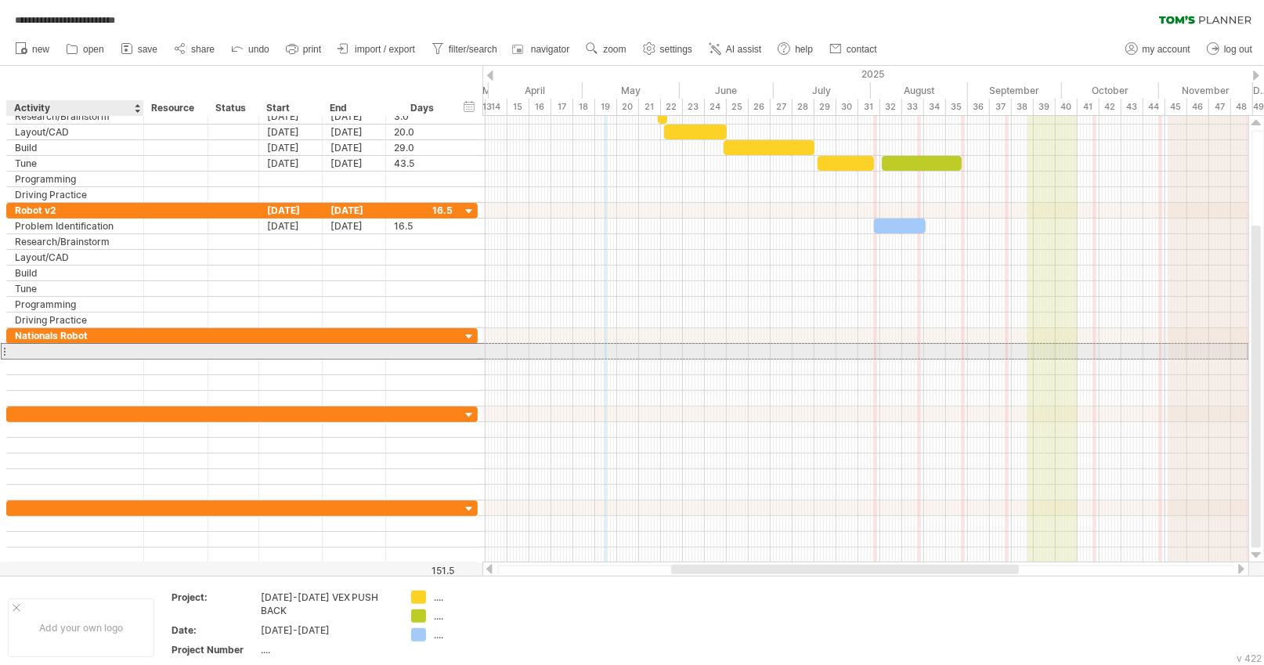
click at [55, 349] on div at bounding box center [75, 351] width 121 height 15
